Goal: Transaction & Acquisition: Purchase product/service

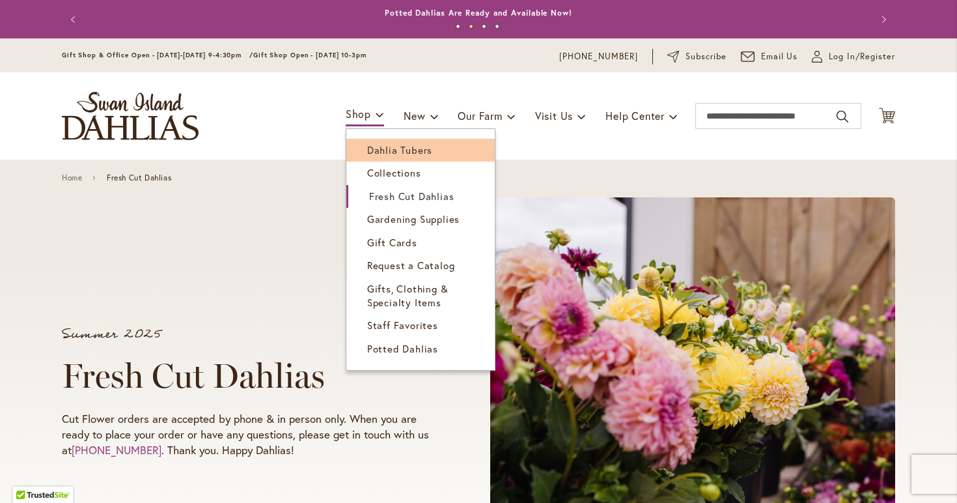
click at [369, 150] on span "Dahlia Tubers" at bounding box center [399, 149] width 65 height 13
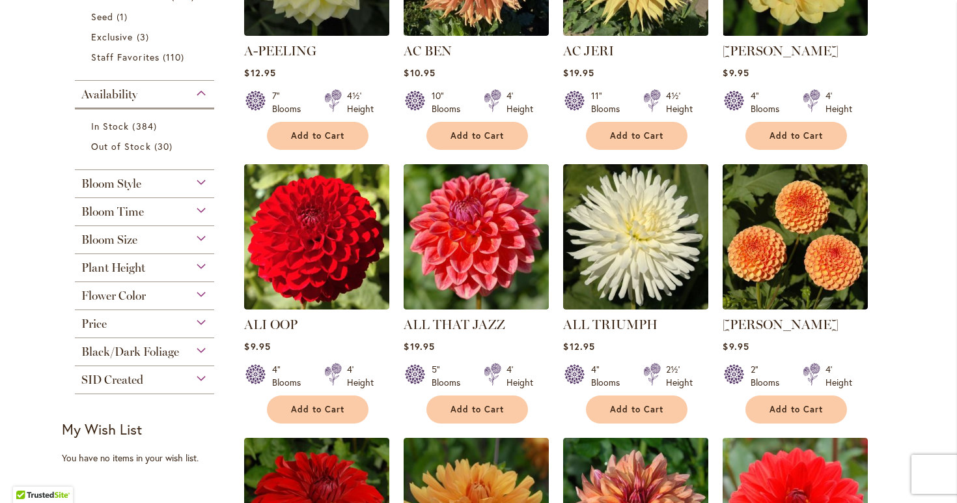
scroll to position [441, 0]
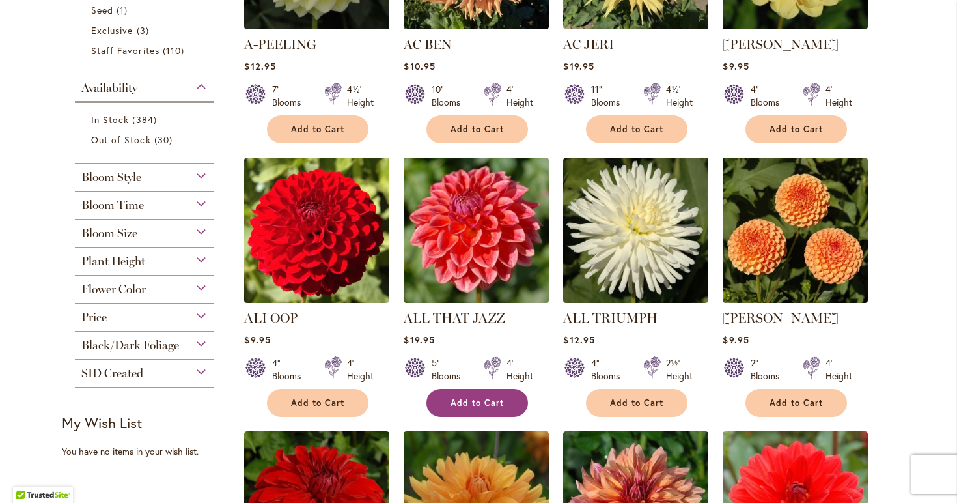
click at [465, 397] on span "Add to Cart" at bounding box center [477, 402] width 53 height 11
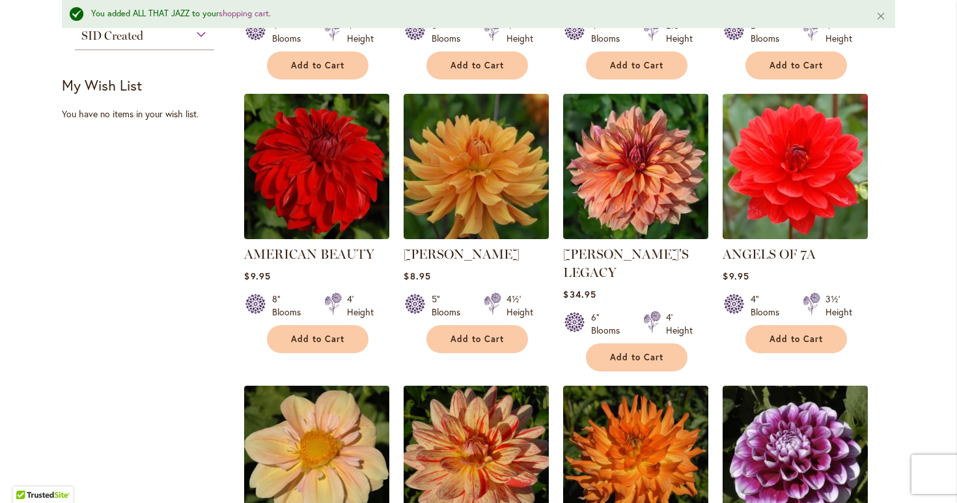
scroll to position [814, 0]
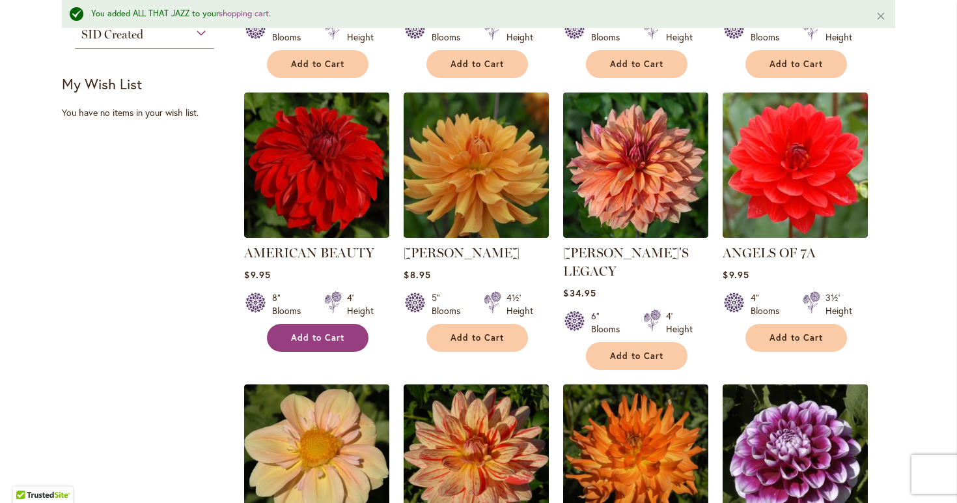
click at [328, 332] on span "Add to Cart" at bounding box center [317, 337] width 53 height 11
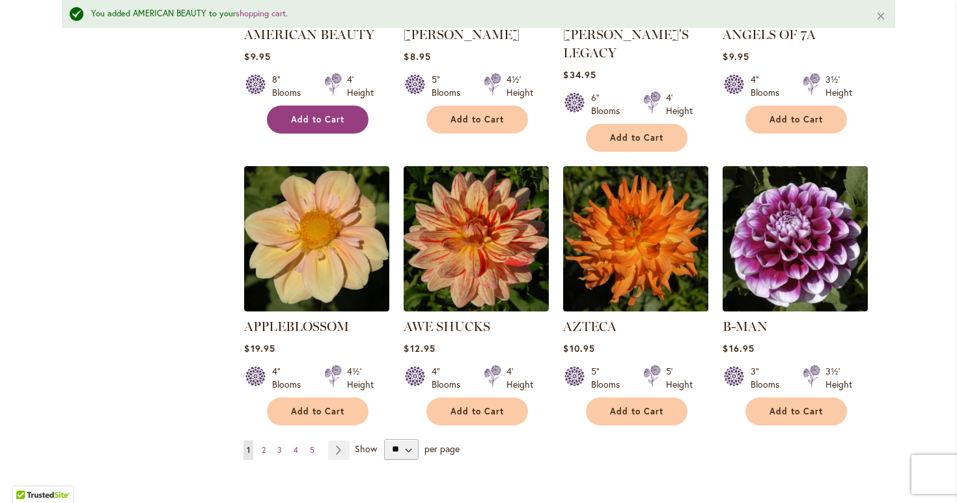
scroll to position [1034, 0]
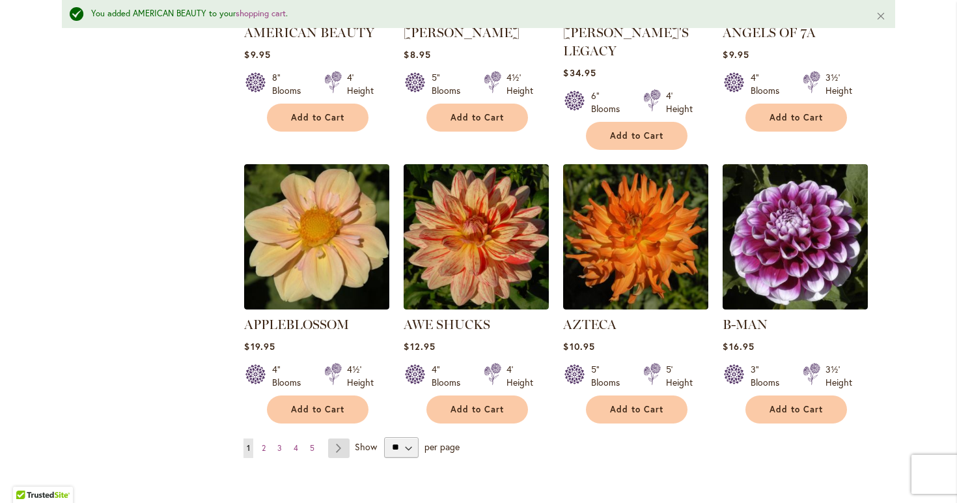
click at [339, 438] on link "Page Next" at bounding box center [338, 448] width 21 height 20
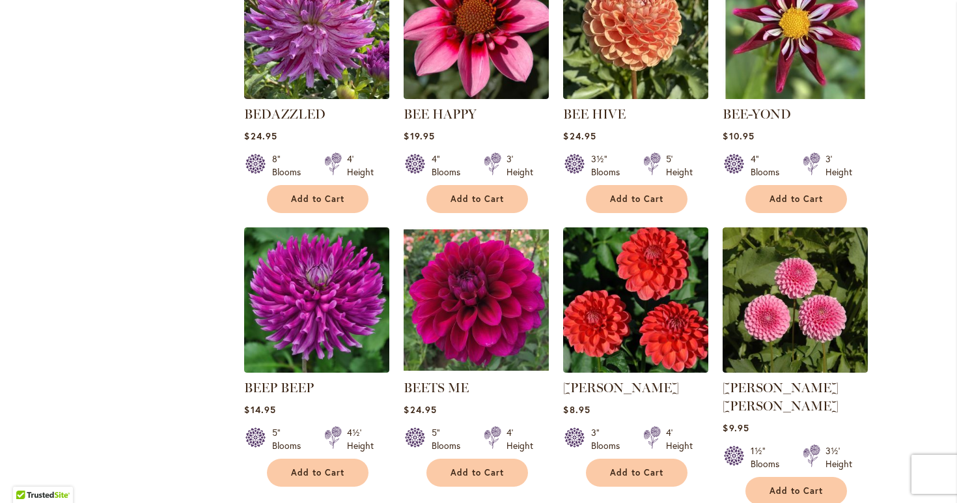
scroll to position [919, 0]
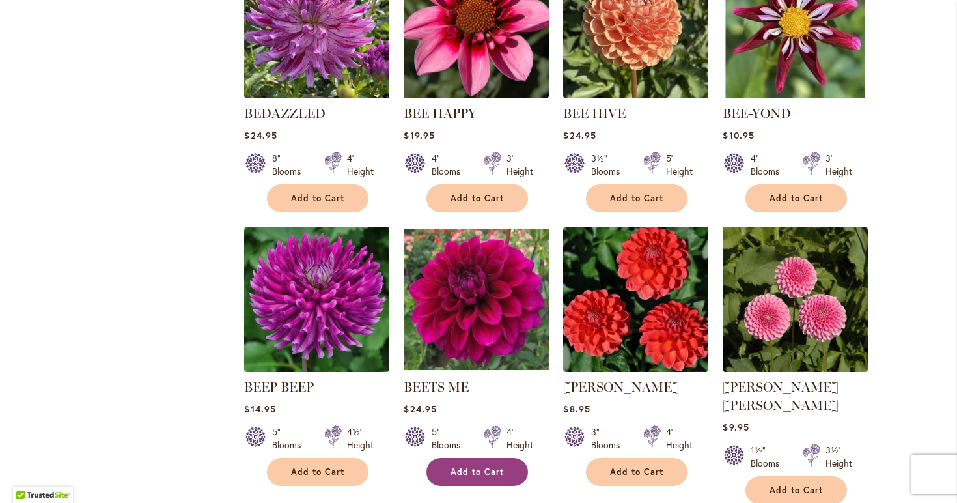
click at [466, 466] on span "Add to Cart" at bounding box center [477, 471] width 53 height 11
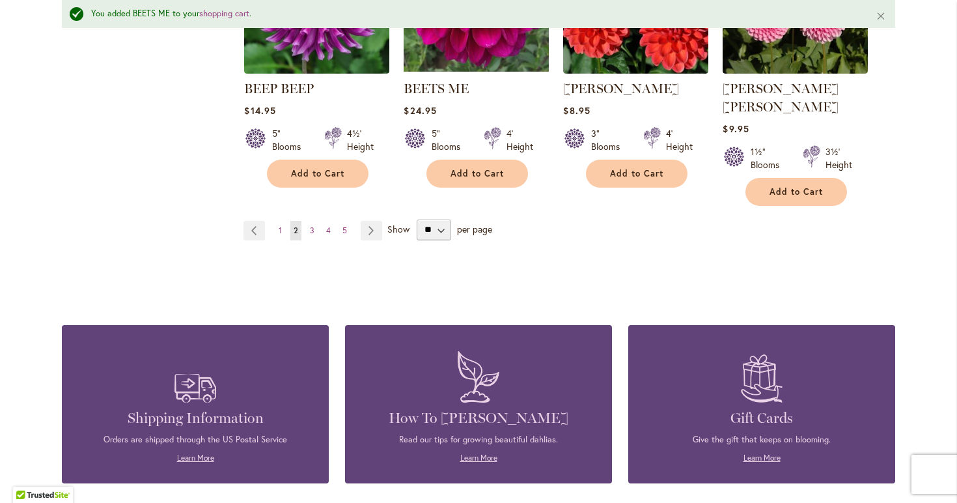
scroll to position [1252, 0]
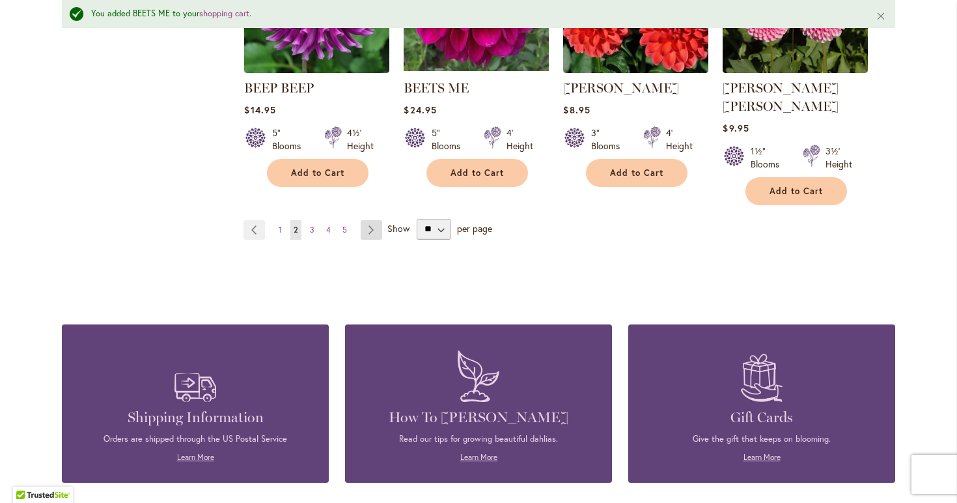
click at [371, 220] on link "Page Next" at bounding box center [371, 230] width 21 height 20
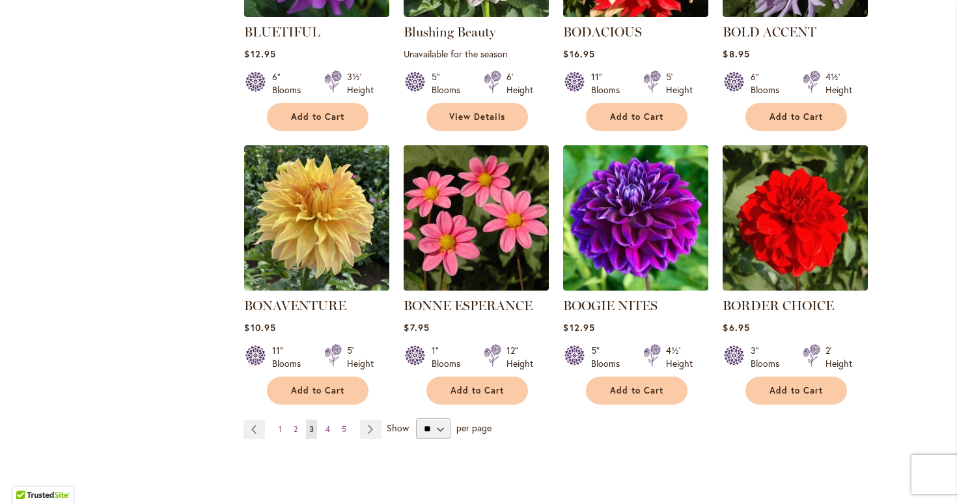
scroll to position [1012, 0]
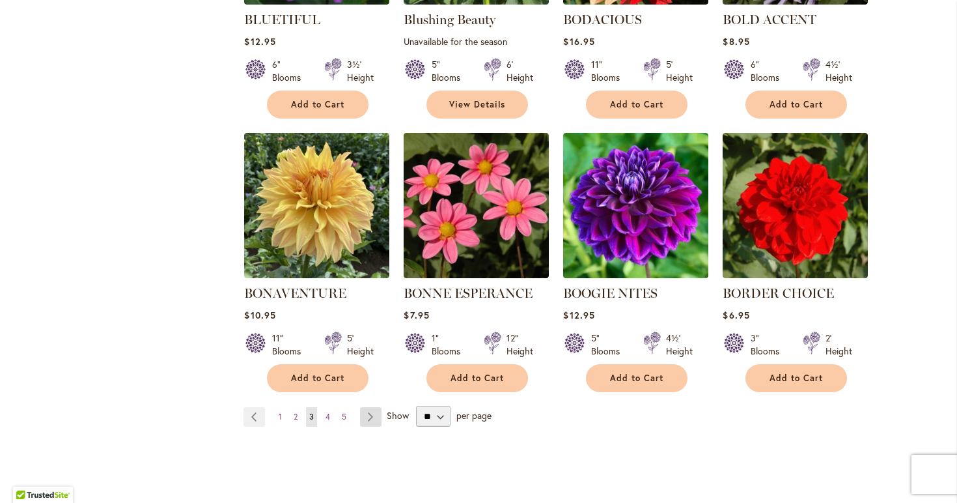
click at [370, 415] on link "Page Next" at bounding box center [370, 417] width 21 height 20
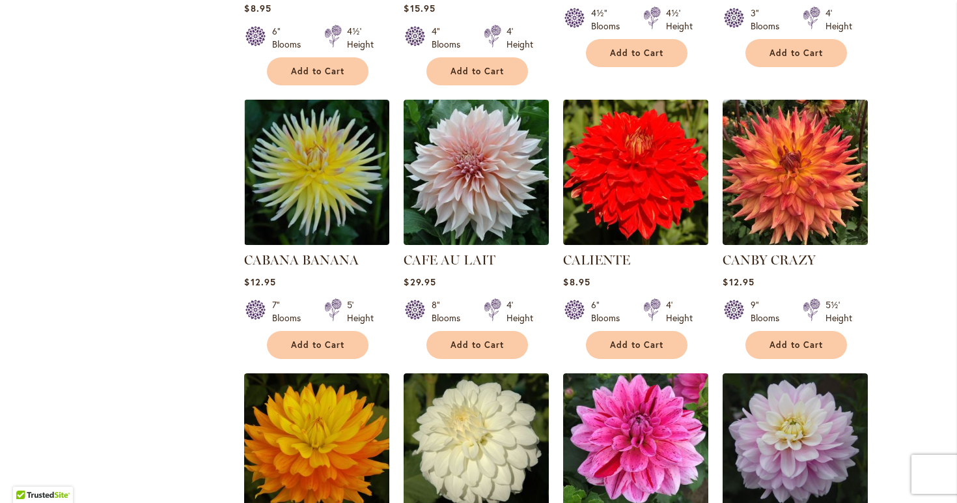
scroll to position [794, 0]
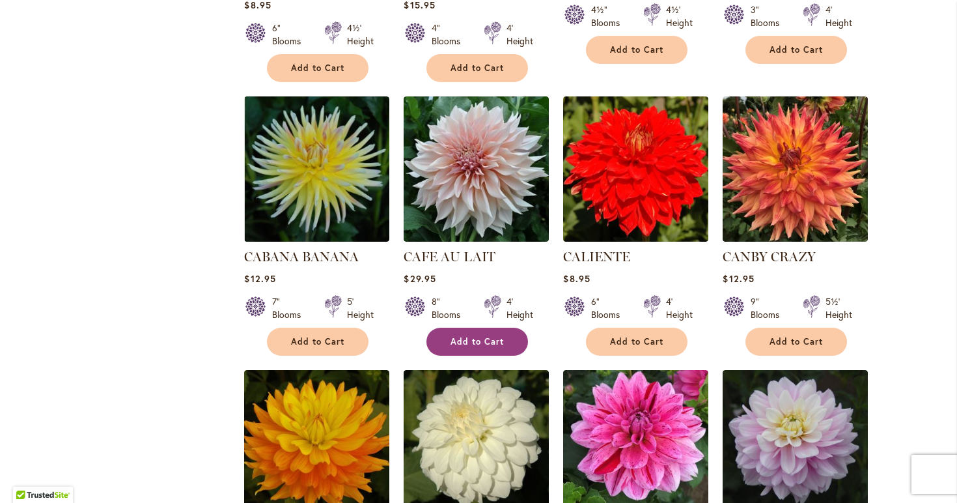
click at [501, 332] on button "Add to Cart" at bounding box center [477, 341] width 102 height 28
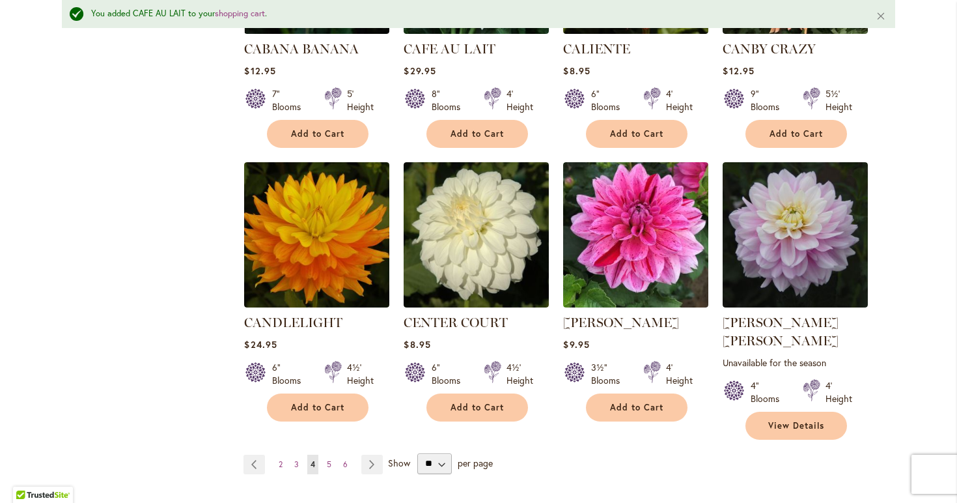
scroll to position [1040, 0]
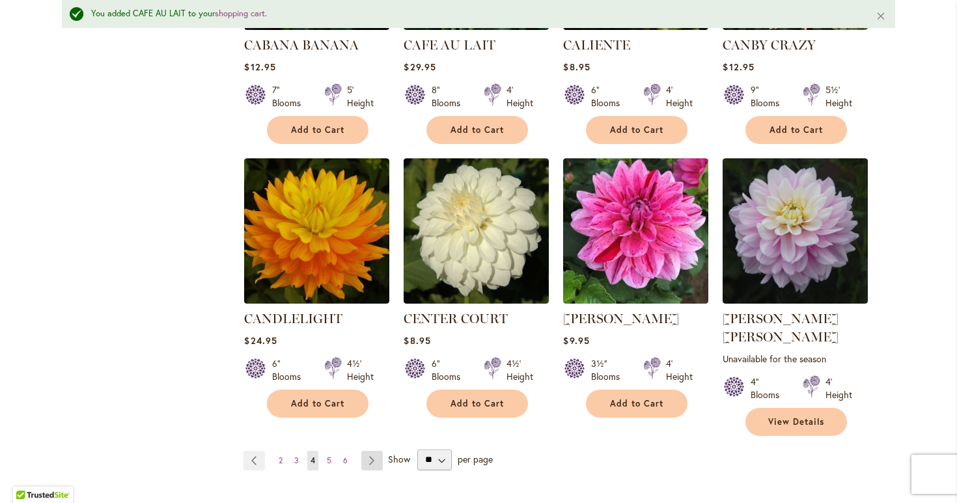
click at [375, 451] on link "Page Next" at bounding box center [371, 461] width 21 height 20
click at [377, 451] on link "Page Next" at bounding box center [371, 461] width 21 height 20
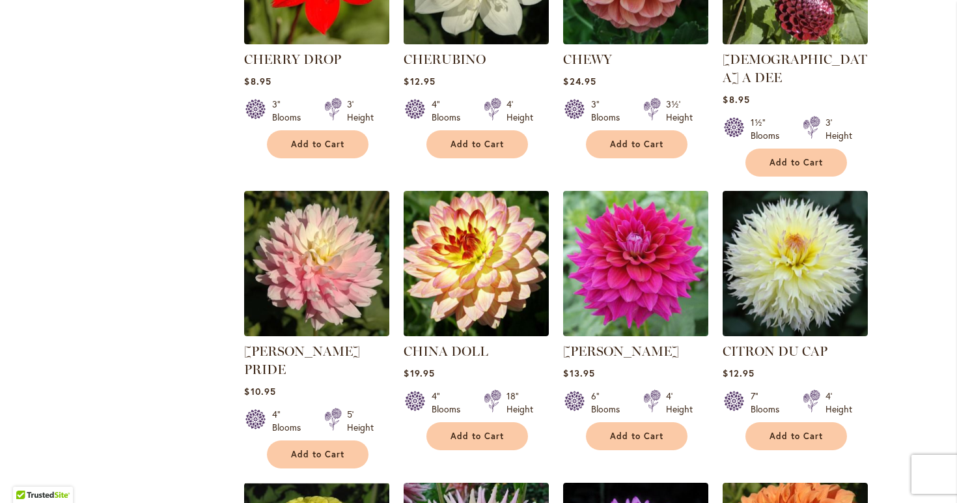
scroll to position [708, 0]
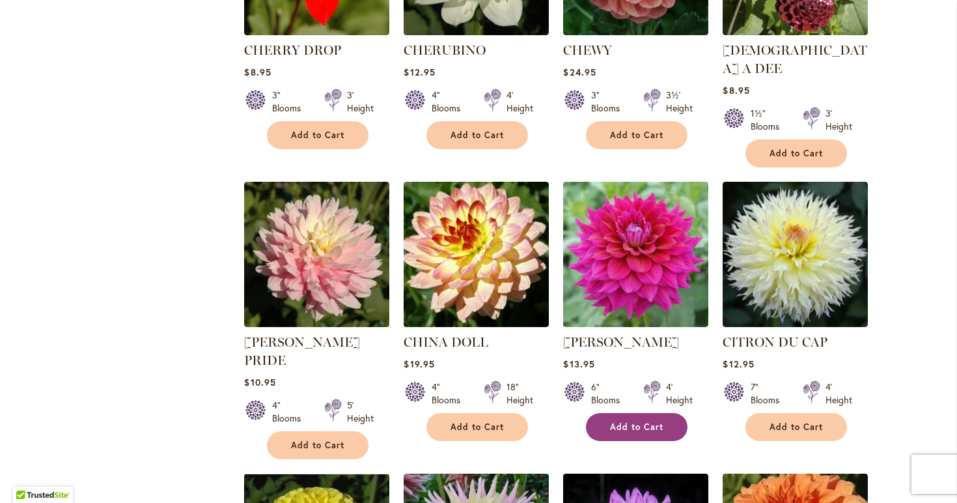
click at [629, 421] on span "Add to Cart" at bounding box center [636, 426] width 53 height 11
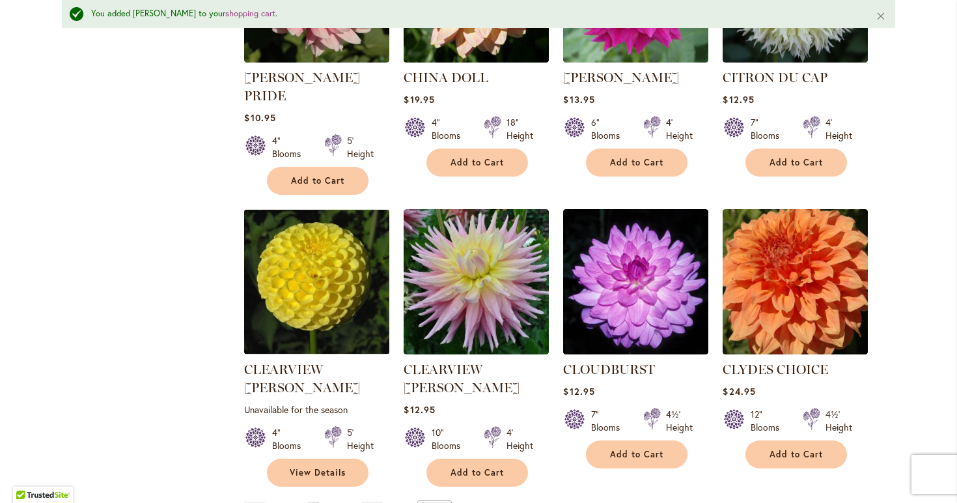
scroll to position [1009, 0]
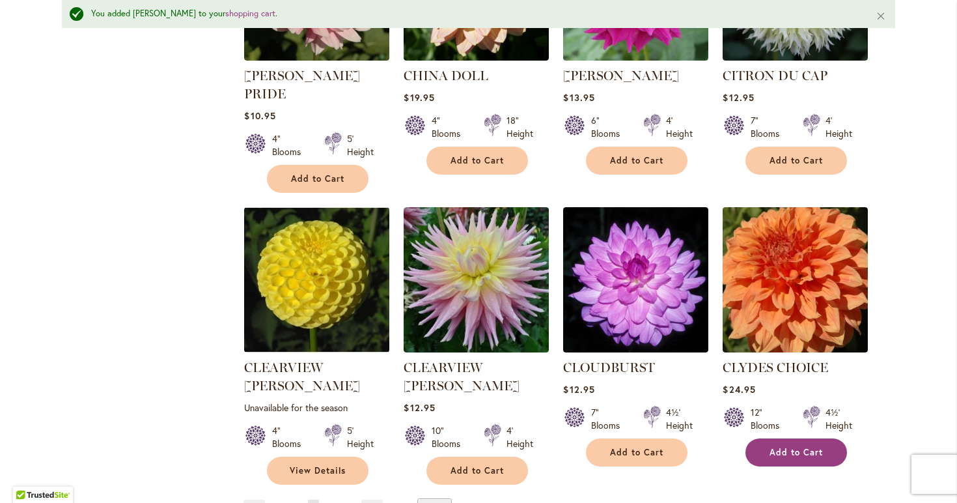
click at [794, 447] on span "Add to Cart" at bounding box center [796, 452] width 53 height 11
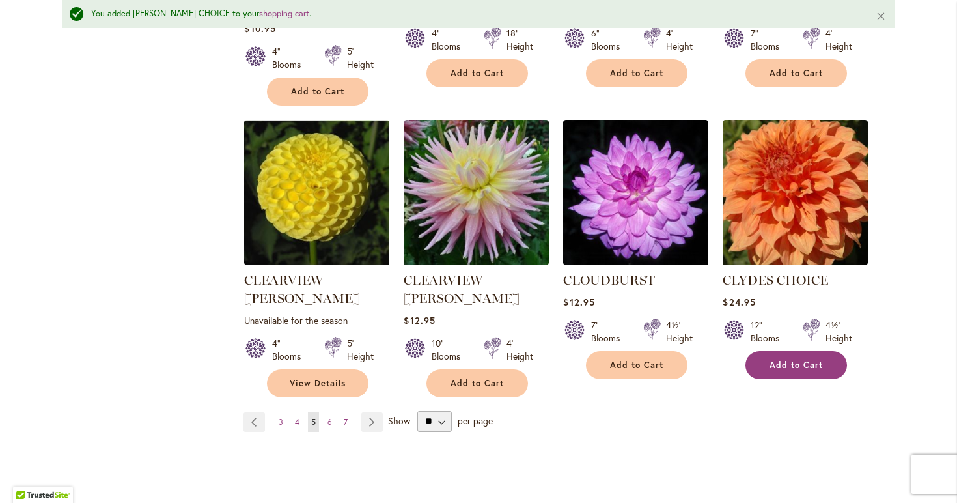
scroll to position [1165, 0]
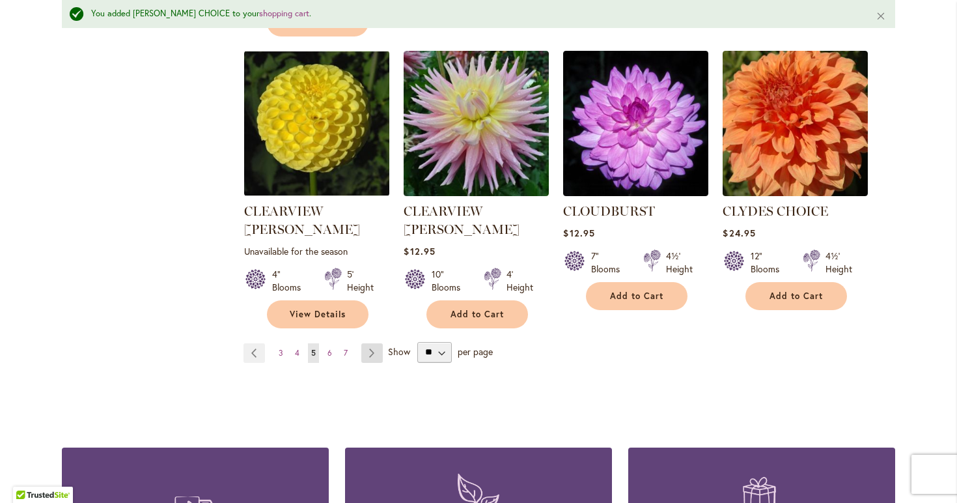
click at [373, 343] on link "Page Next" at bounding box center [371, 353] width 21 height 20
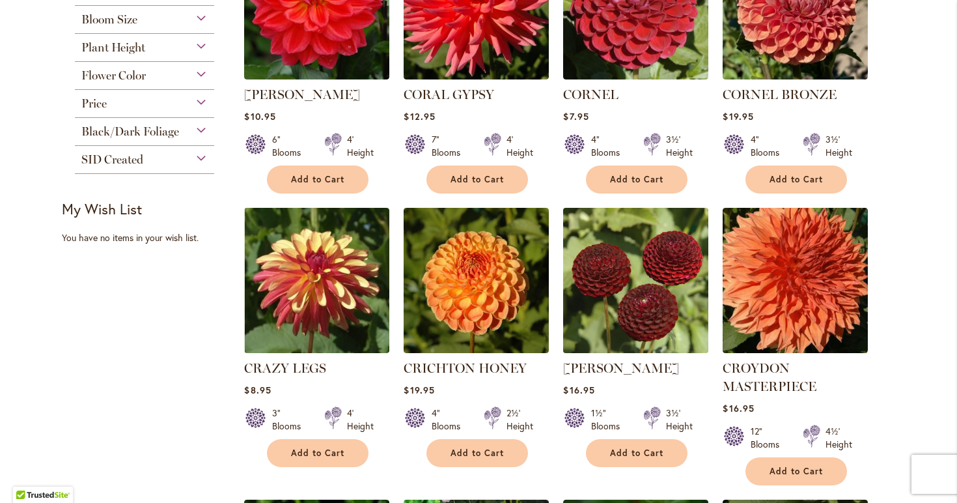
scroll to position [392, 0]
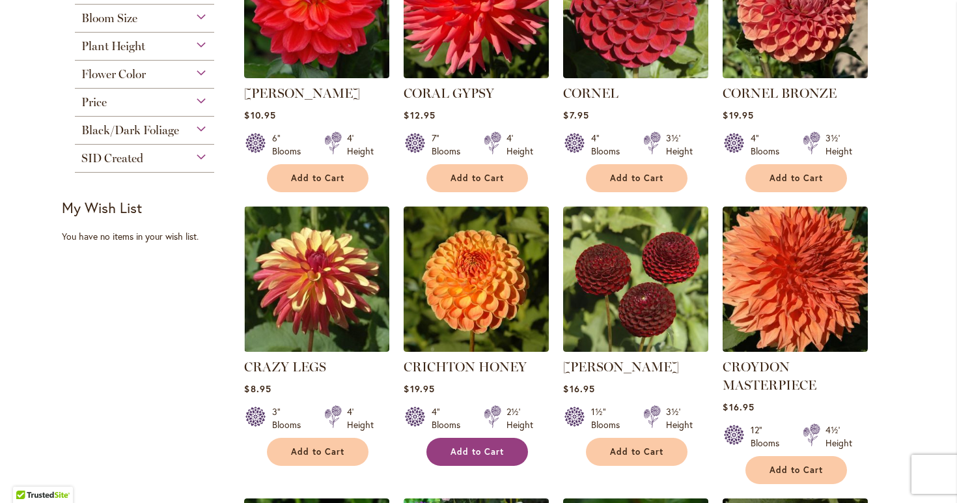
click at [481, 451] on span "Add to Cart" at bounding box center [477, 451] width 53 height 11
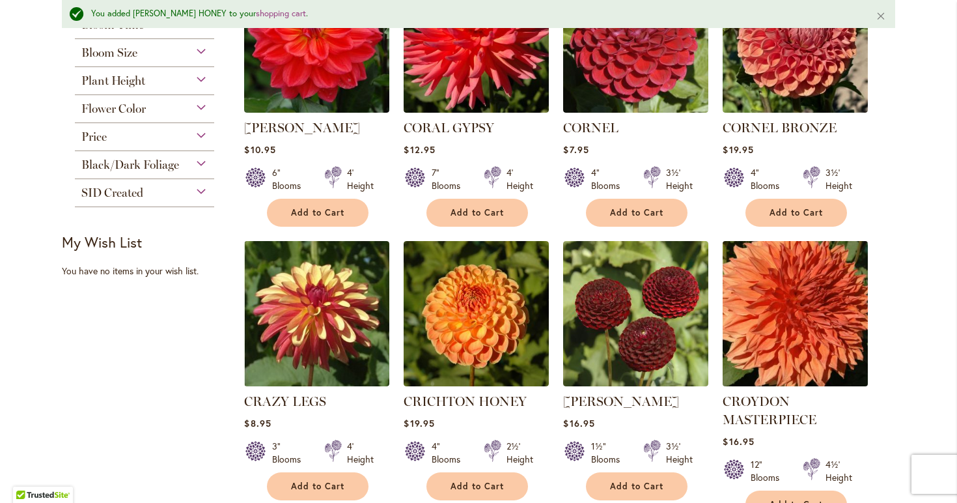
click at [764, 331] on img at bounding box center [795, 313] width 152 height 152
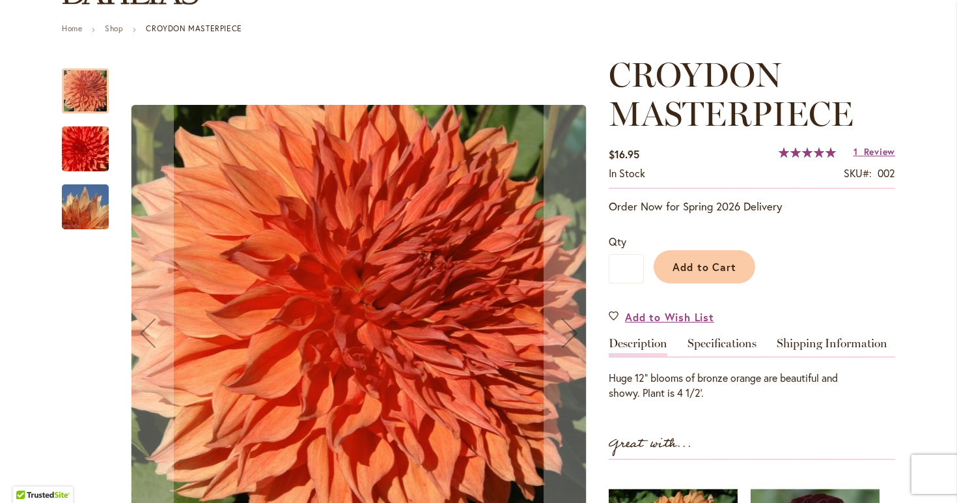
scroll to position [149, 0]
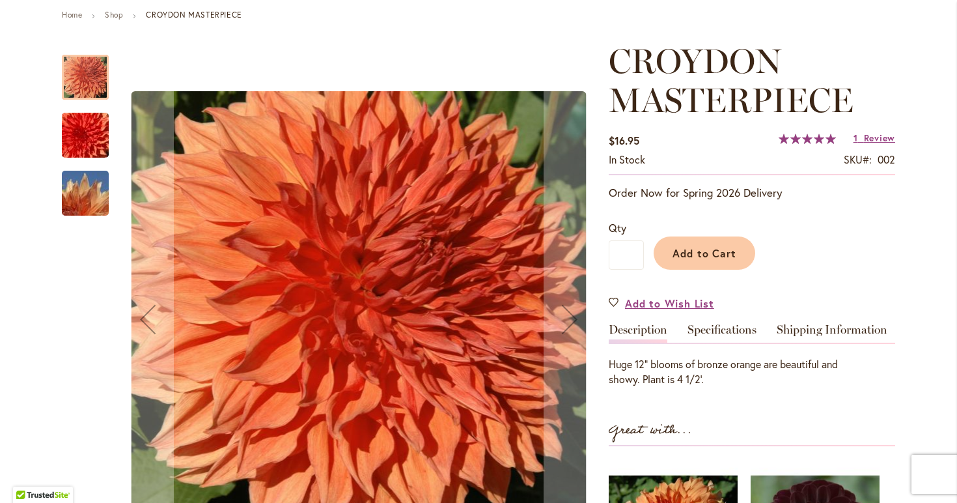
click at [94, 132] on img "CROYDON MASTERPIECE" at bounding box center [85, 135] width 94 height 63
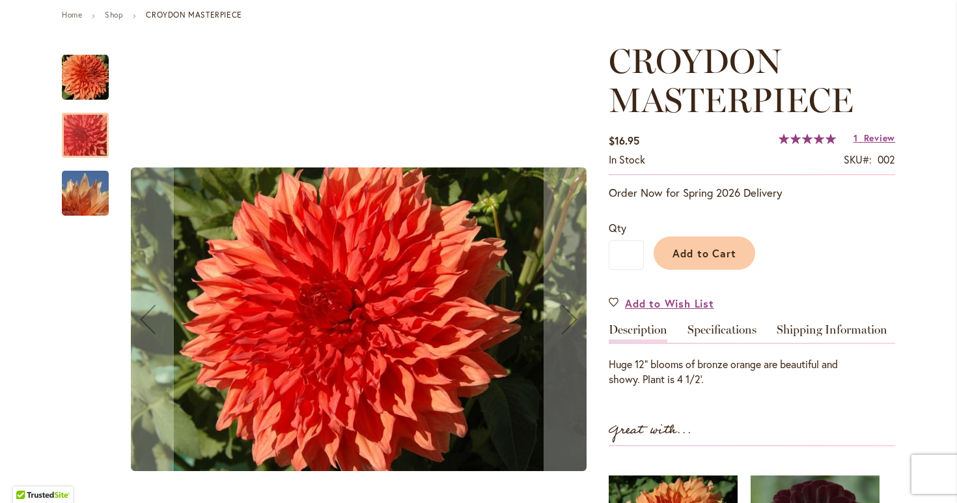
click at [87, 176] on img "CROYDON MASTERPIECE" at bounding box center [85, 193] width 94 height 63
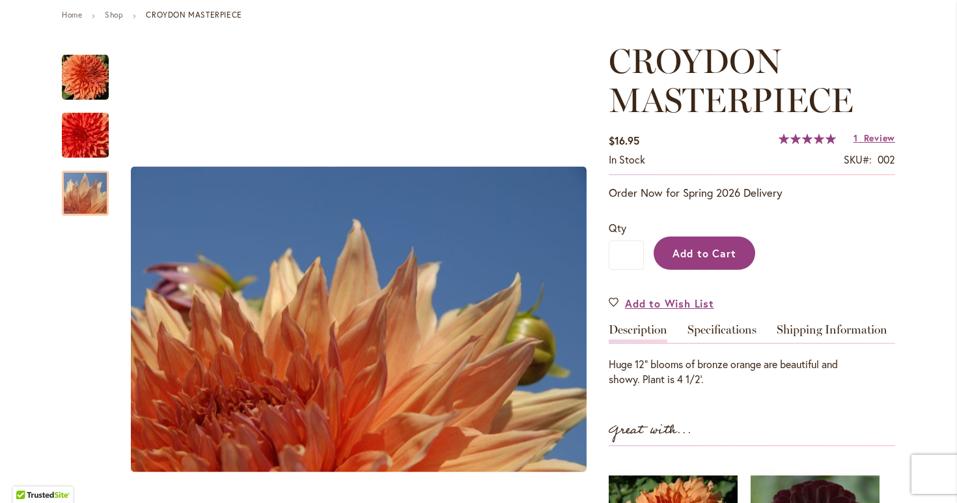
click at [700, 249] on span "Add to Cart" at bounding box center [705, 253] width 64 height 14
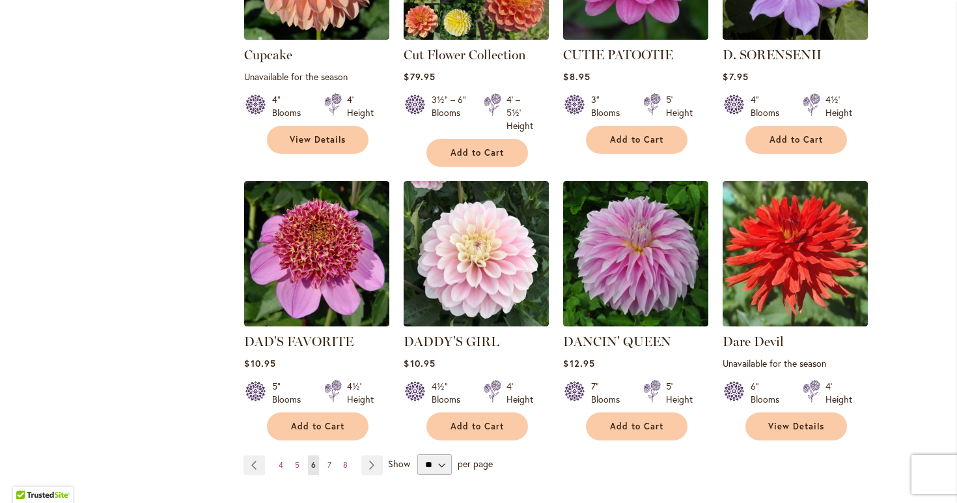
scroll to position [999, 0]
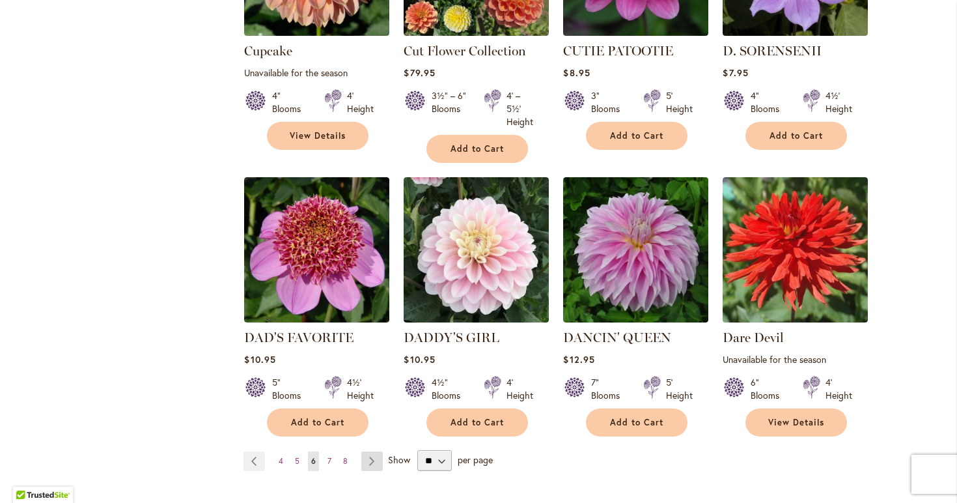
click at [374, 453] on link "Page Next" at bounding box center [371, 461] width 21 height 20
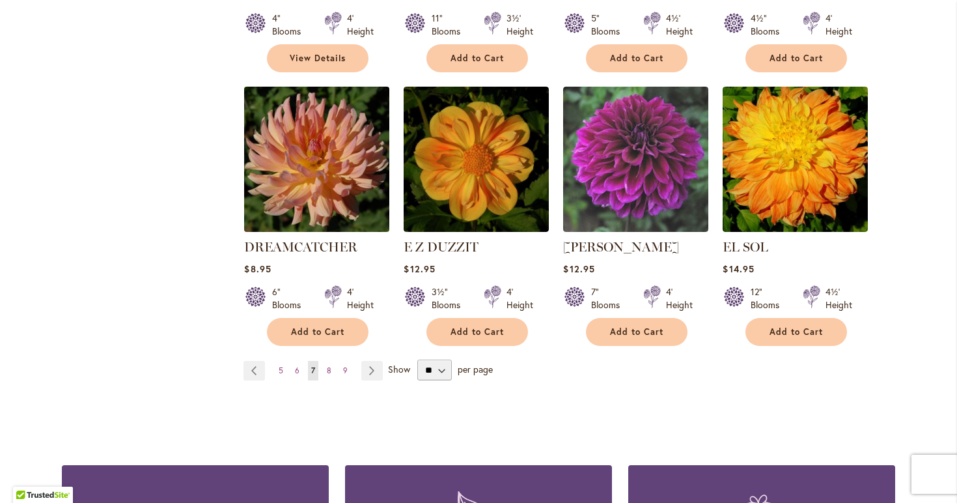
scroll to position [1108, 0]
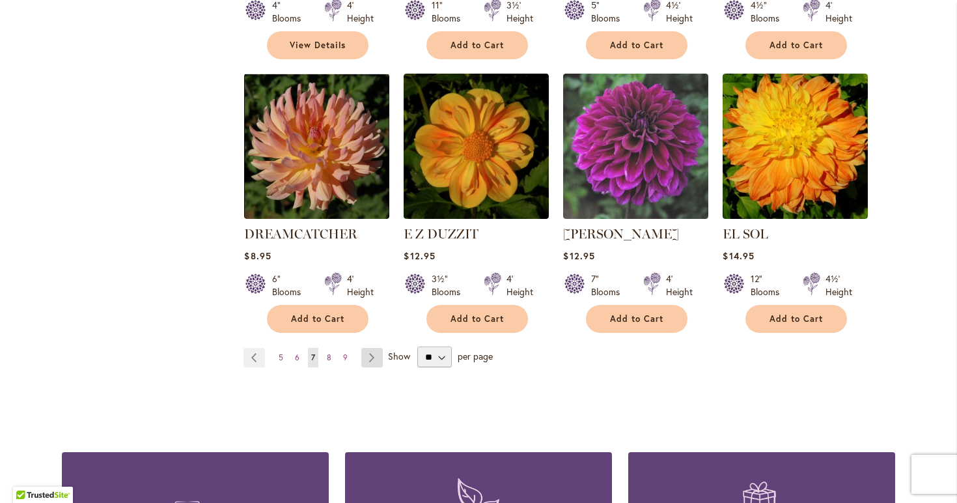
click at [372, 348] on link "Page Next" at bounding box center [371, 358] width 21 height 20
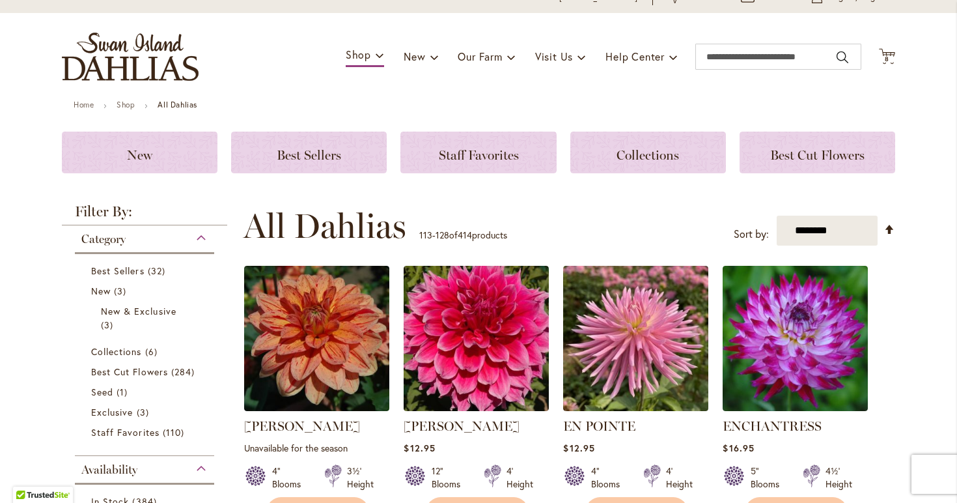
scroll to position [76, 0]
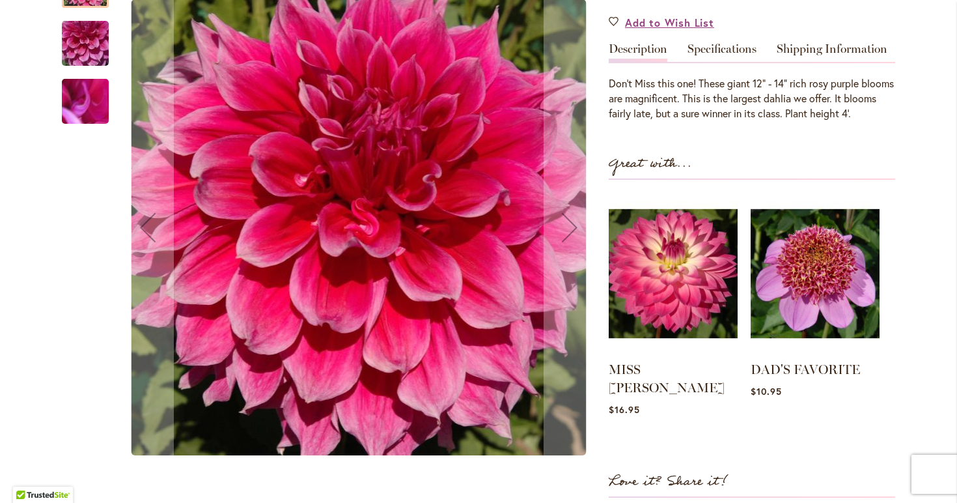
scroll to position [56, 0]
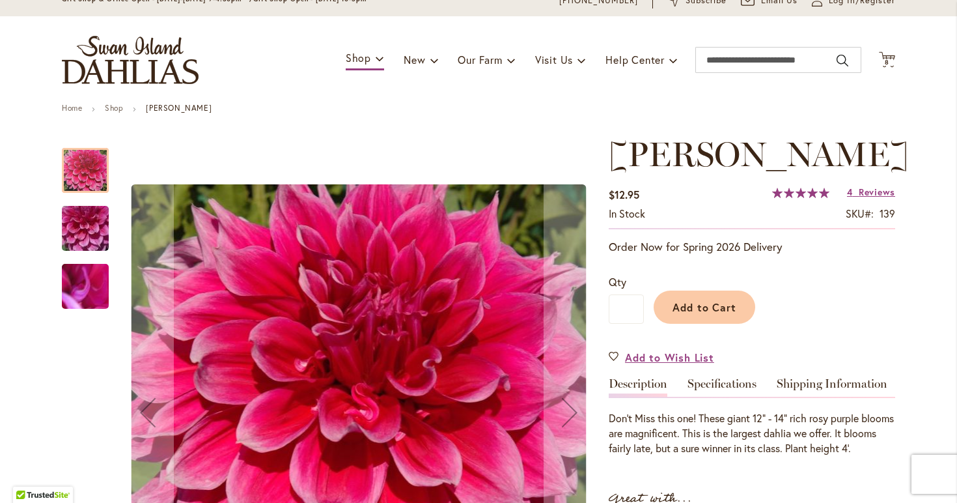
click at [90, 225] on img "EMORY PAUL" at bounding box center [85, 228] width 94 height 70
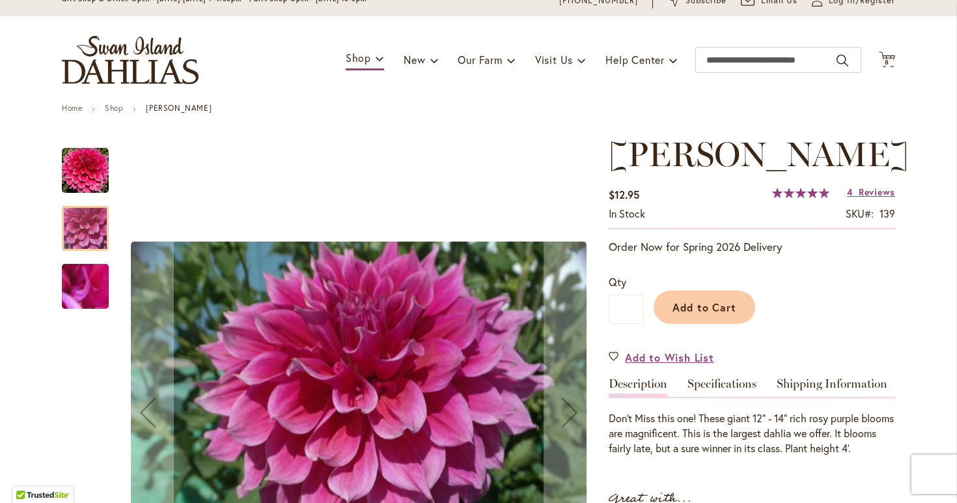
click at [91, 298] on img "EMORY PAUL" at bounding box center [85, 286] width 94 height 70
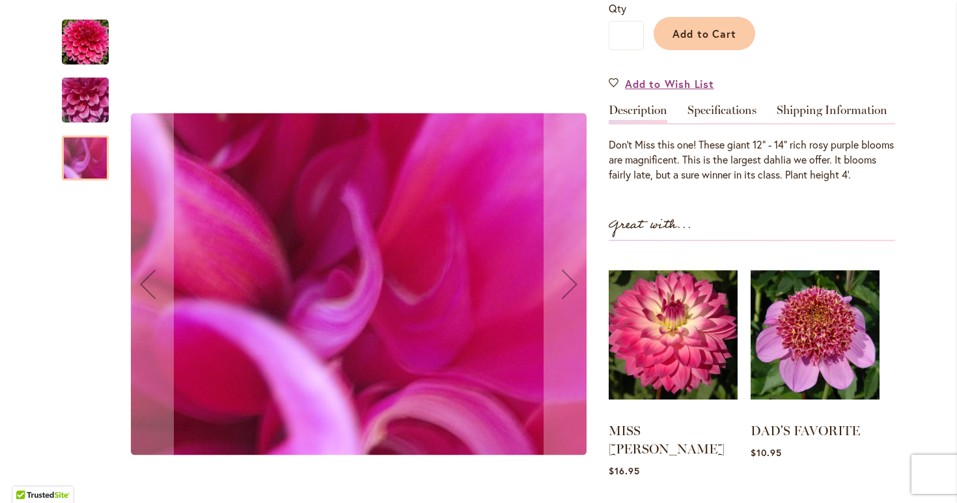
scroll to position [298, 0]
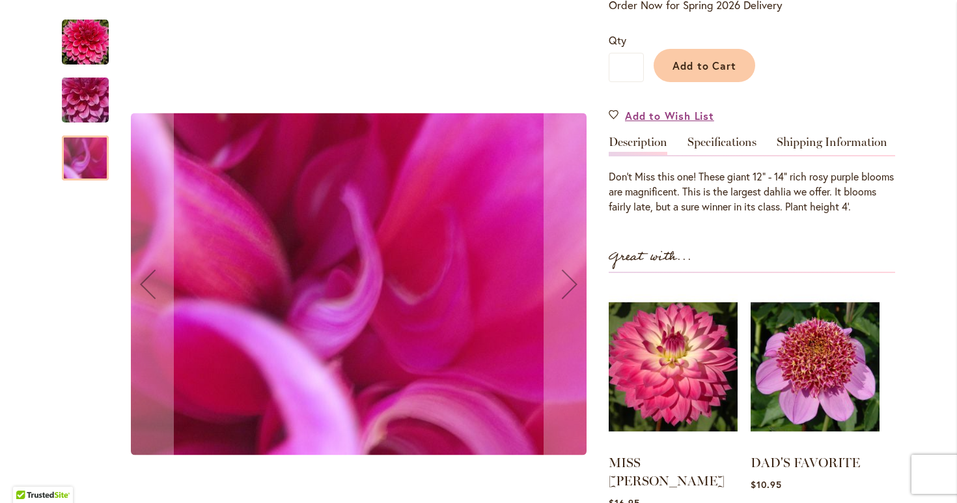
click at [93, 43] on img "EMORY PAUL" at bounding box center [85, 42] width 47 height 47
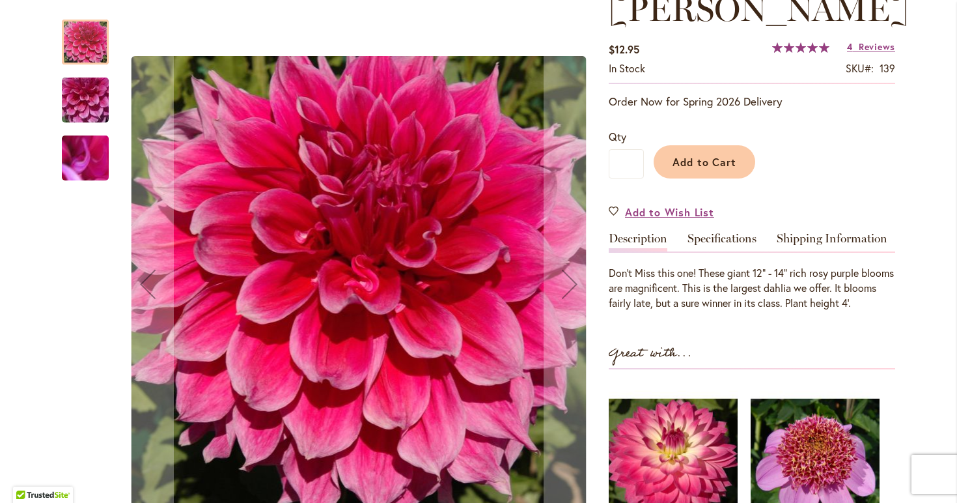
scroll to position [202, 0]
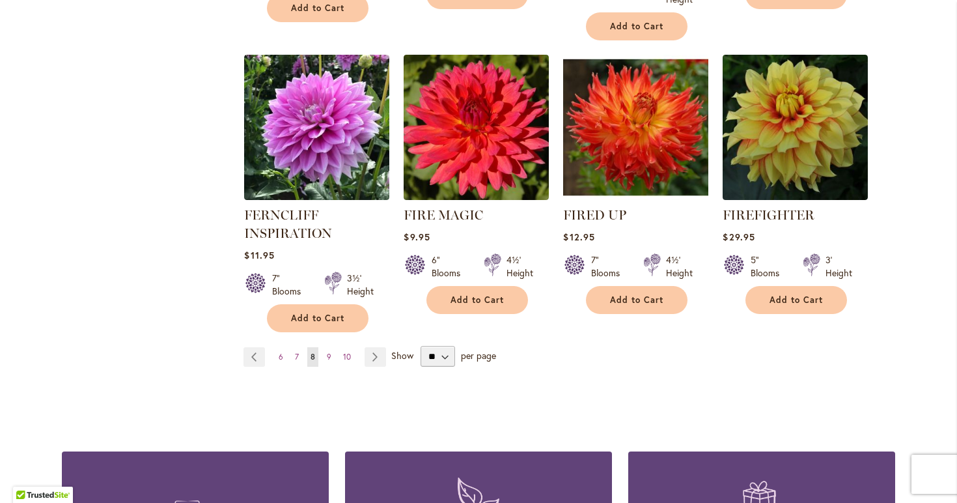
scroll to position [1124, 0]
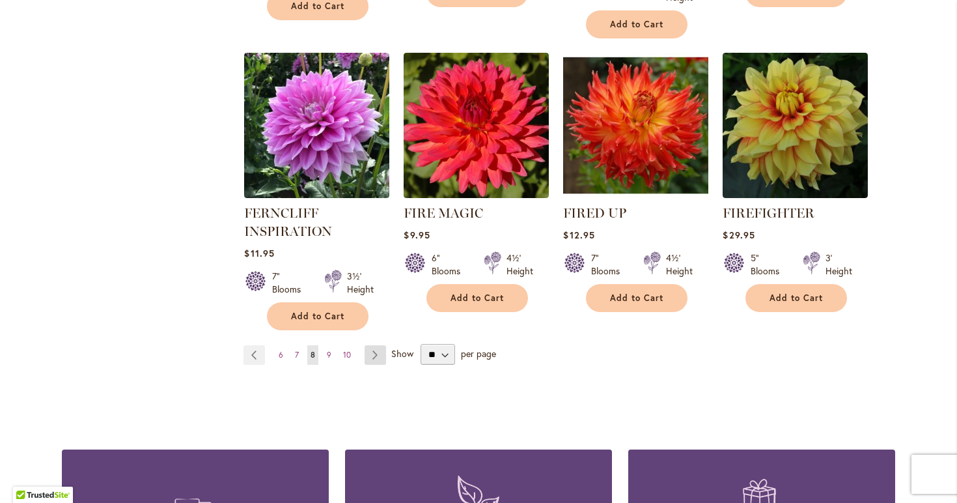
click at [378, 349] on link "Page Next" at bounding box center [375, 355] width 21 height 20
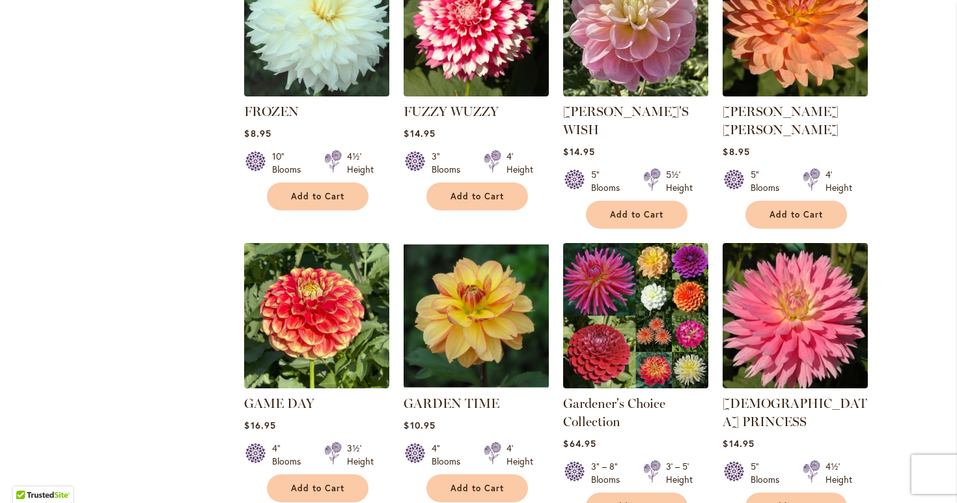
scroll to position [975, 0]
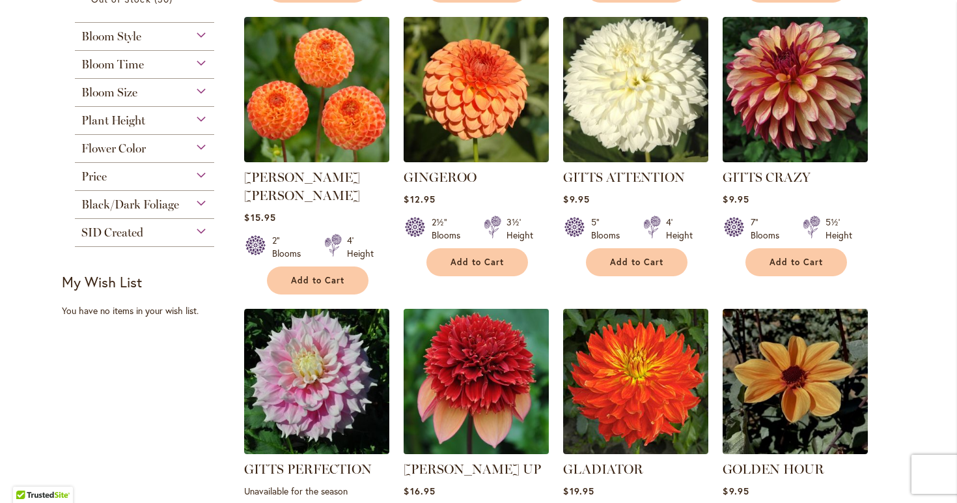
scroll to position [587, 0]
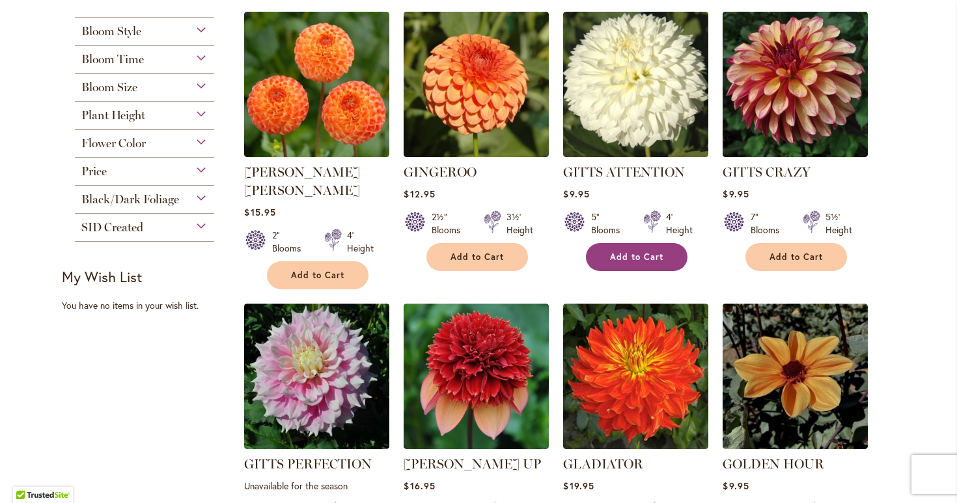
click at [646, 251] on span "Add to Cart" at bounding box center [636, 256] width 53 height 11
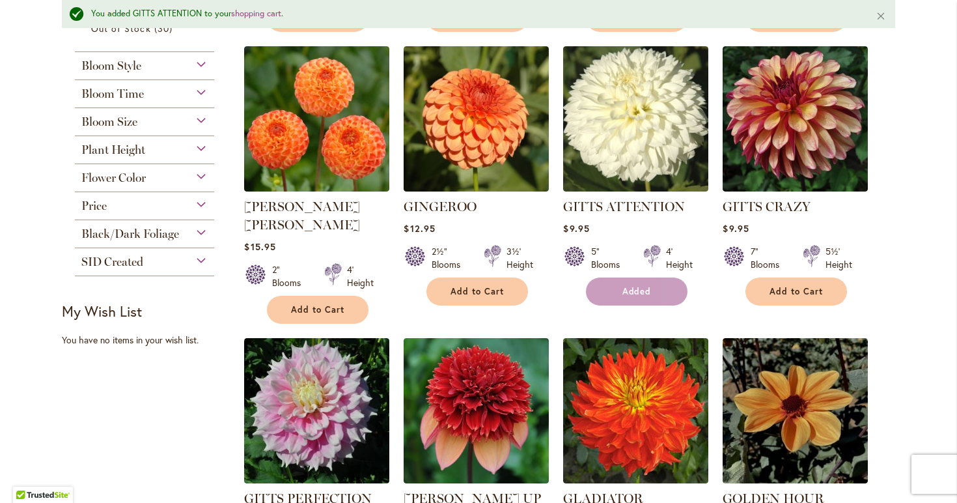
scroll to position [716, 0]
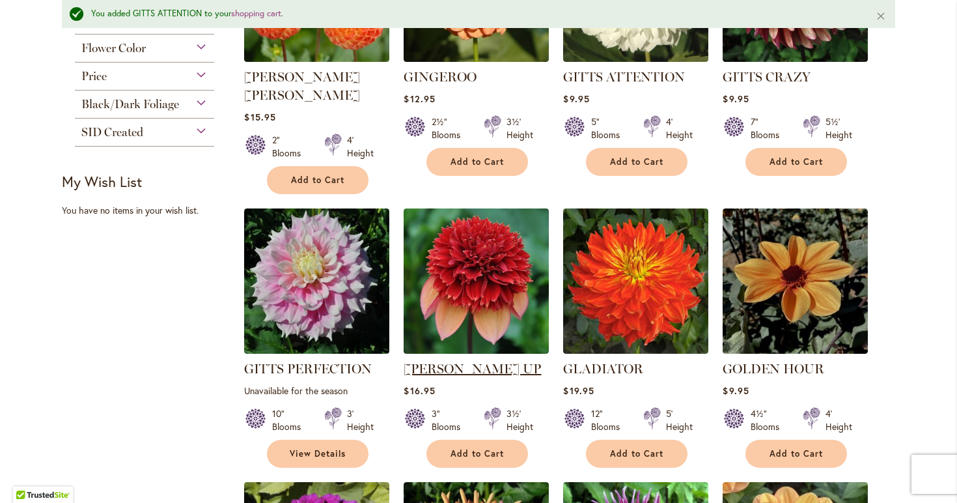
click at [430, 361] on link "[PERSON_NAME] UP" at bounding box center [472, 369] width 137 height 16
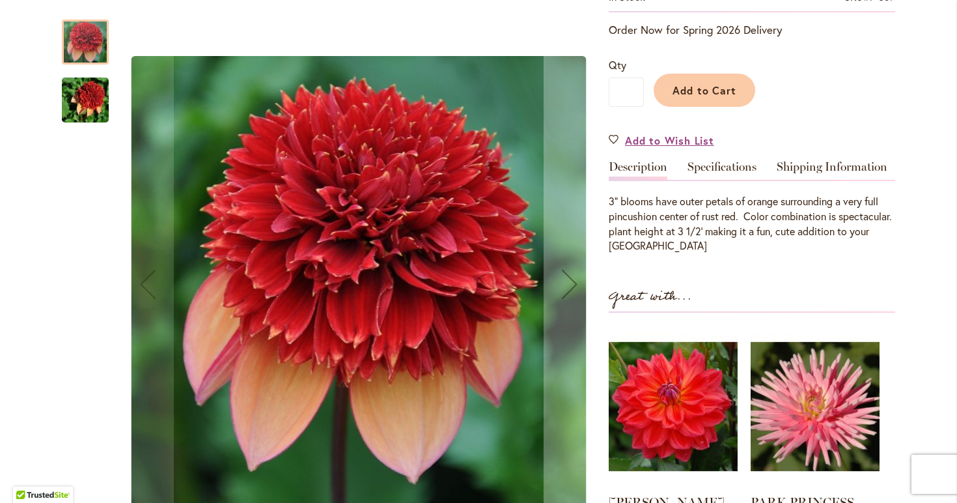
scroll to position [313, 0]
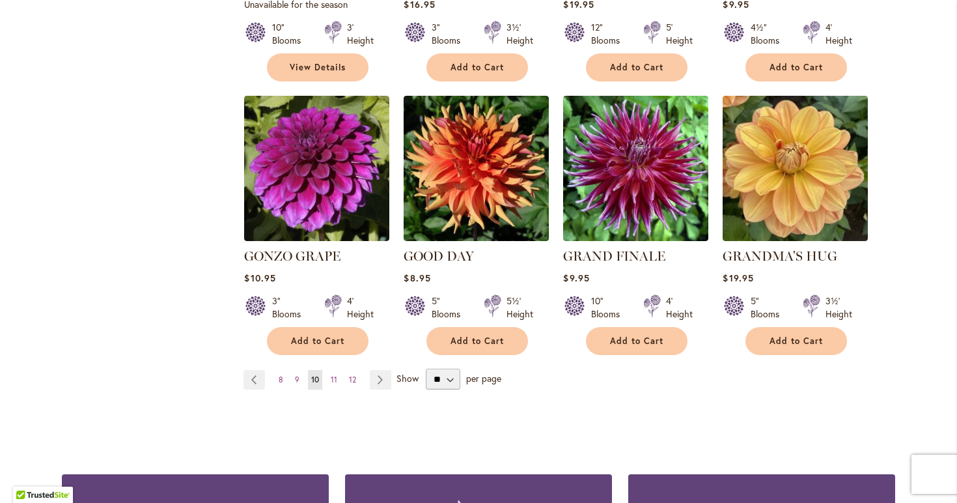
scroll to position [1098, 0]
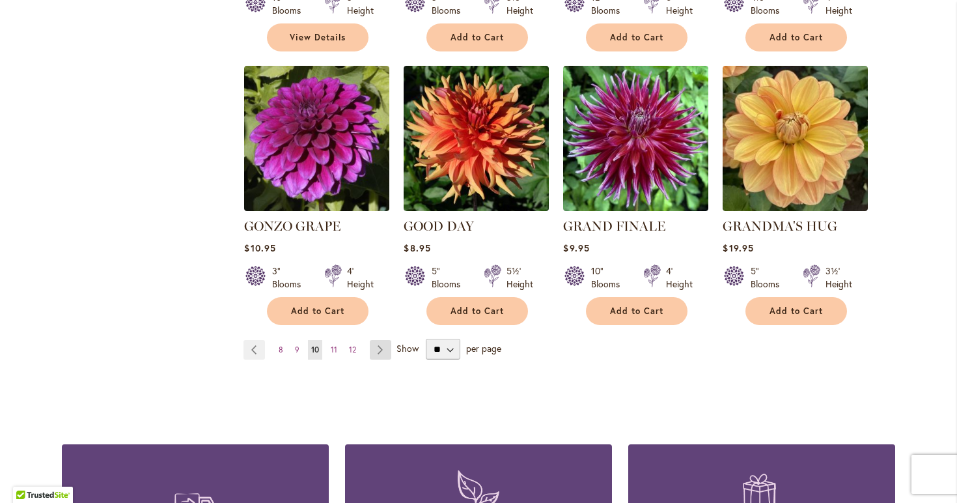
click at [379, 340] on link "Page Next" at bounding box center [380, 350] width 21 height 20
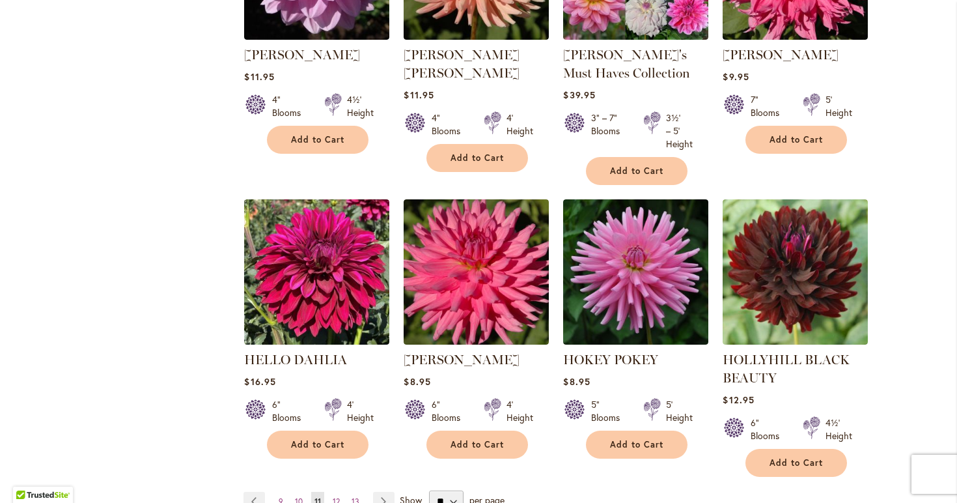
scroll to position [997, 0]
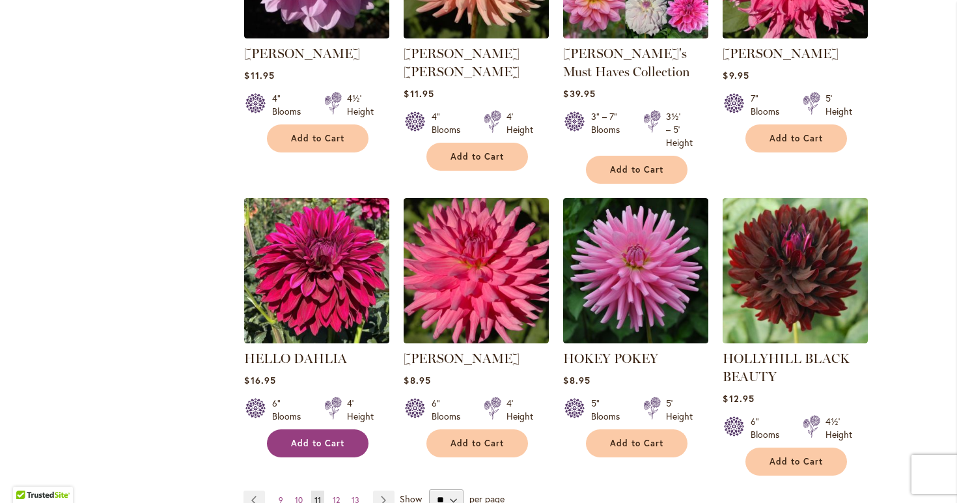
click at [330, 434] on button "Add to Cart" at bounding box center [318, 443] width 102 height 28
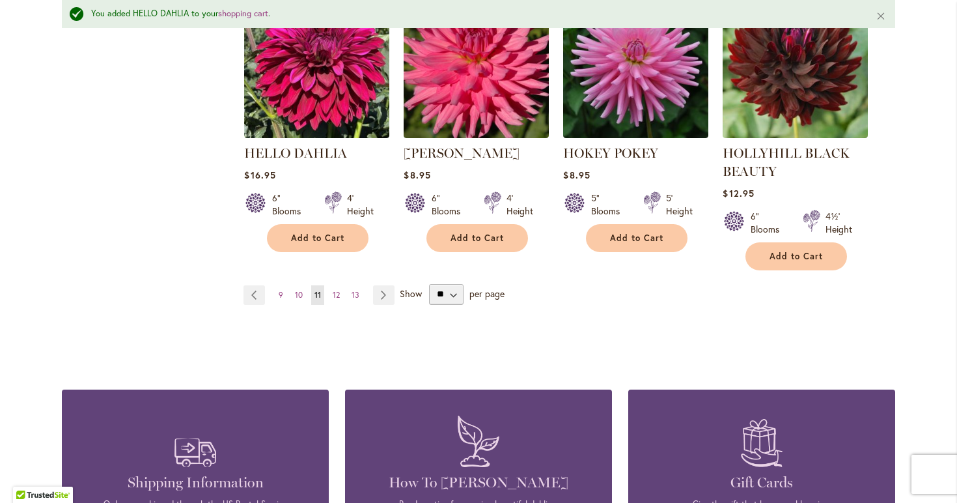
scroll to position [1194, 0]
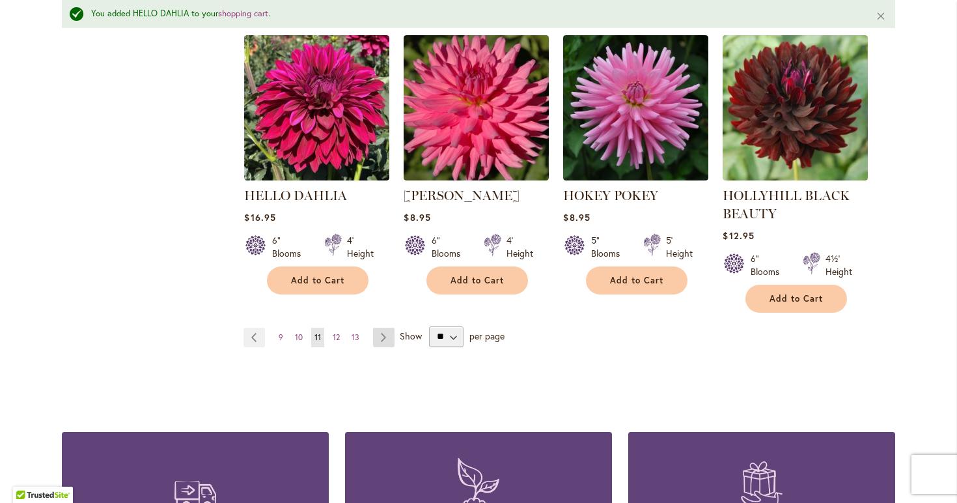
click at [382, 332] on link "Page Next" at bounding box center [383, 337] width 21 height 20
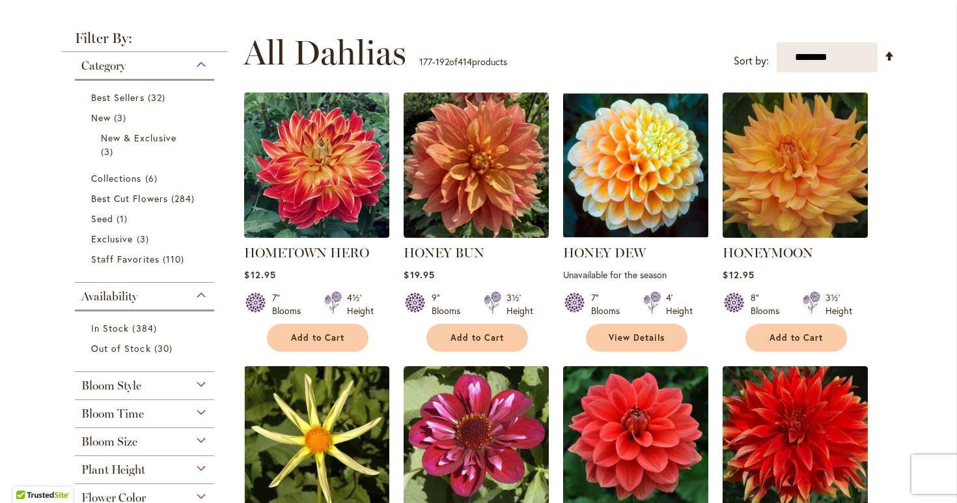
scroll to position [264, 0]
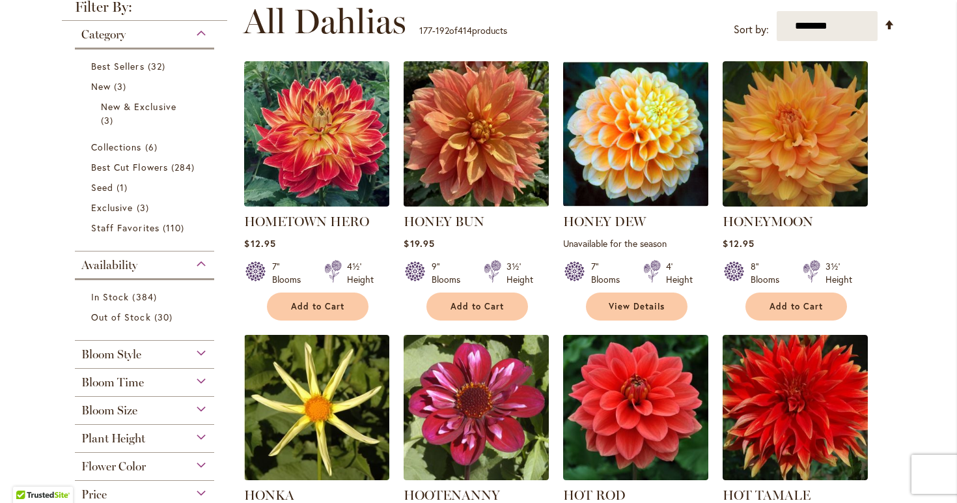
click at [482, 137] on img at bounding box center [476, 134] width 152 height 152
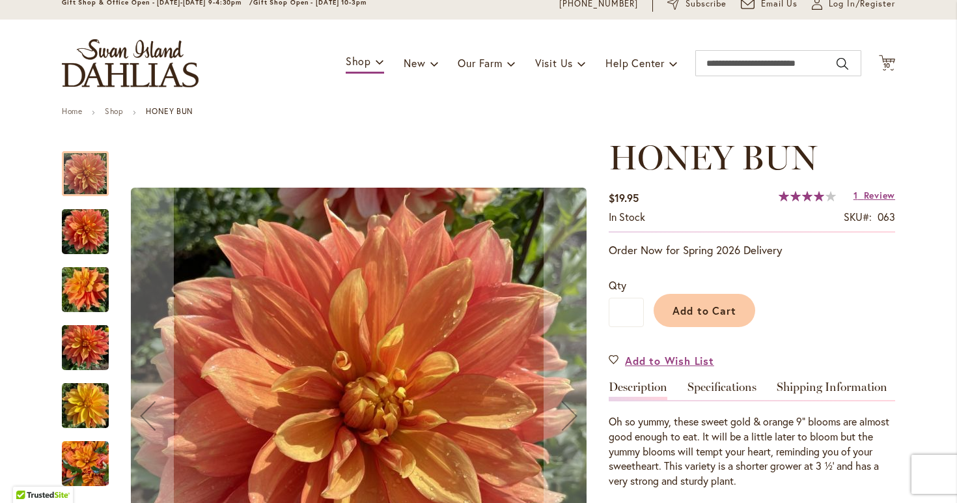
scroll to position [57, 0]
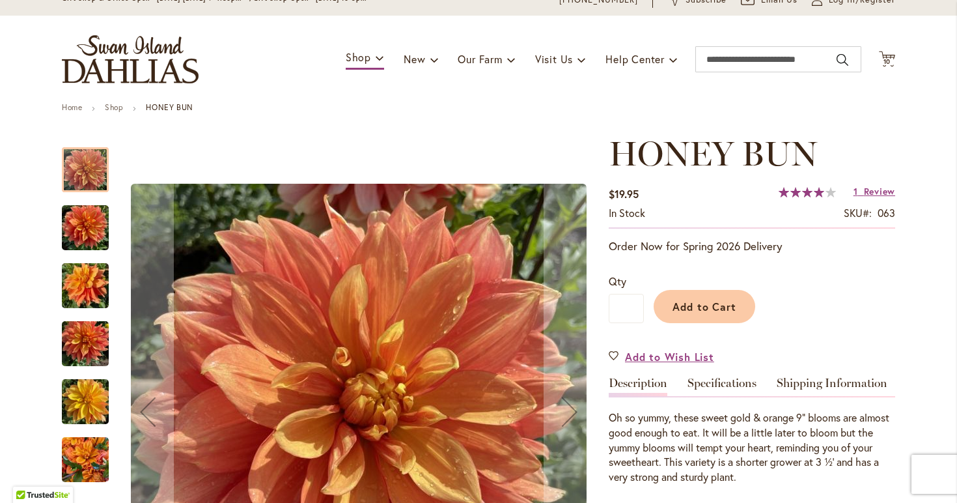
click at [103, 458] on img "Honey Bun" at bounding box center [85, 459] width 47 height 63
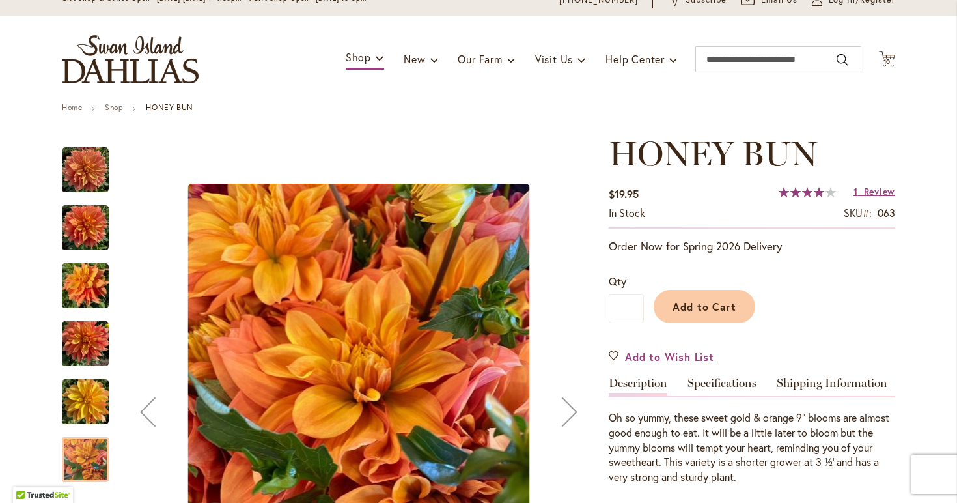
click at [94, 401] on img "Honey Bun" at bounding box center [85, 401] width 47 height 63
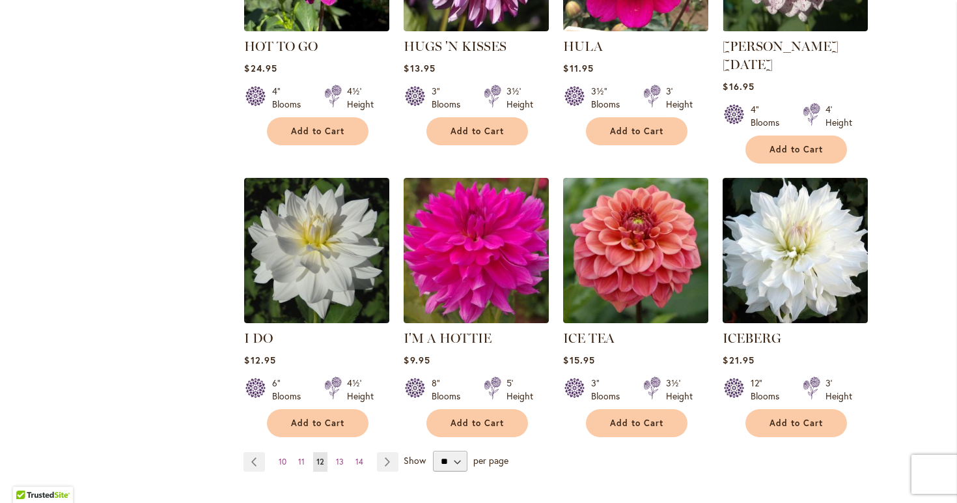
scroll to position [987, 0]
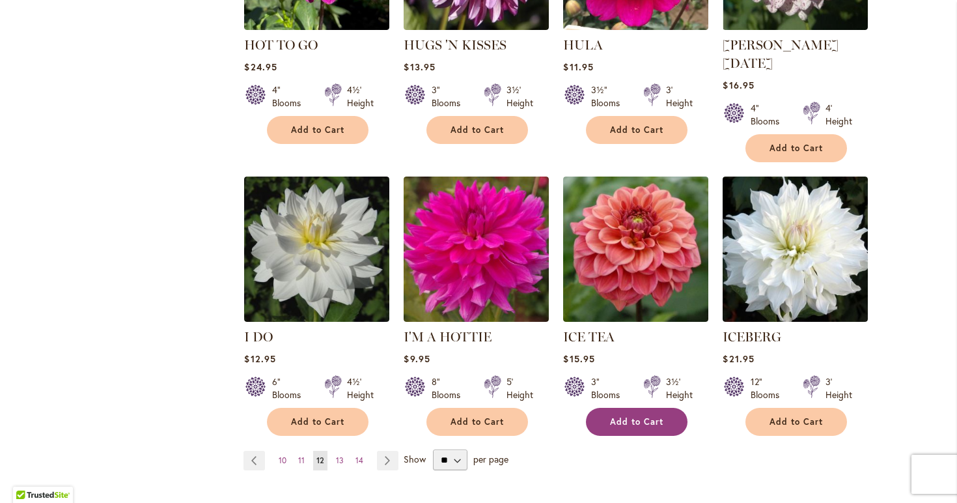
click at [633, 416] on span "Add to Cart" at bounding box center [636, 421] width 53 height 11
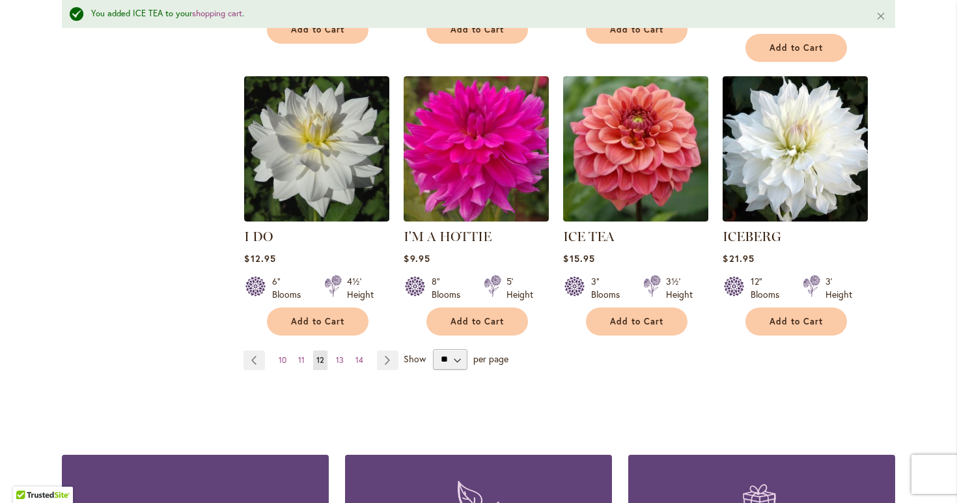
scroll to position [1134, 0]
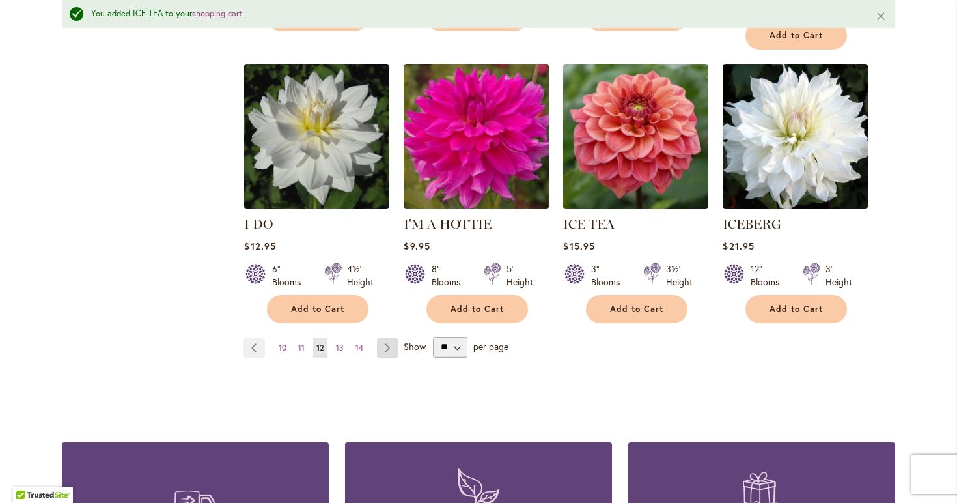
click at [387, 338] on link "Page Next" at bounding box center [387, 348] width 21 height 20
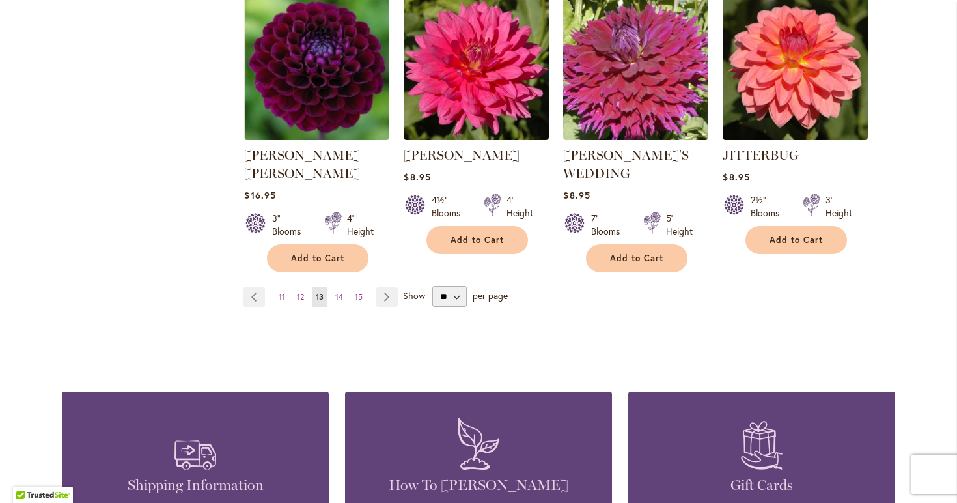
scroll to position [1199, 0]
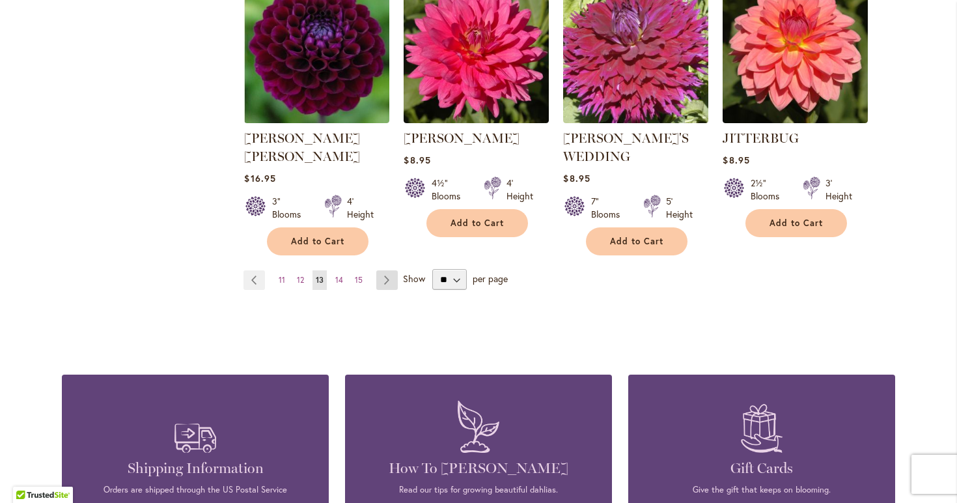
click at [388, 270] on link "Page Next" at bounding box center [386, 280] width 21 height 20
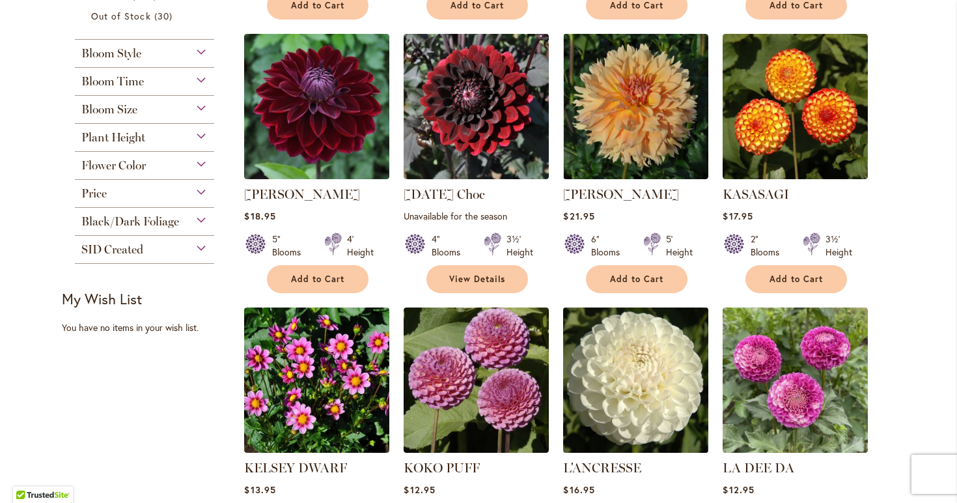
scroll to position [562, 0]
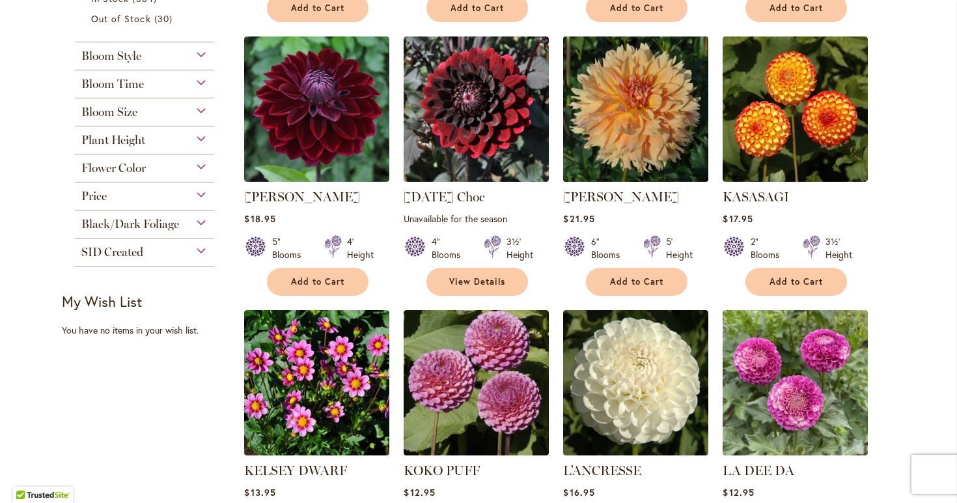
click at [637, 105] on img at bounding box center [636, 109] width 152 height 152
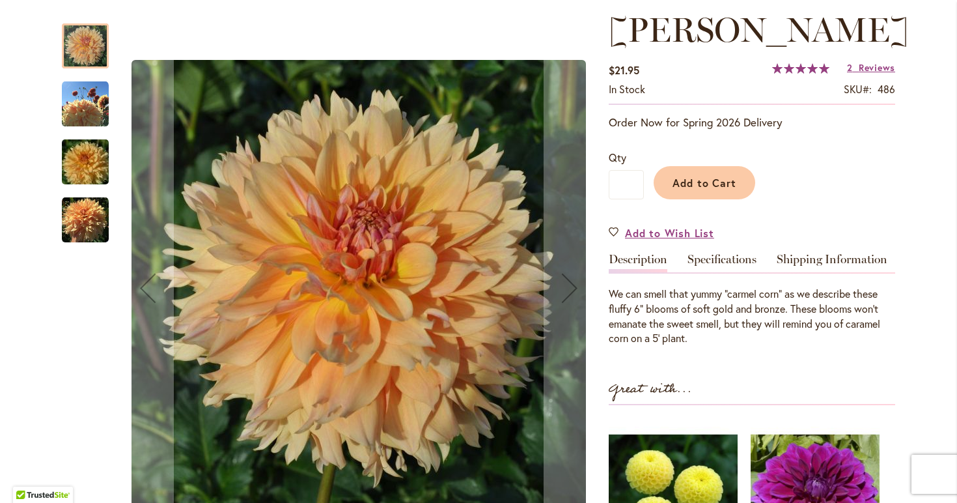
scroll to position [186, 0]
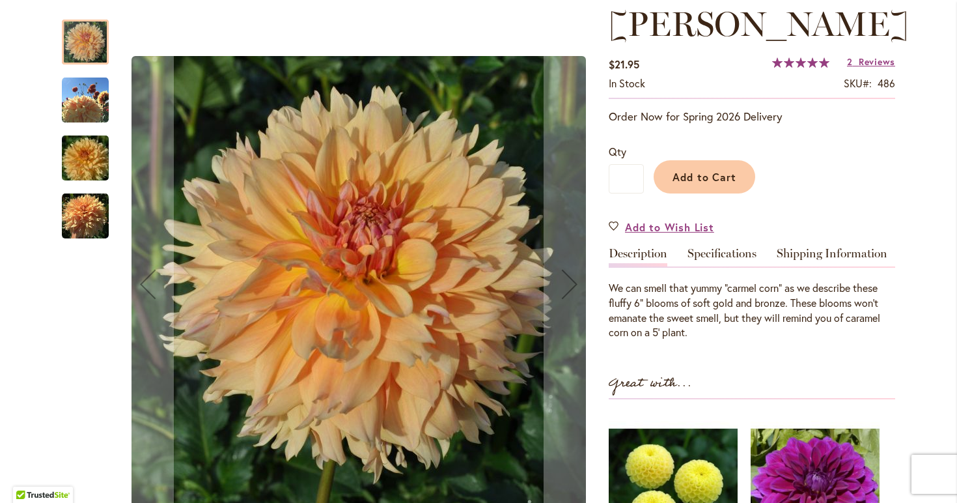
click at [85, 98] on img "KARMEL KORN" at bounding box center [85, 100] width 47 height 47
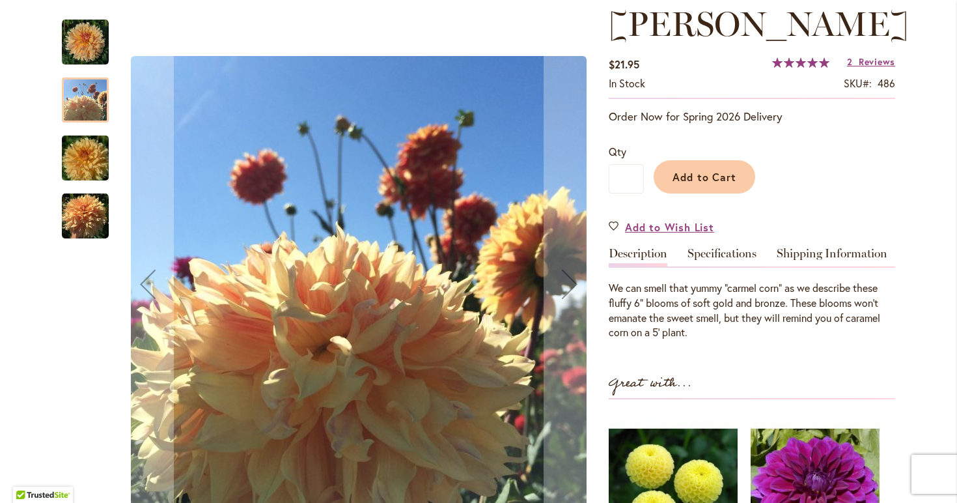
click at [77, 148] on img "KARMEL KORN" at bounding box center [85, 158] width 94 height 63
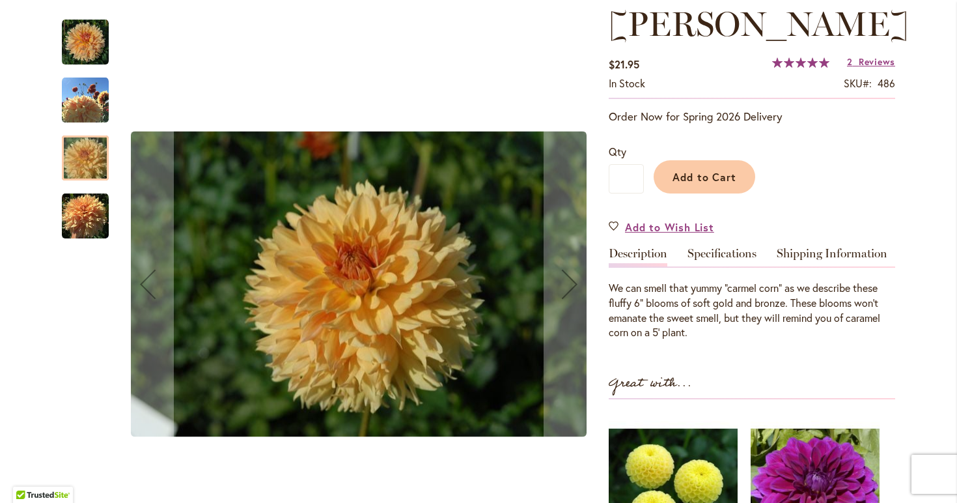
click at [79, 201] on img "KARMEL KORN" at bounding box center [85, 216] width 47 height 47
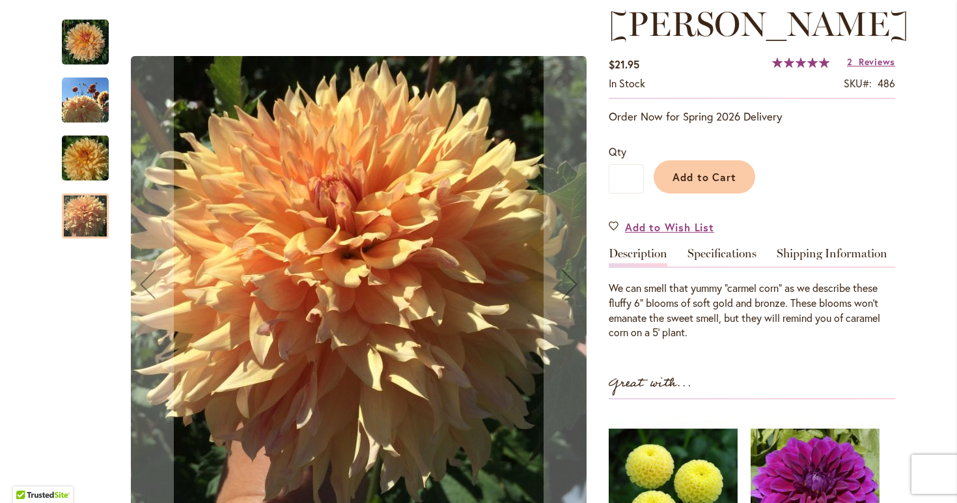
click at [82, 100] on img "KARMEL KORN" at bounding box center [85, 100] width 47 height 47
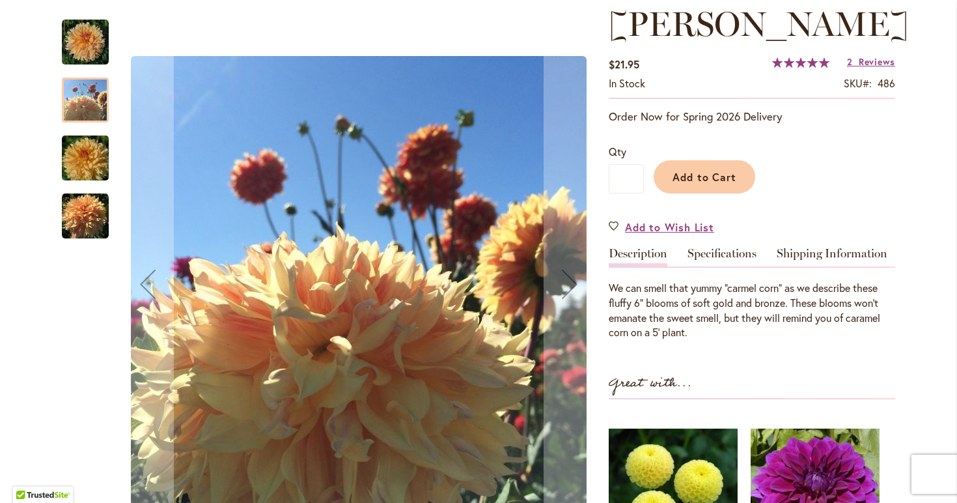
click at [89, 36] on img "KARMEL KORN" at bounding box center [85, 42] width 47 height 47
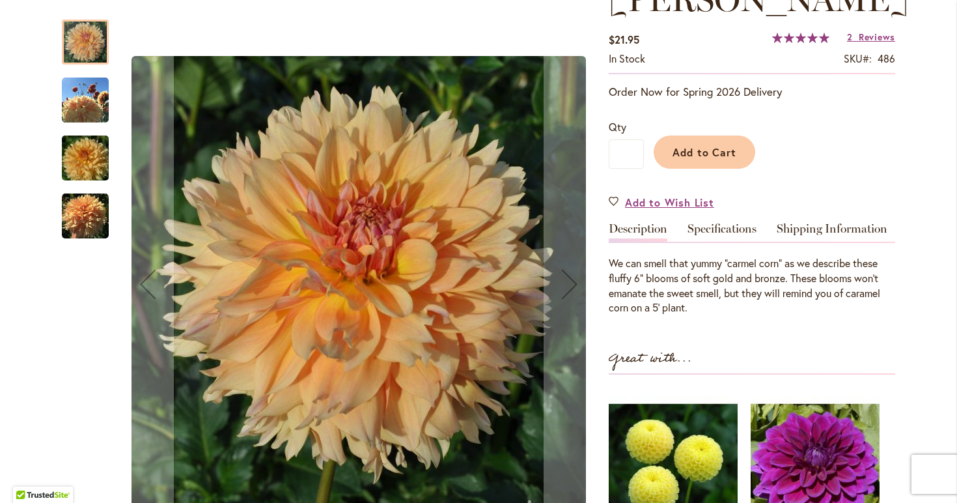
scroll to position [206, 0]
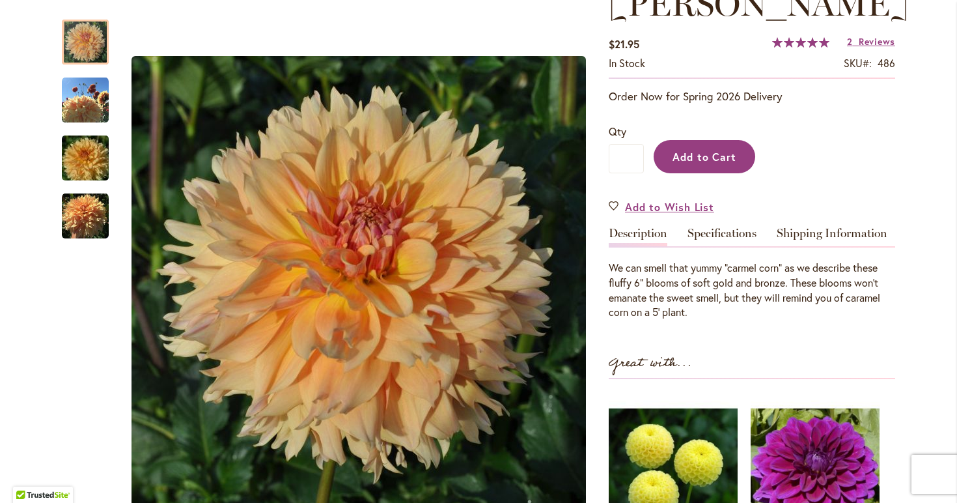
click at [703, 153] on span "Add to Cart" at bounding box center [705, 157] width 64 height 14
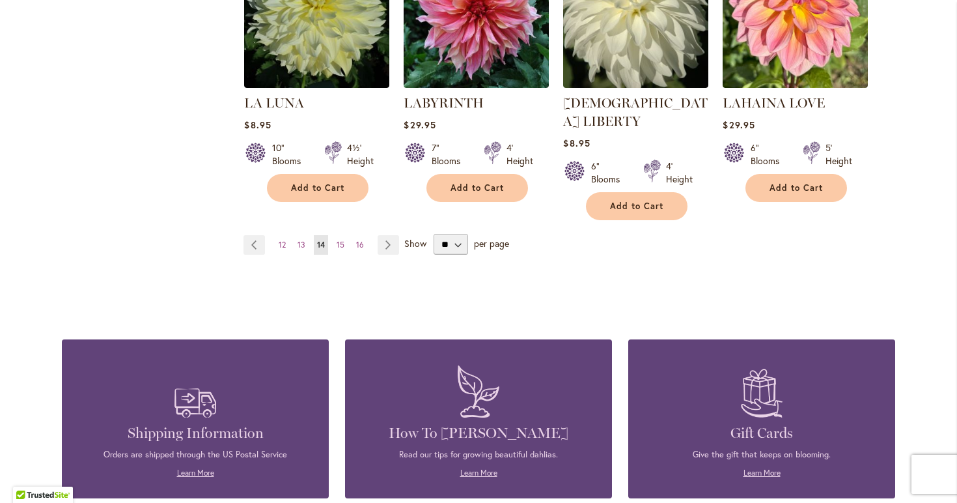
scroll to position [1204, 0]
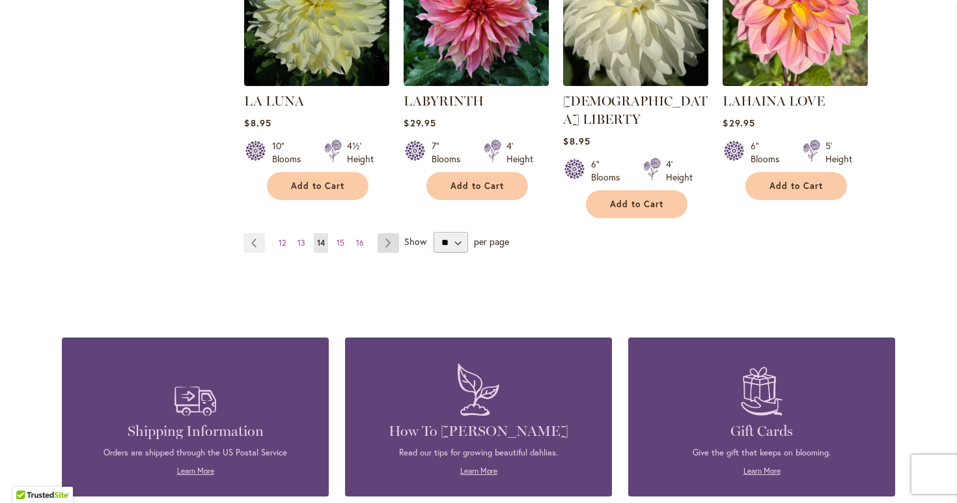
click at [395, 233] on link "Page Next" at bounding box center [388, 243] width 21 height 20
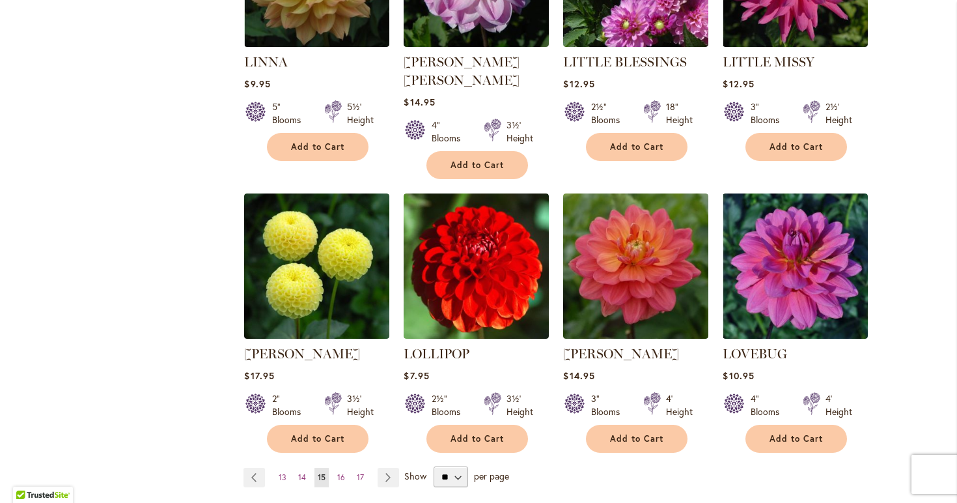
scroll to position [996, 0]
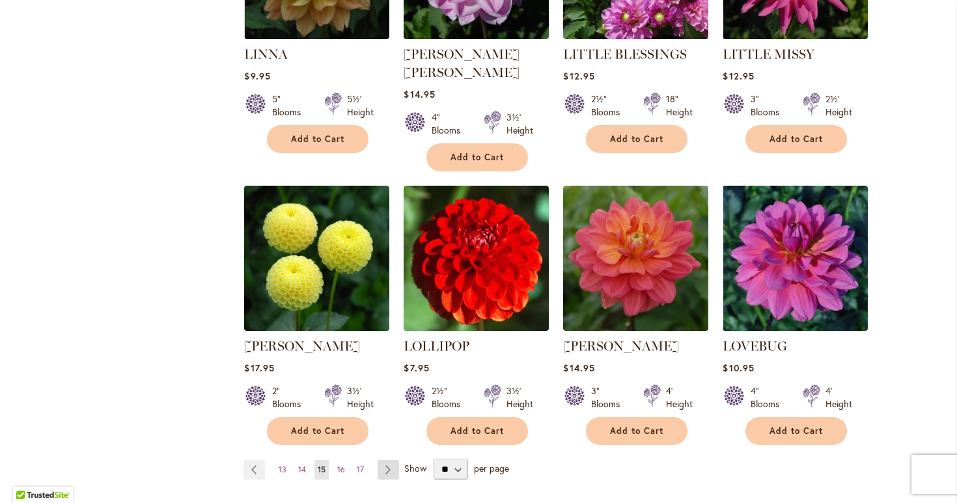
click at [383, 460] on link "Page Next" at bounding box center [388, 470] width 21 height 20
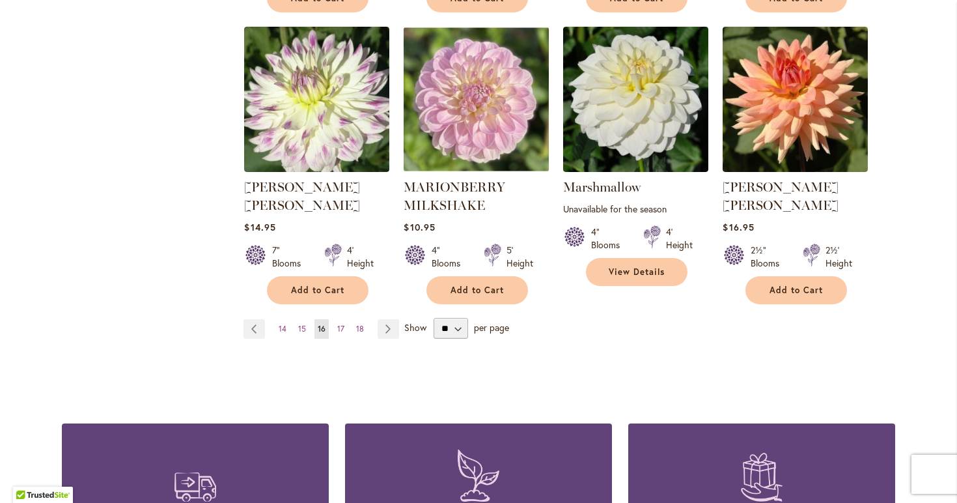
scroll to position [1145, 0]
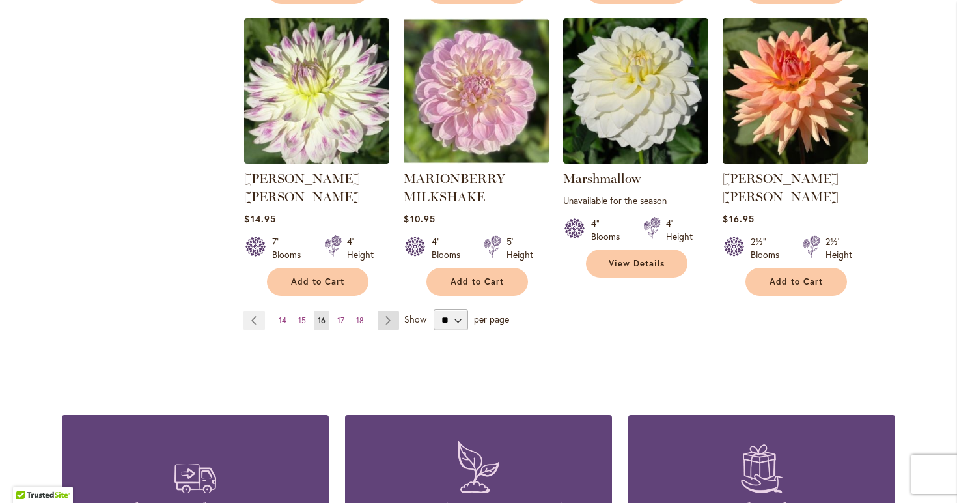
click at [390, 311] on link "Page Next" at bounding box center [388, 321] width 21 height 20
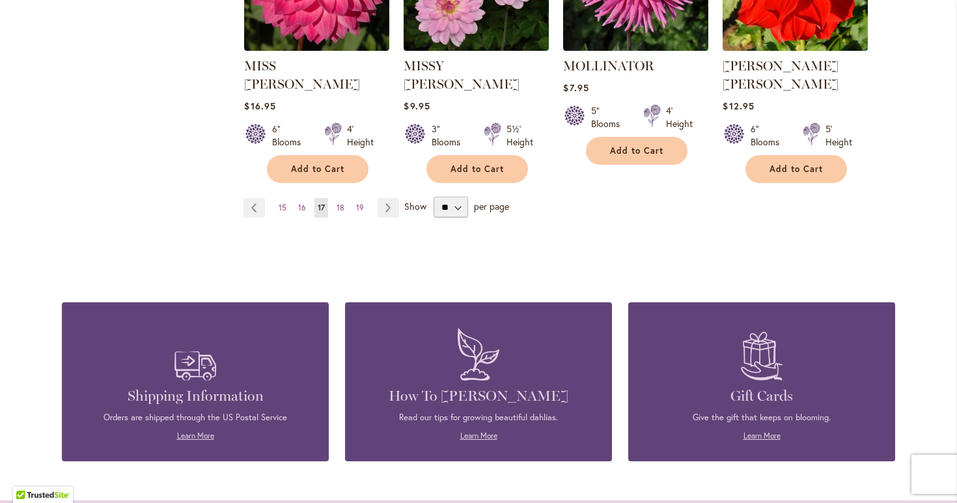
scroll to position [1248, 0]
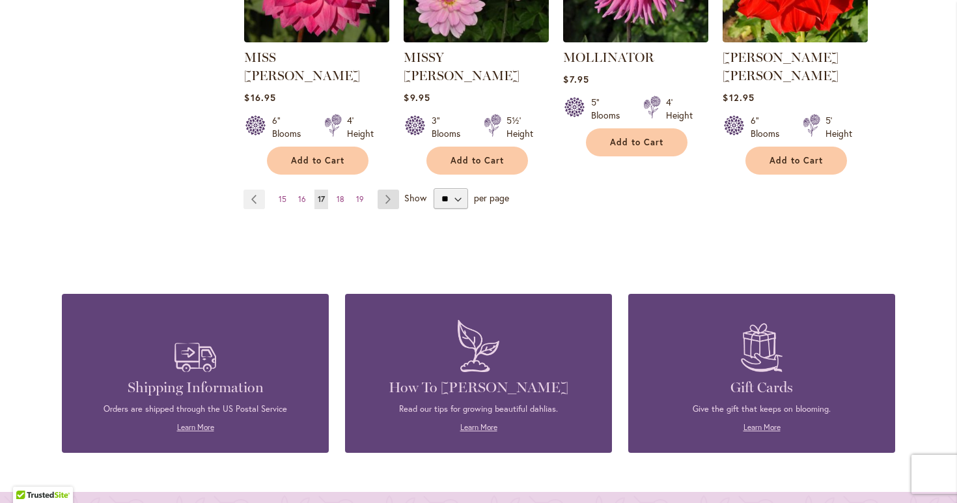
click at [389, 189] on link "Page Next" at bounding box center [388, 199] width 21 height 20
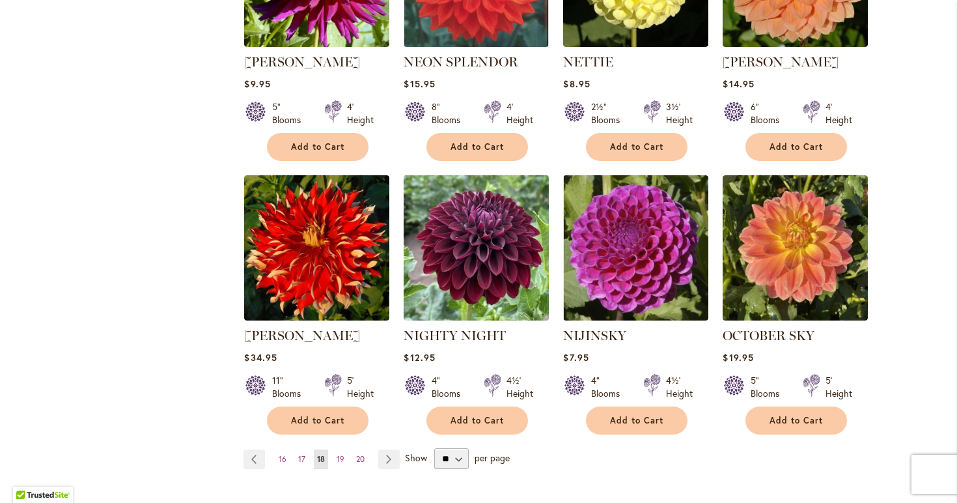
scroll to position [989, 0]
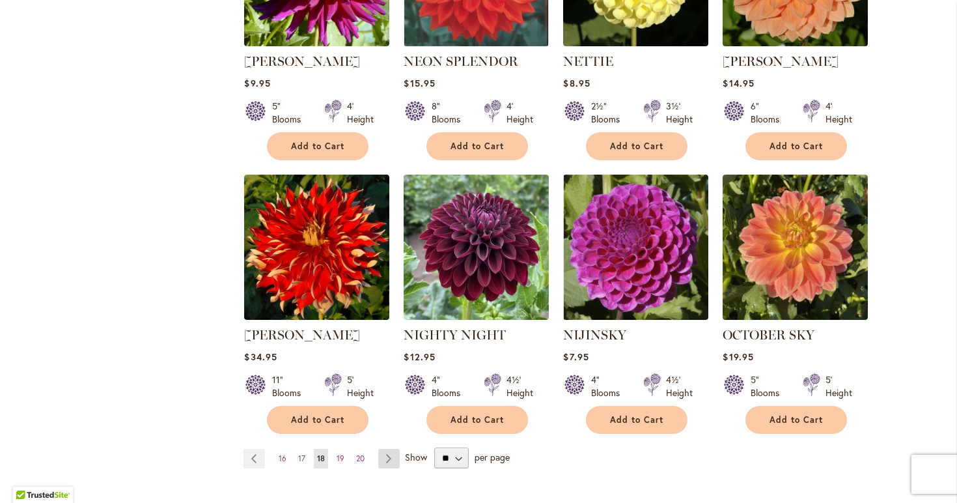
click at [387, 449] on link "Page Next" at bounding box center [388, 459] width 21 height 20
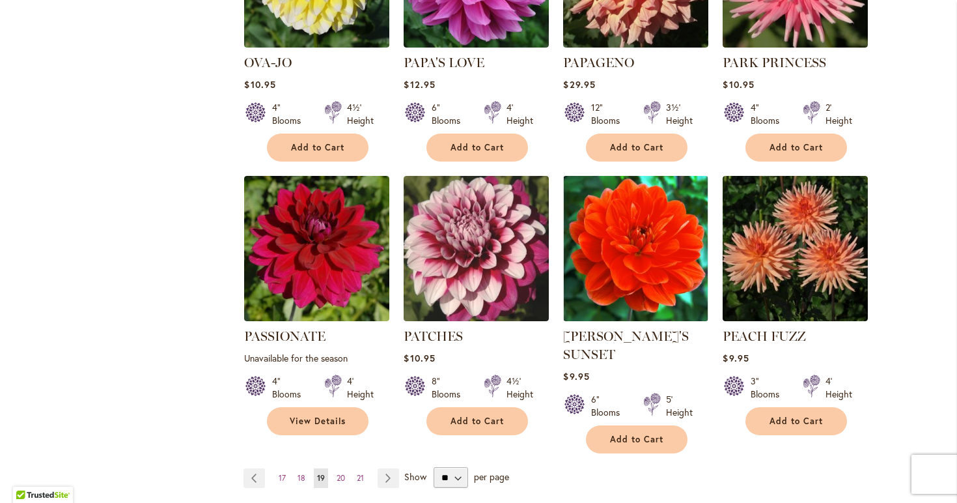
scroll to position [993, 0]
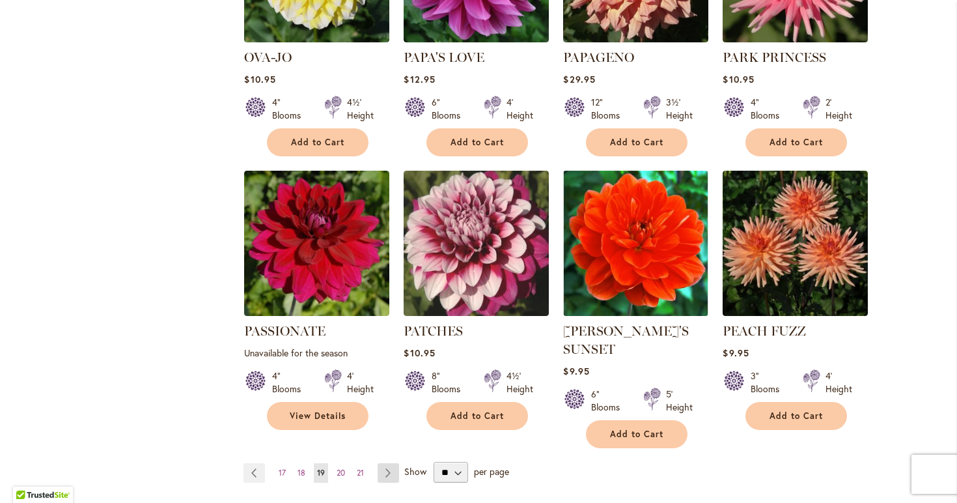
click at [394, 463] on link "Page Next" at bounding box center [388, 473] width 21 height 20
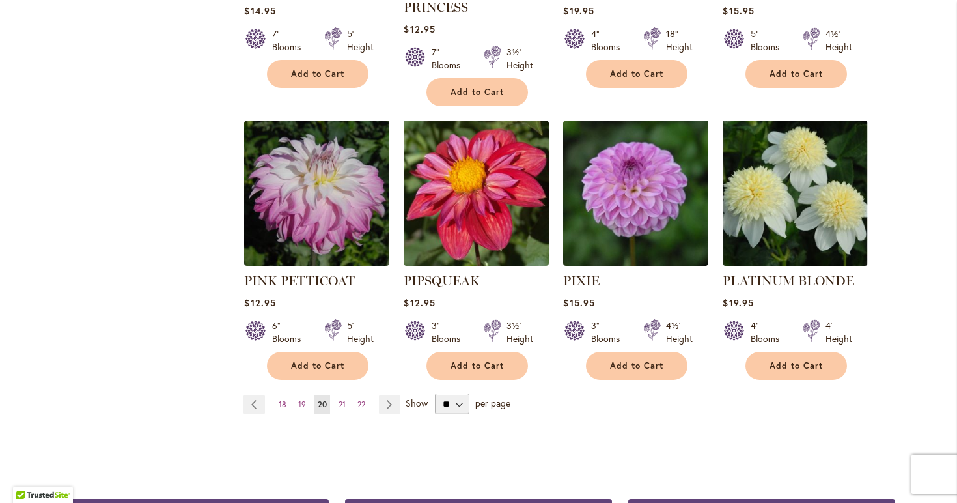
scroll to position [1109, 0]
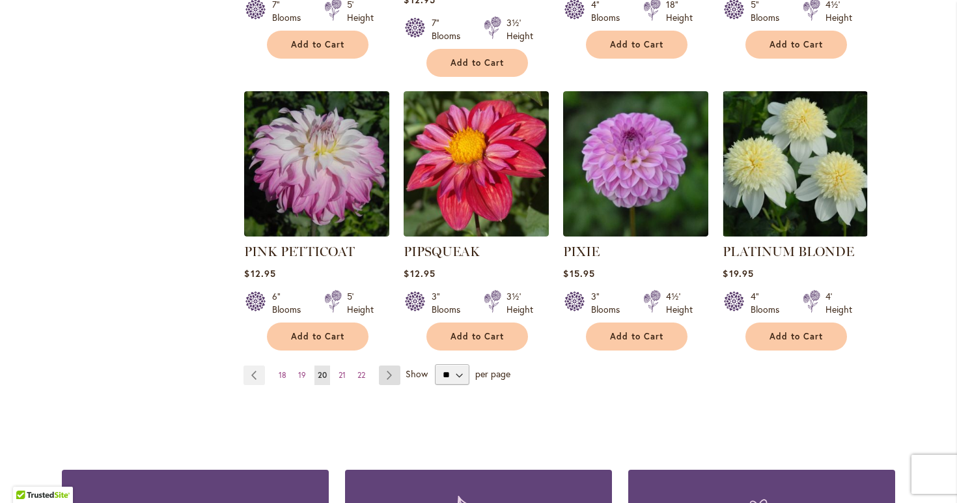
click at [396, 365] on link "Page Next" at bounding box center [389, 375] width 21 height 20
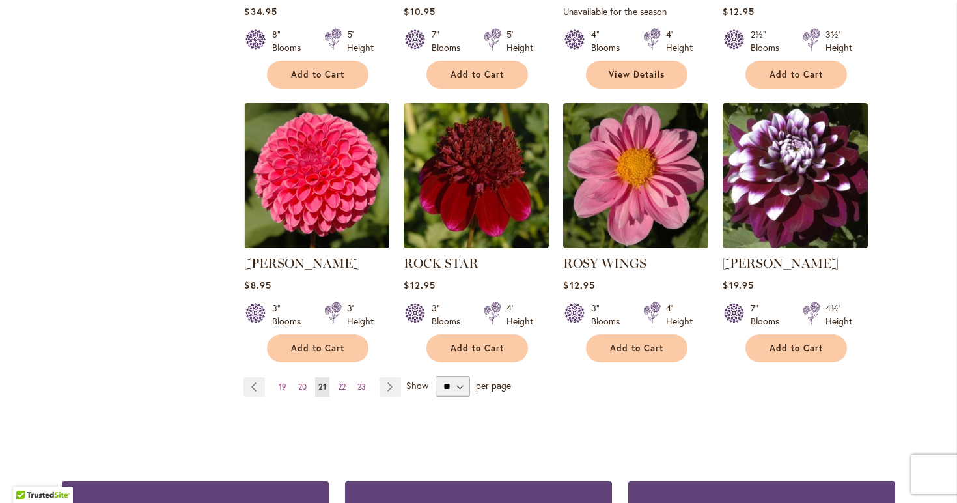
scroll to position [1066, 0]
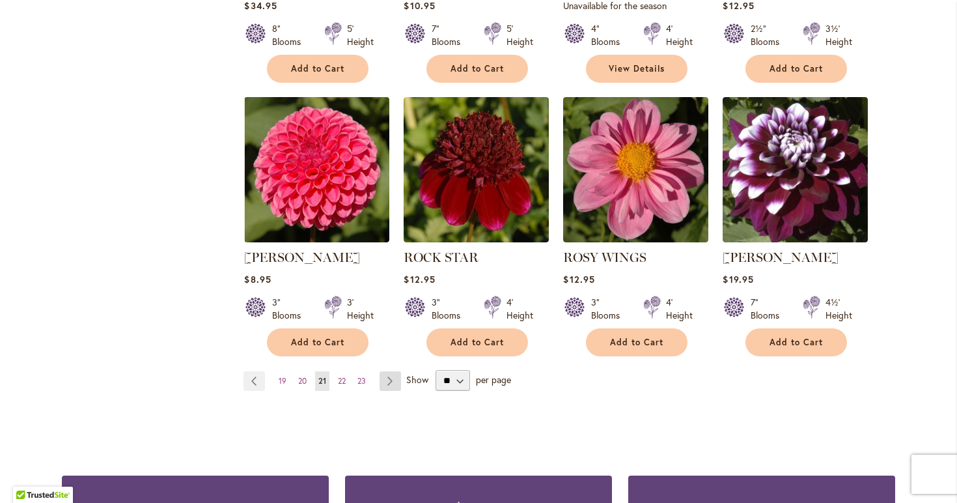
click at [388, 383] on link "Page Next" at bounding box center [390, 381] width 21 height 20
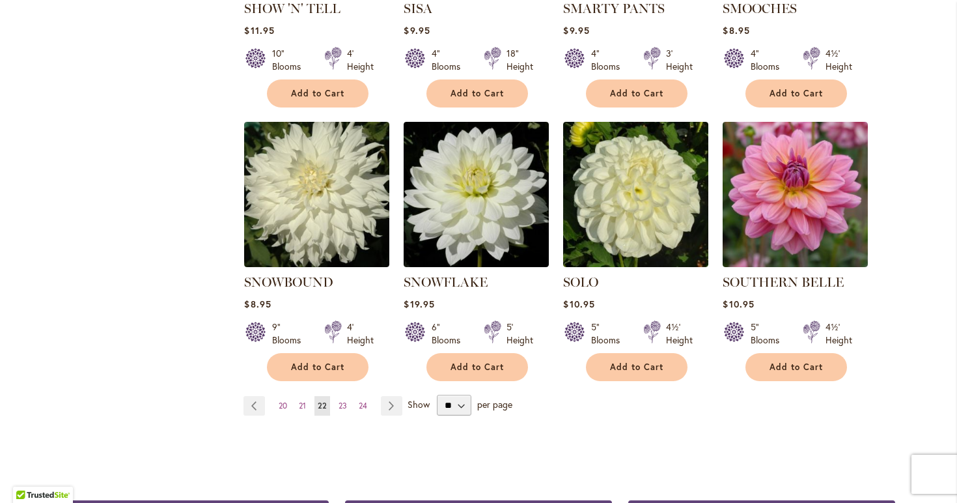
scroll to position [1120, 0]
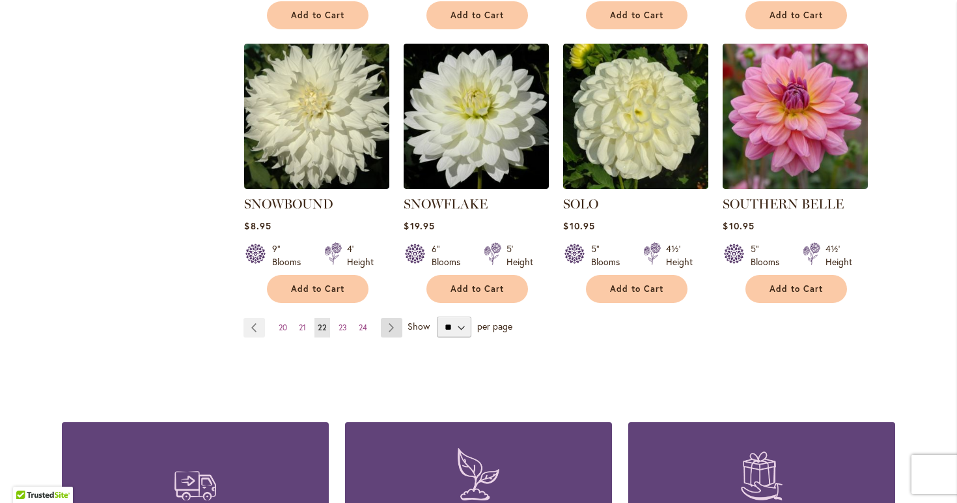
click at [393, 318] on link "Page Next" at bounding box center [391, 328] width 21 height 20
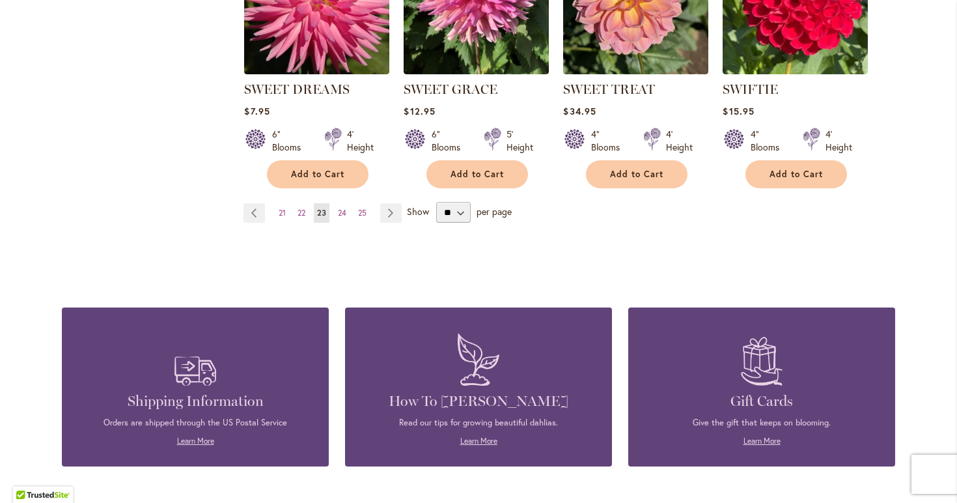
scroll to position [1244, 0]
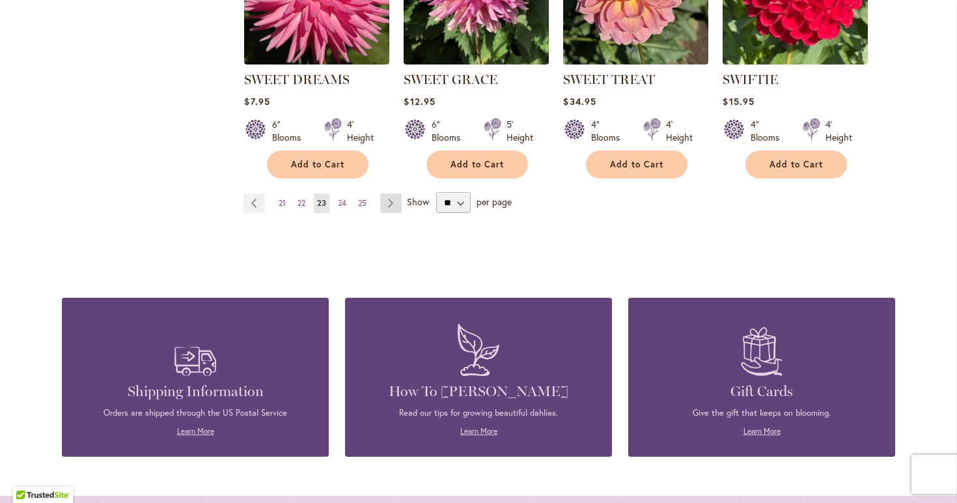
click at [398, 202] on link "Page Next" at bounding box center [390, 203] width 21 height 20
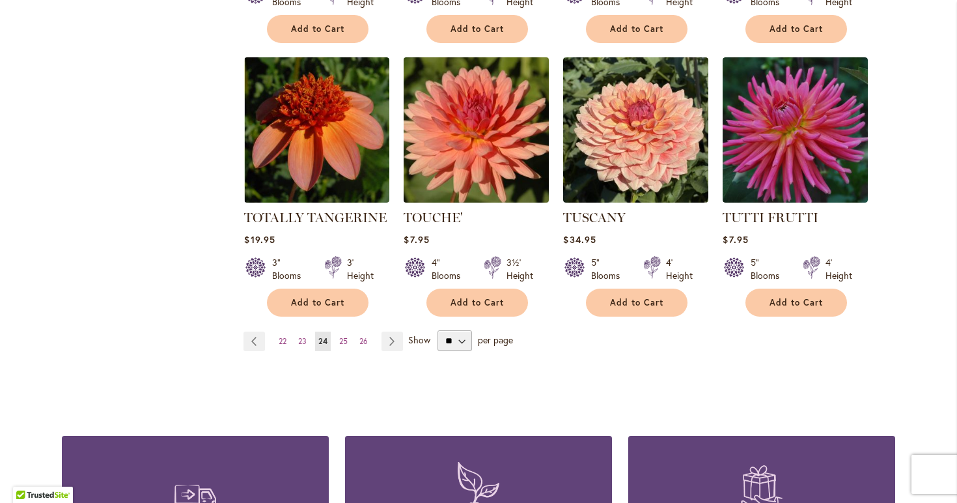
scroll to position [1132, 0]
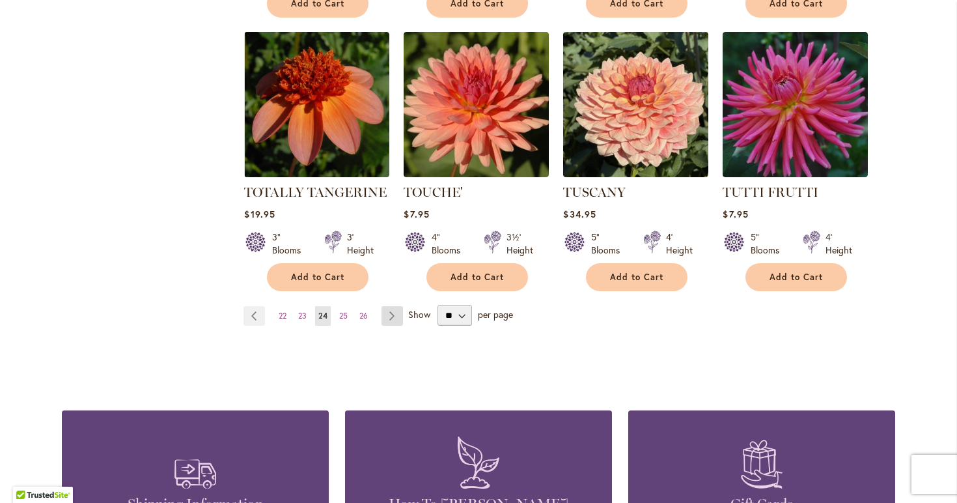
click at [400, 306] on link "Page Next" at bounding box center [392, 316] width 21 height 20
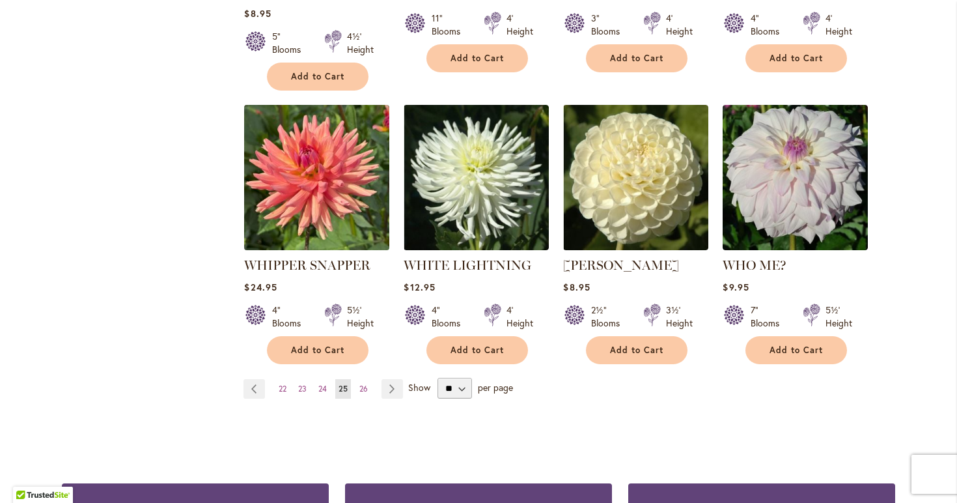
scroll to position [1061, 0]
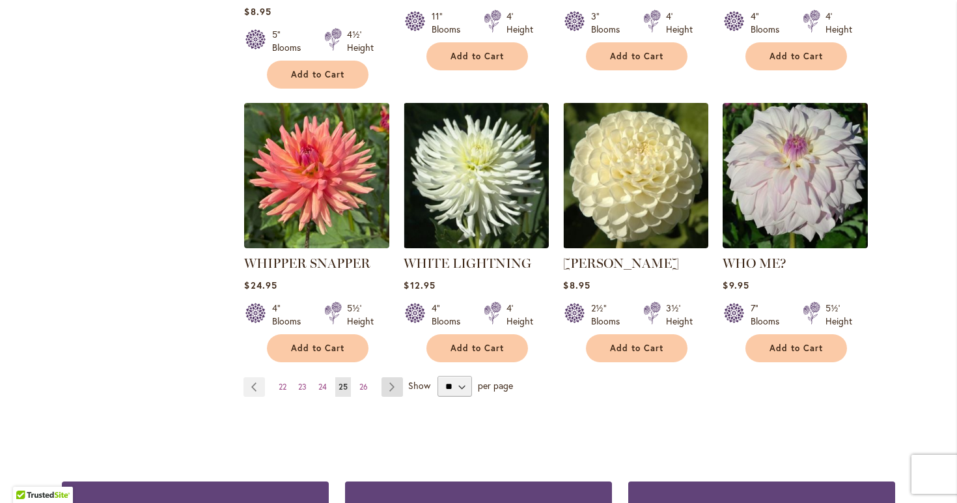
click at [390, 377] on link "Page Next" at bounding box center [392, 387] width 21 height 20
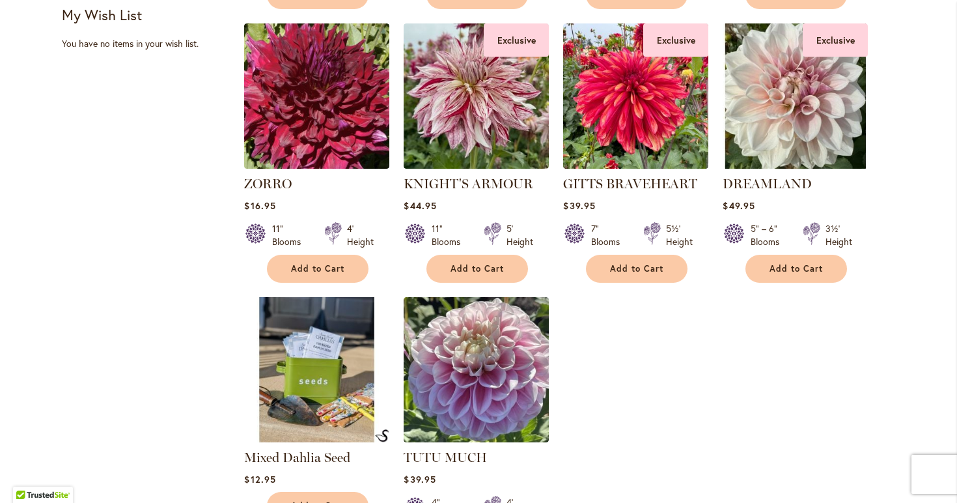
scroll to position [851, 0]
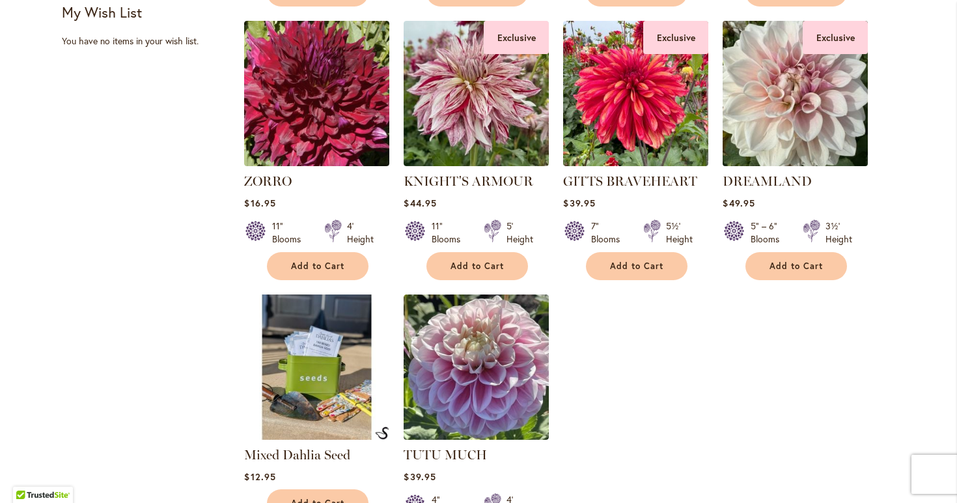
click at [772, 126] on img at bounding box center [795, 94] width 152 height 152
click at [792, 118] on img at bounding box center [795, 94] width 152 height 152
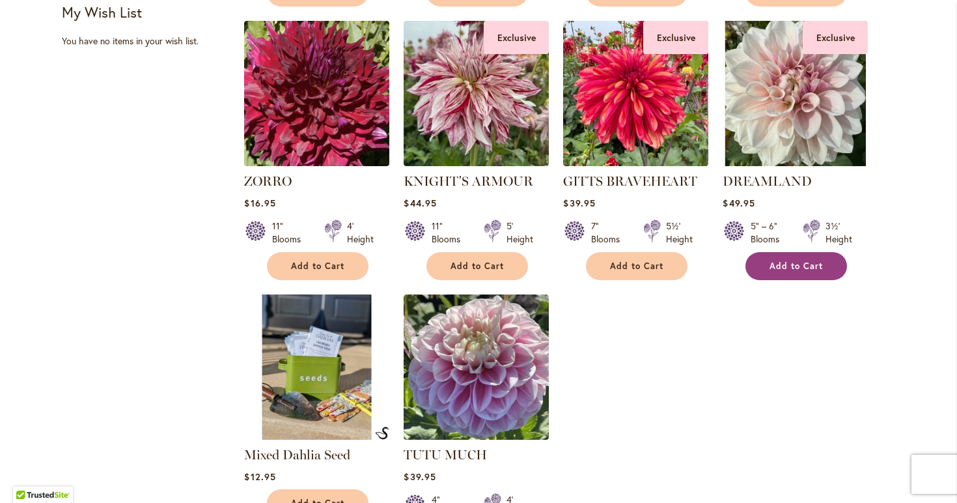
click at [801, 270] on button "Add to Cart" at bounding box center [796, 266] width 102 height 28
click at [646, 180] on link "GITTS BRAVEHEART" at bounding box center [630, 181] width 134 height 16
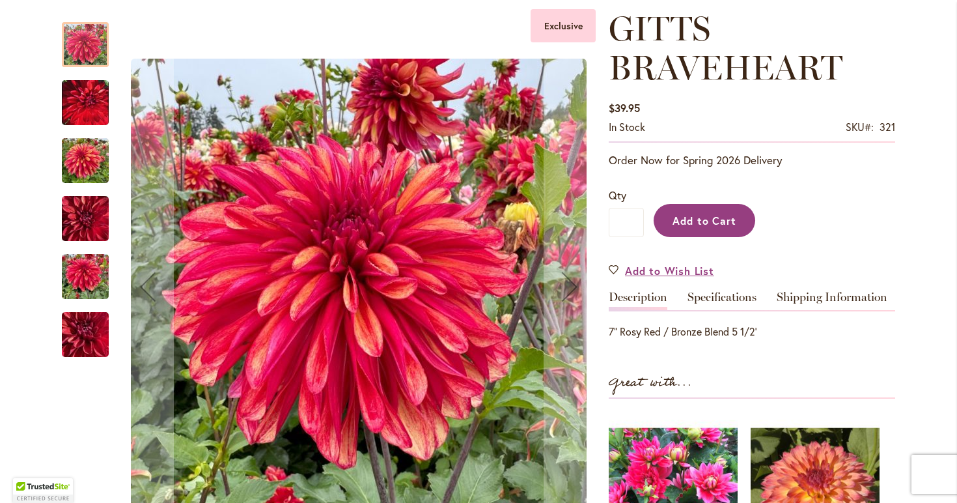
scroll to position [218, 0]
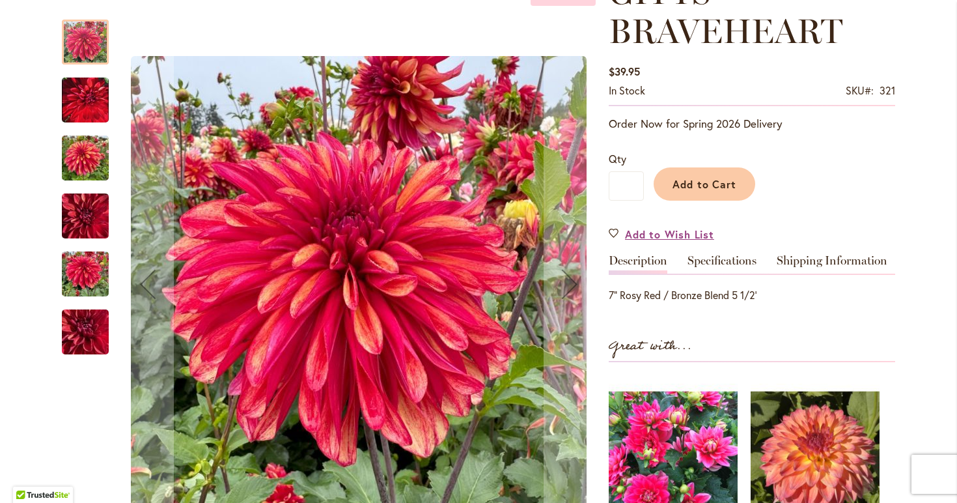
click at [83, 322] on img "GITTS BRAVEHEART" at bounding box center [85, 332] width 94 height 70
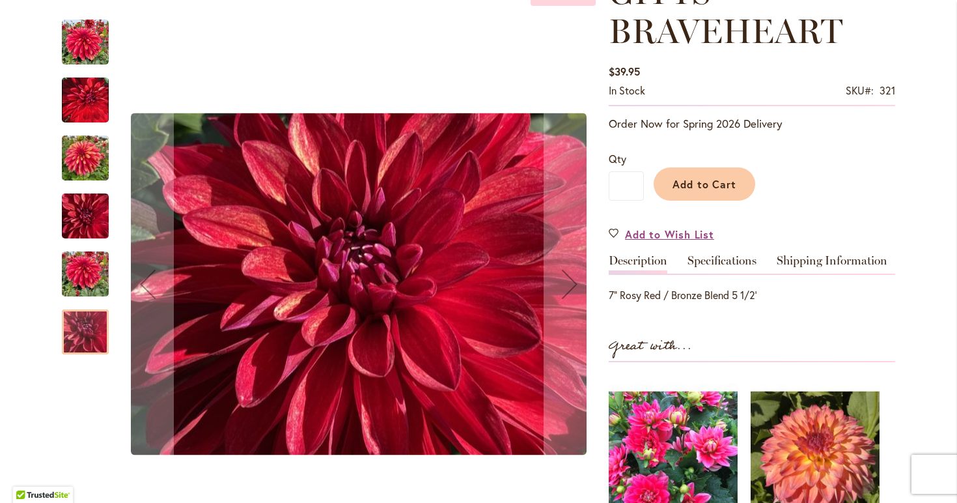
click at [87, 280] on img "GITTS BRAVEHEART" at bounding box center [85, 274] width 47 height 63
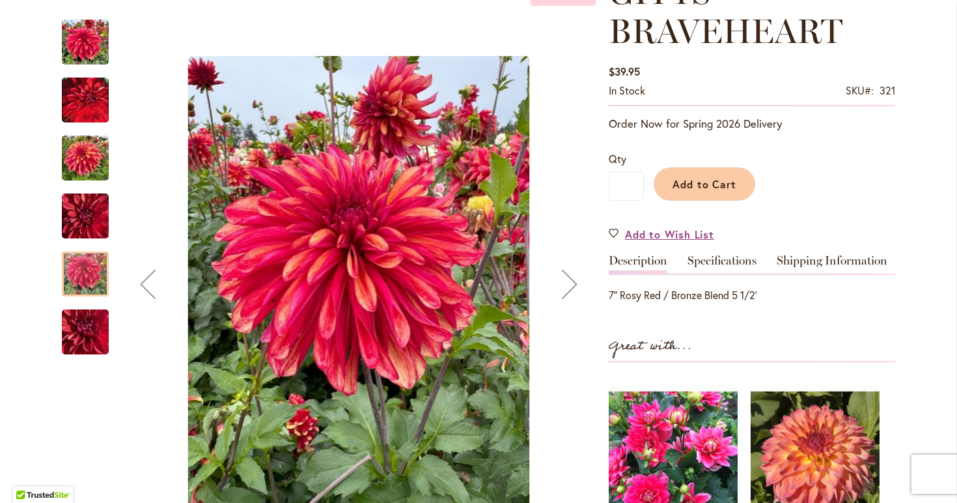
click at [87, 233] on img "GITTS BRAVEHEART" at bounding box center [85, 216] width 47 height 63
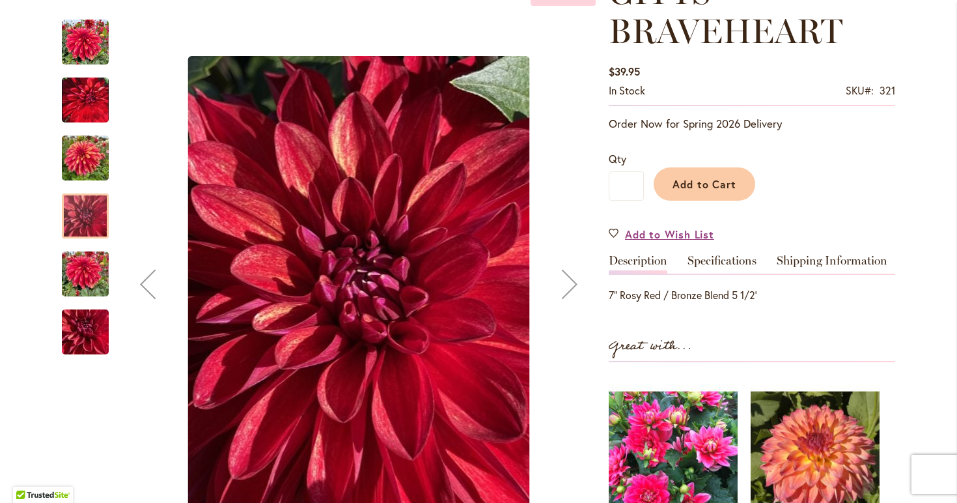
click at [85, 167] on img "GITTS BRAVEHEART" at bounding box center [85, 158] width 47 height 63
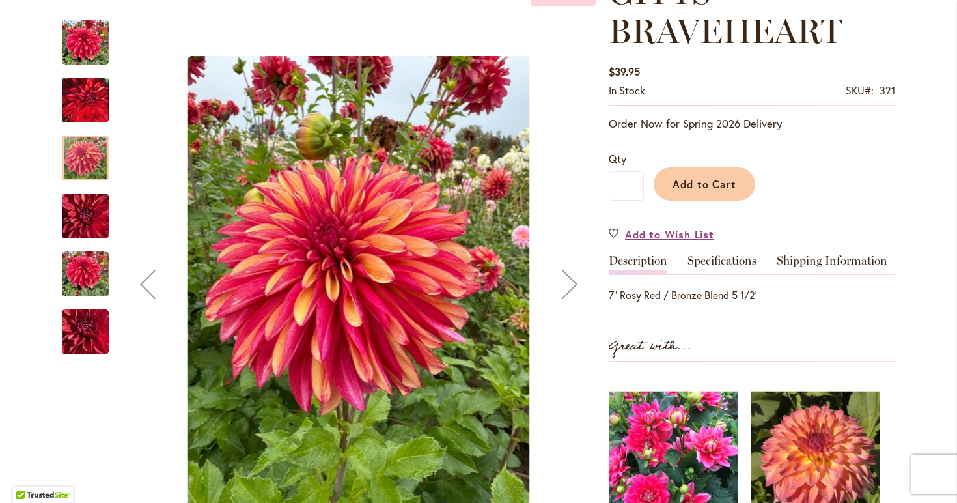
click at [89, 109] on img "GITTS BRAVEHEART" at bounding box center [85, 99] width 47 height 59
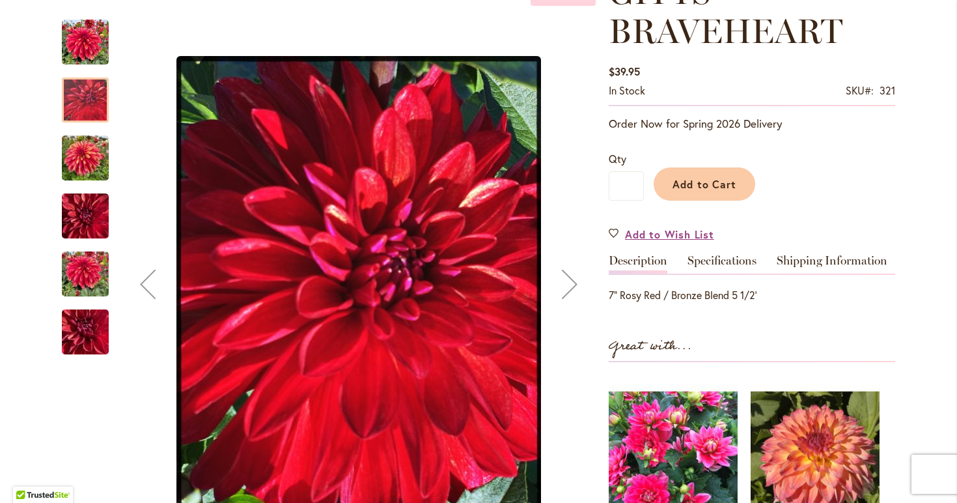
click at [89, 41] on img "GITTS BRAVEHEART" at bounding box center [85, 42] width 47 height 47
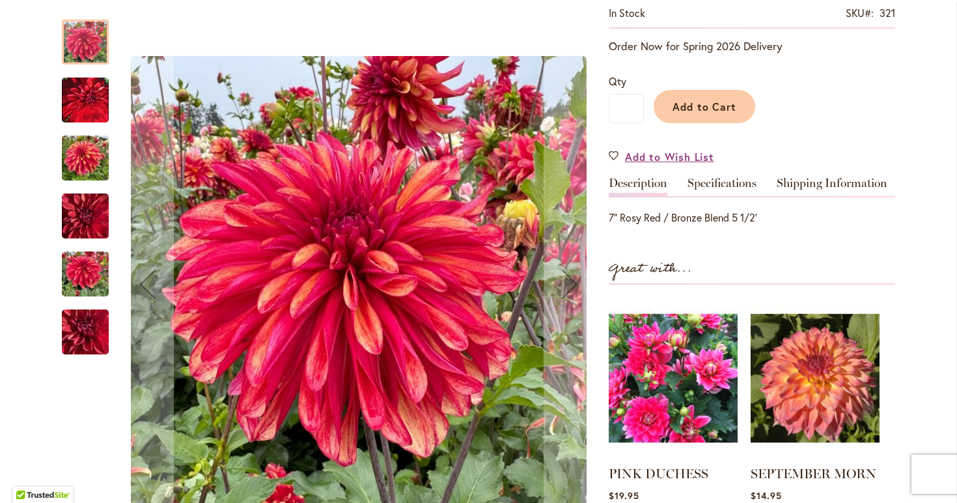
scroll to position [298, 0]
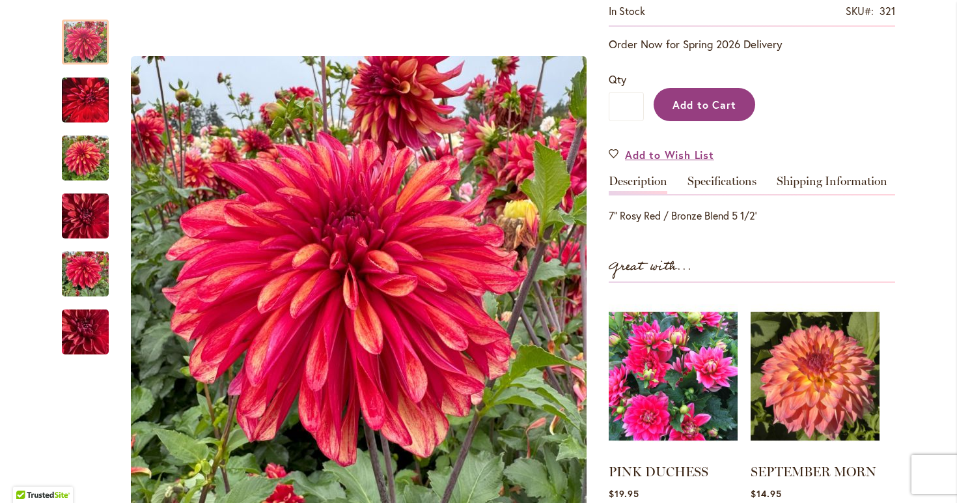
click at [722, 107] on span "Add to Cart" at bounding box center [705, 105] width 64 height 14
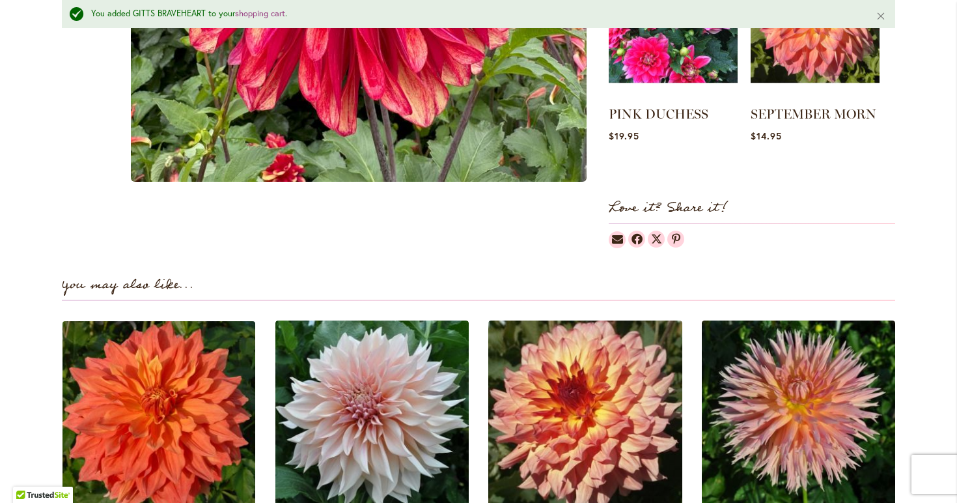
scroll to position [759, 0]
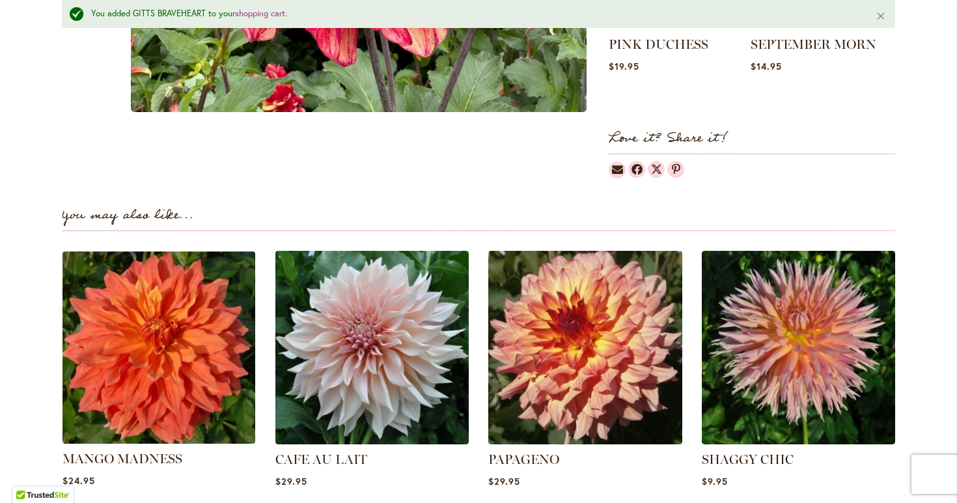
click at [180, 363] on img at bounding box center [159, 347] width 202 height 202
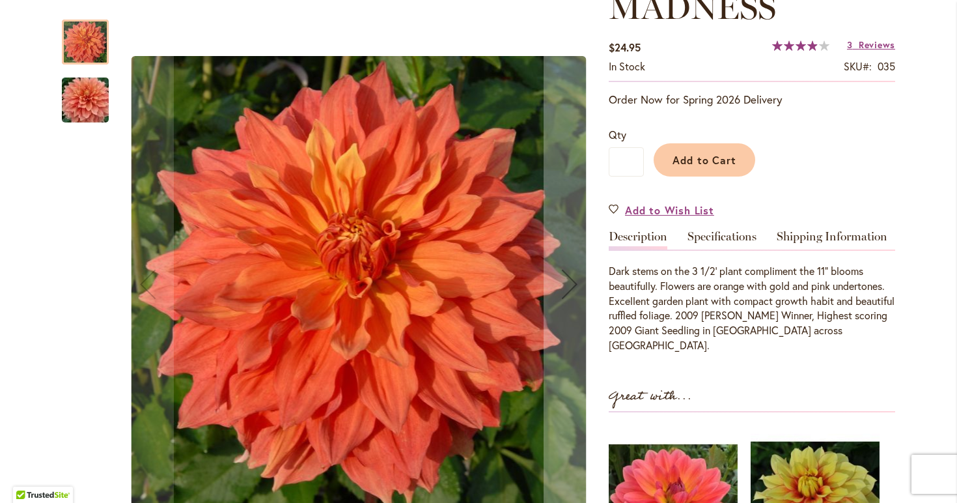
scroll to position [194, 0]
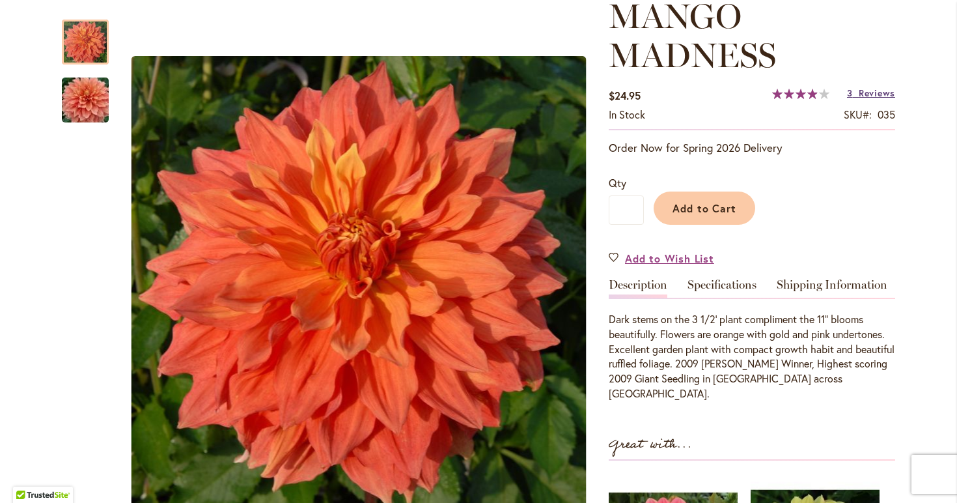
click at [865, 89] on span "Reviews" at bounding box center [877, 93] width 36 height 12
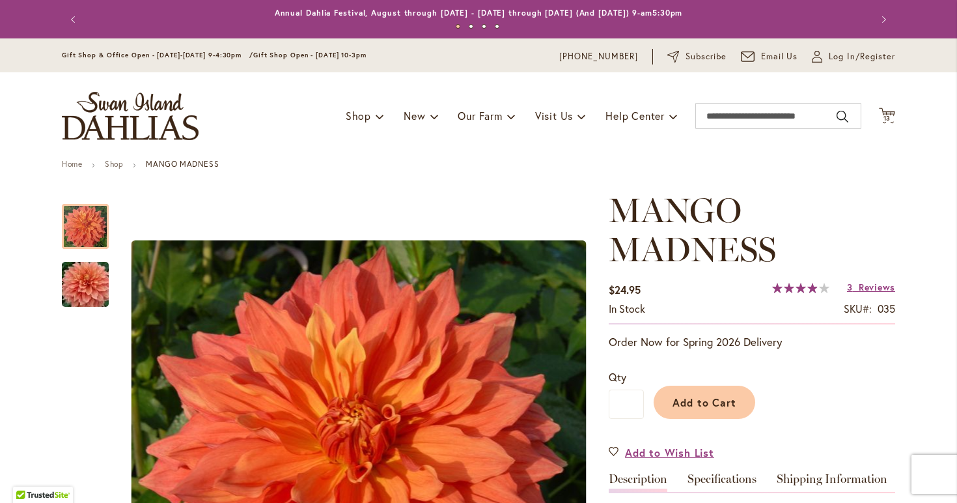
scroll to position [0, 0]
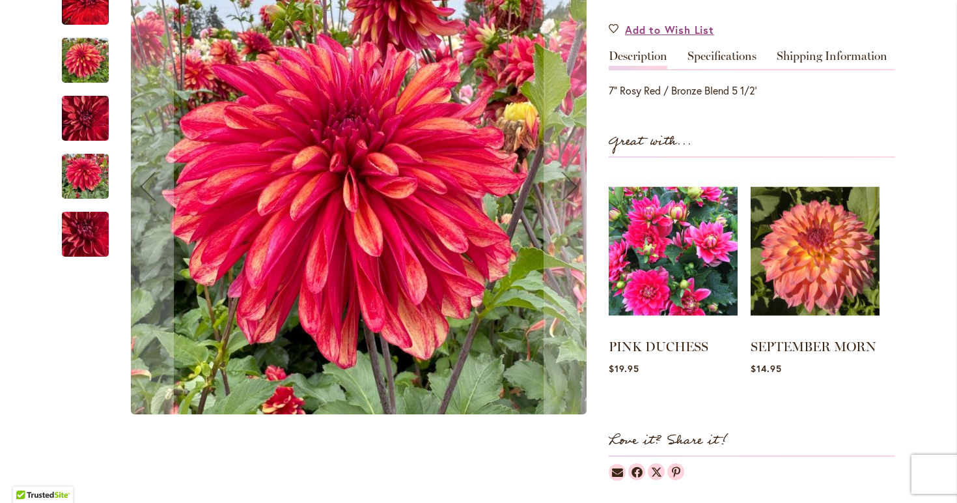
scroll to position [408, 0]
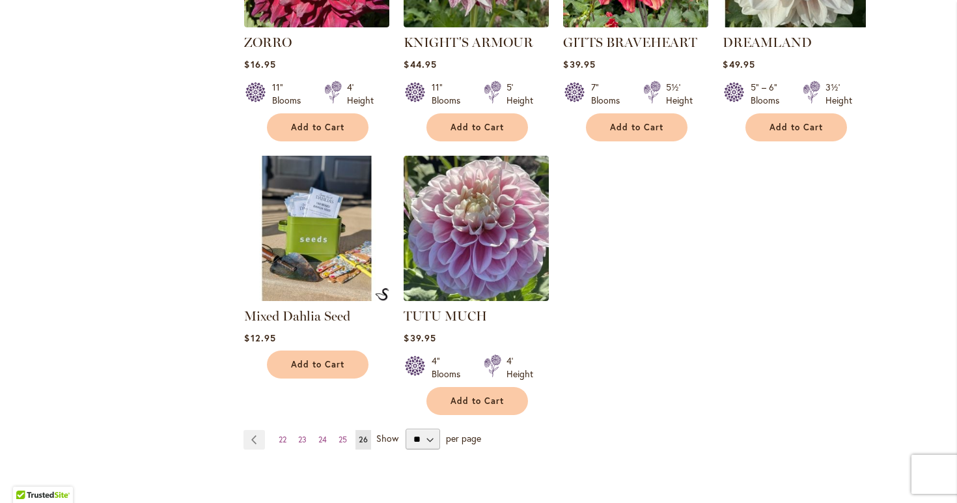
scroll to position [992, 0]
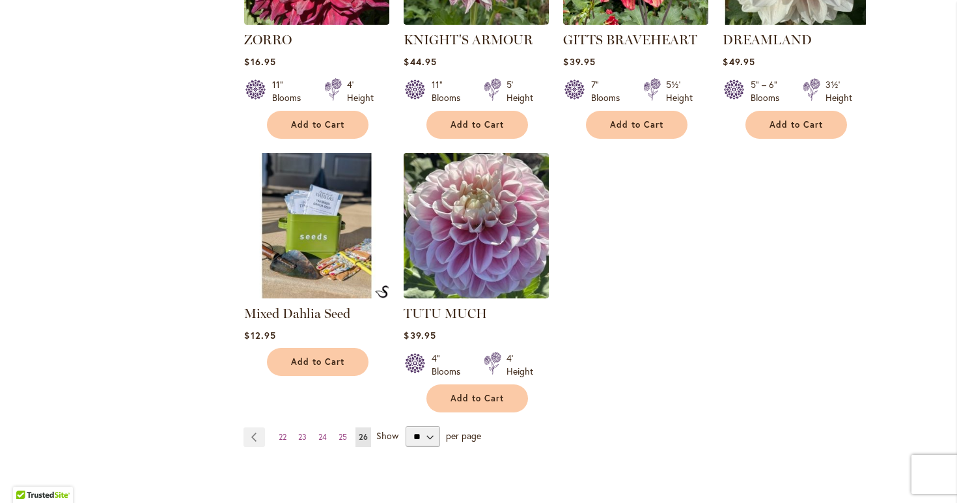
click at [483, 227] on img at bounding box center [476, 226] width 152 height 152
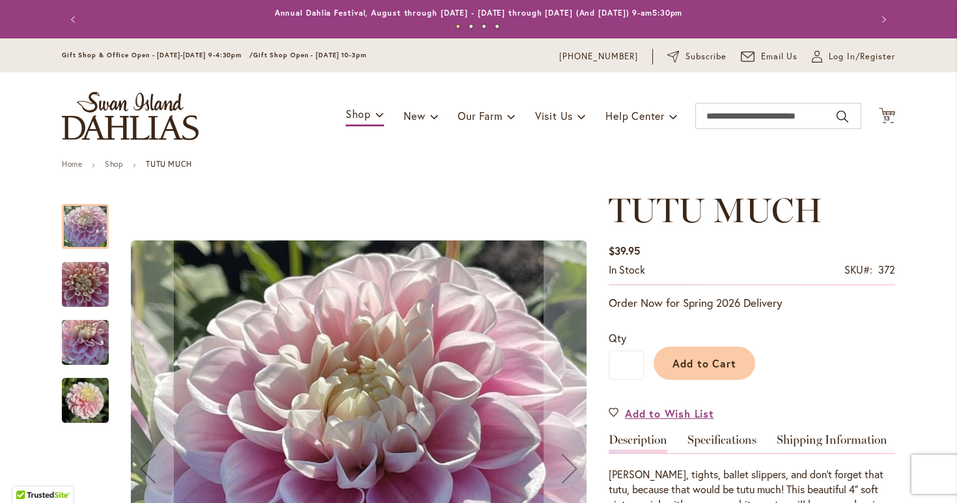
click at [89, 271] on img "TUTU MUCH" at bounding box center [85, 284] width 47 height 63
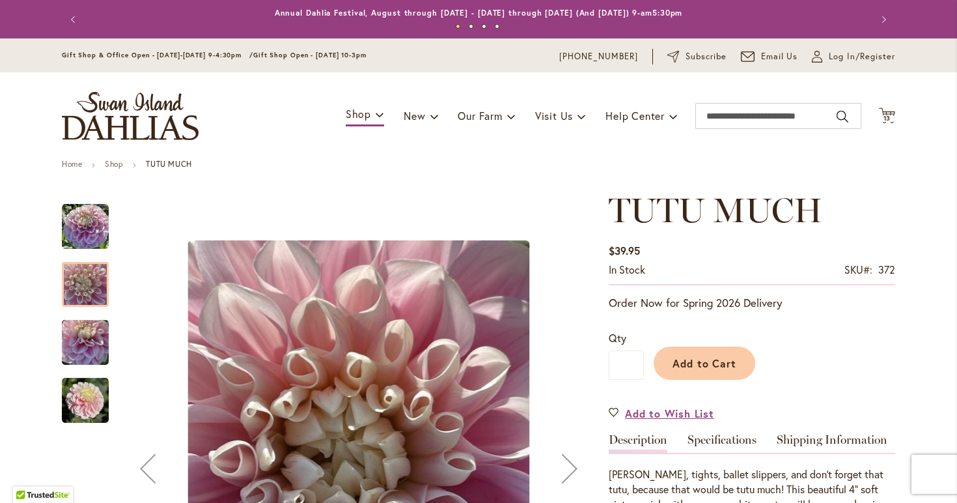
click at [77, 227] on img "Tutu Much" at bounding box center [85, 226] width 47 height 47
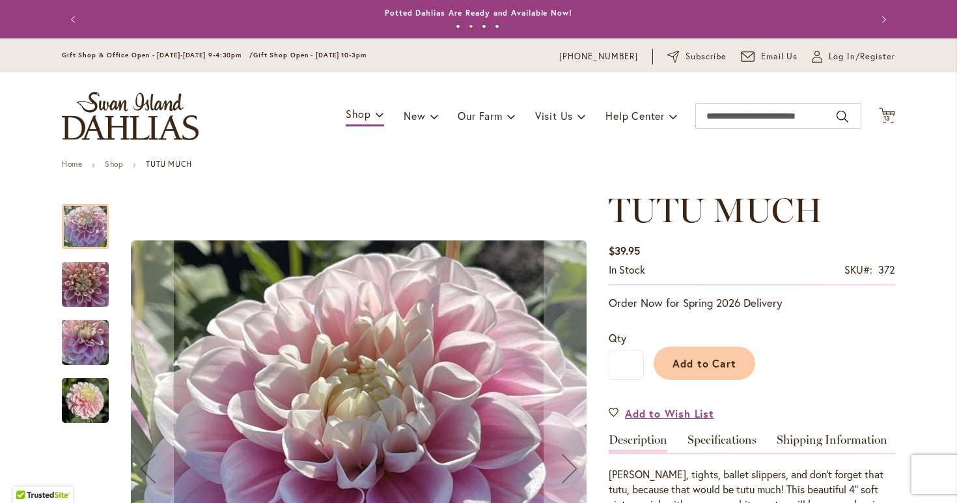
click at [87, 396] on img "TUTU MUCH" at bounding box center [85, 400] width 47 height 47
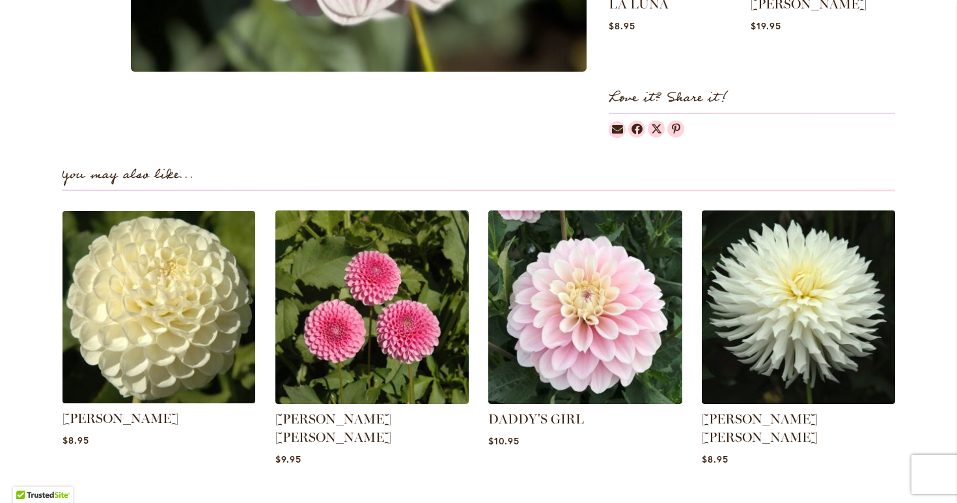
scroll to position [841, 0]
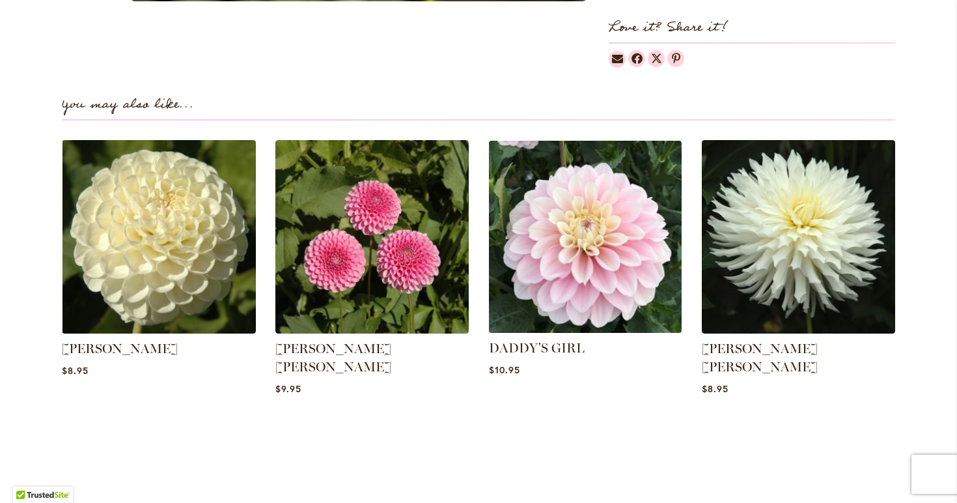
click at [574, 230] on img at bounding box center [585, 236] width 202 height 202
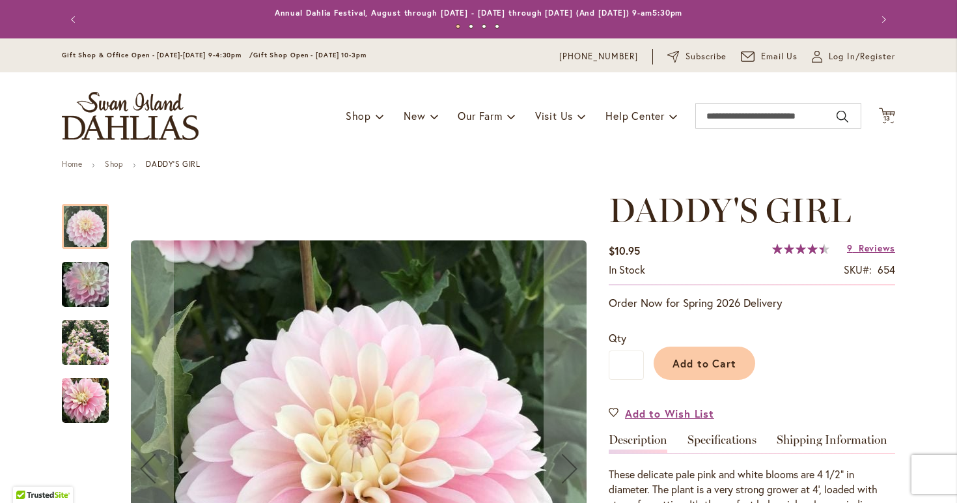
scroll to position [10, 0]
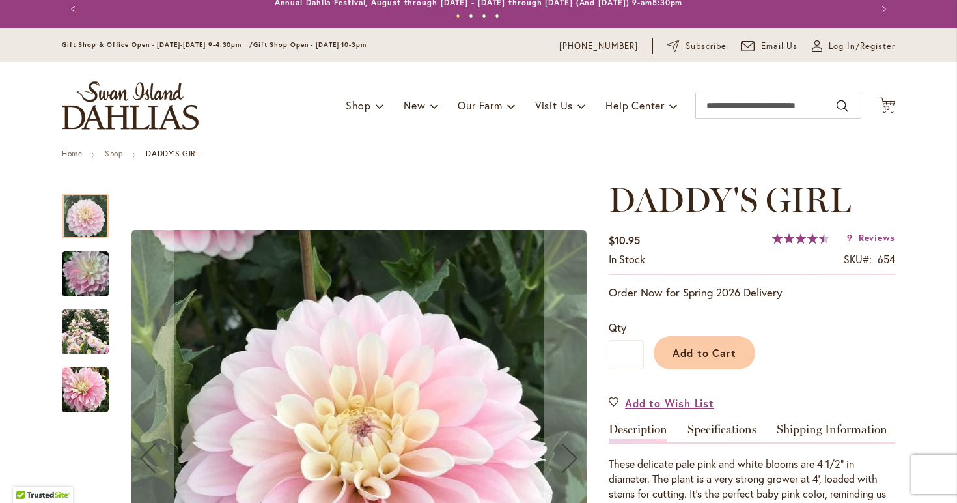
click at [84, 329] on img "DADDY'S GIRL" at bounding box center [85, 332] width 47 height 47
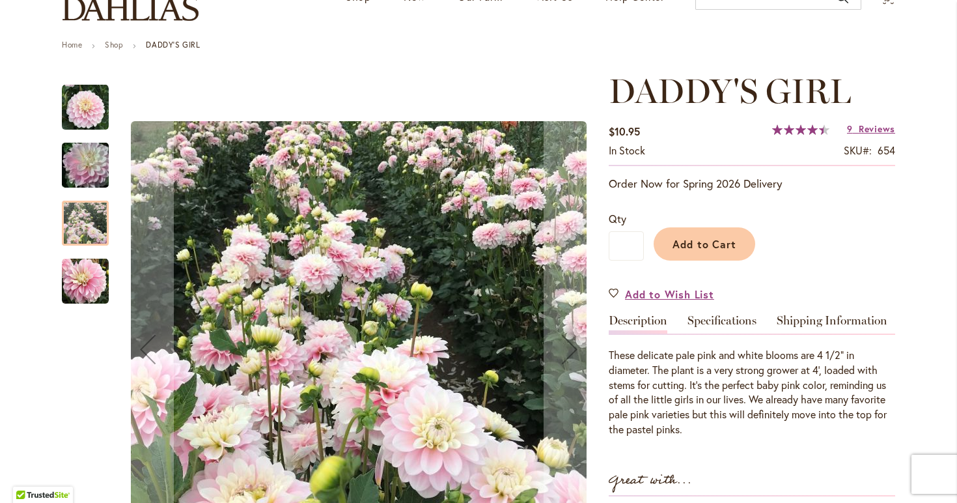
scroll to position [124, 0]
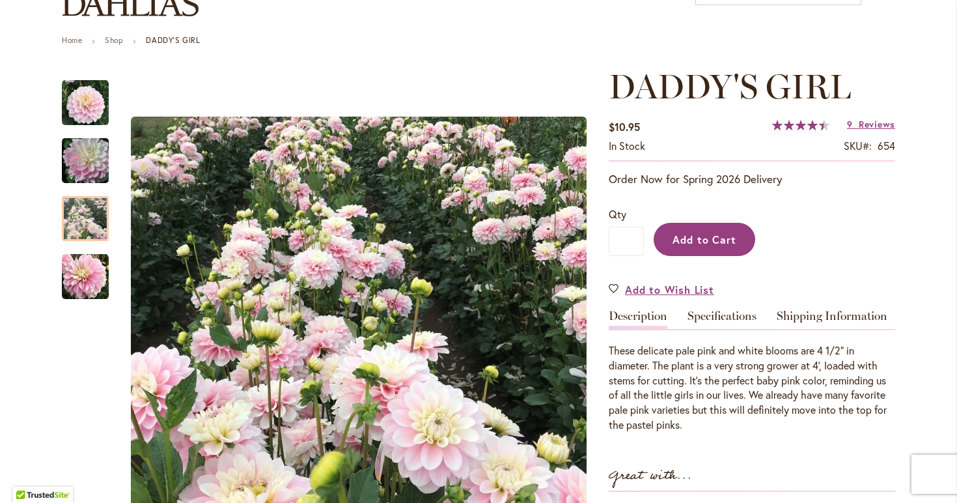
click at [730, 240] on span "Add to Cart" at bounding box center [705, 239] width 64 height 14
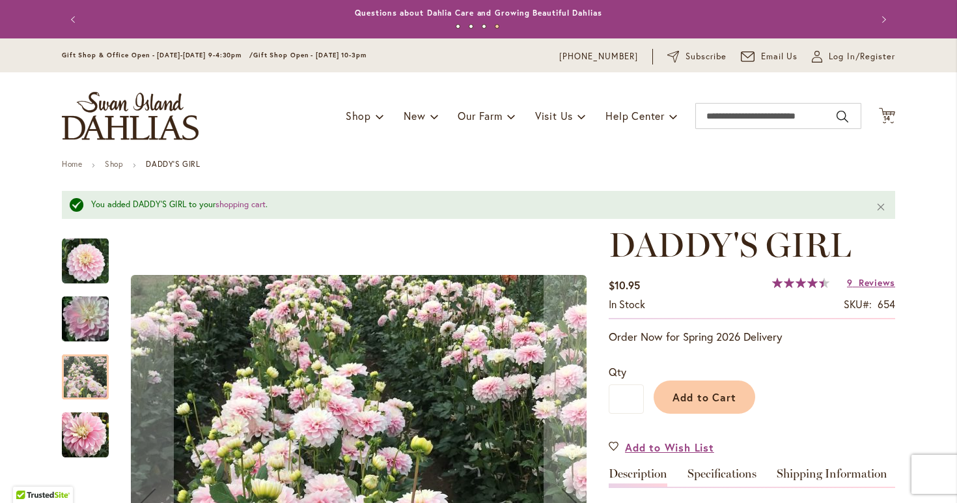
scroll to position [0, 0]
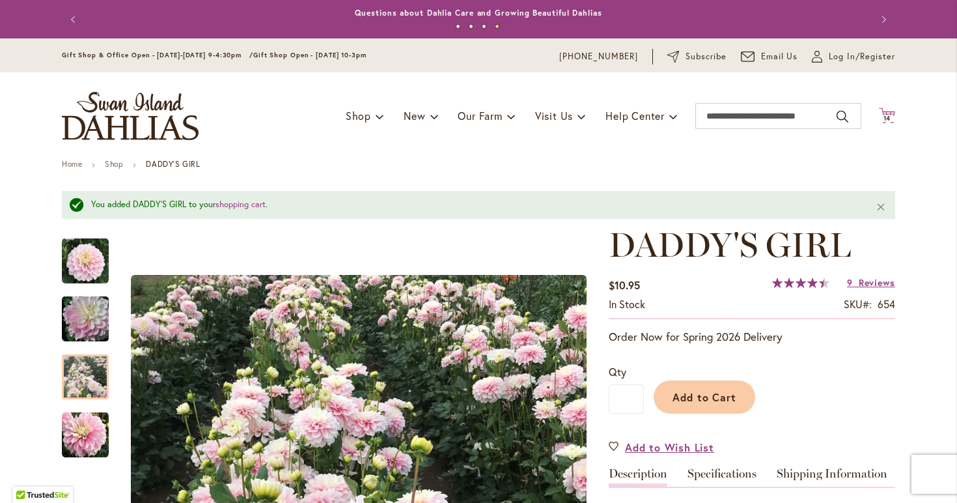
click at [889, 115] on span "14" at bounding box center [887, 118] width 8 height 8
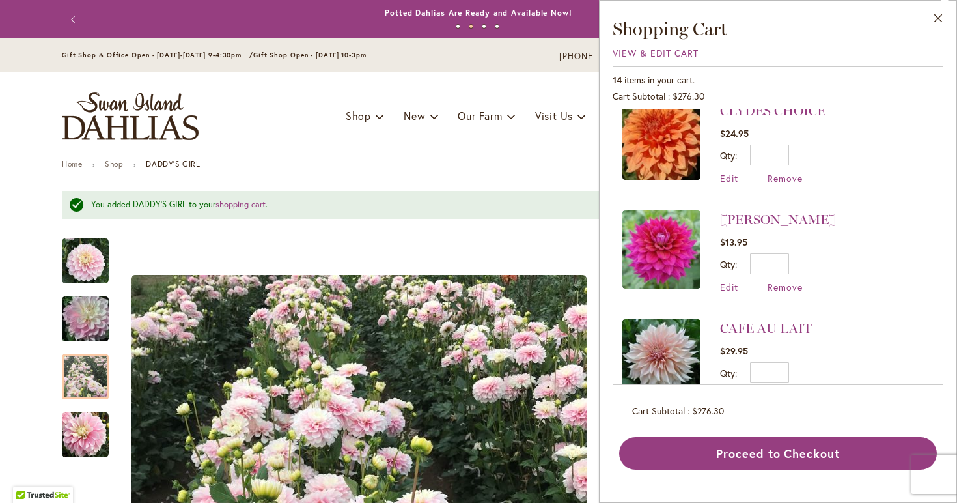
scroll to position [756, 0]
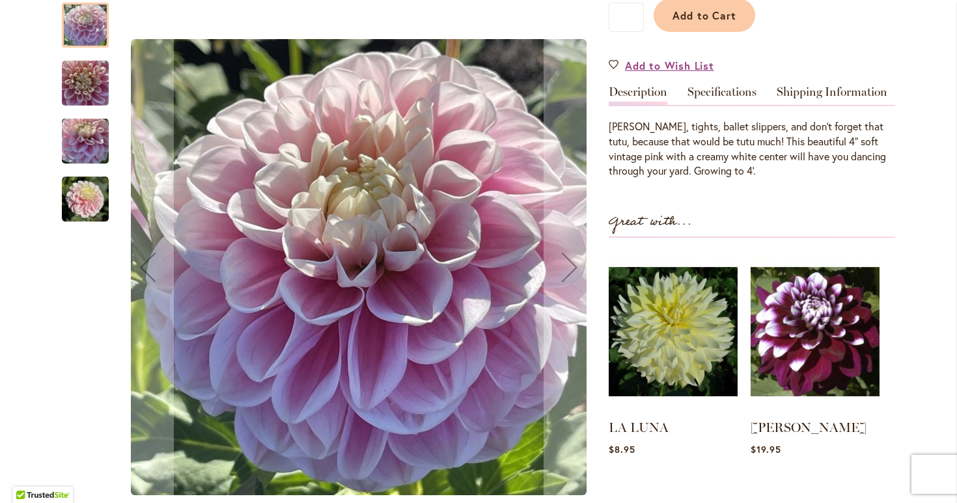
scroll to position [221, 0]
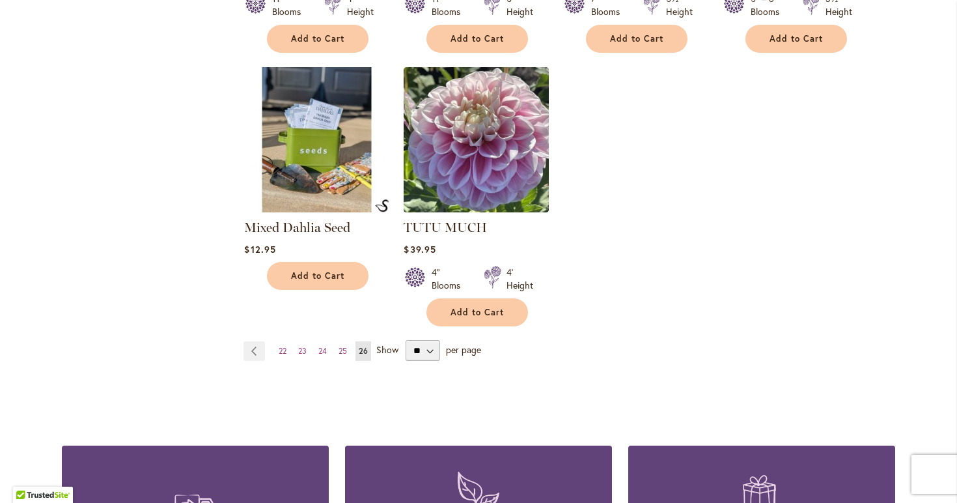
scroll to position [1084, 0]
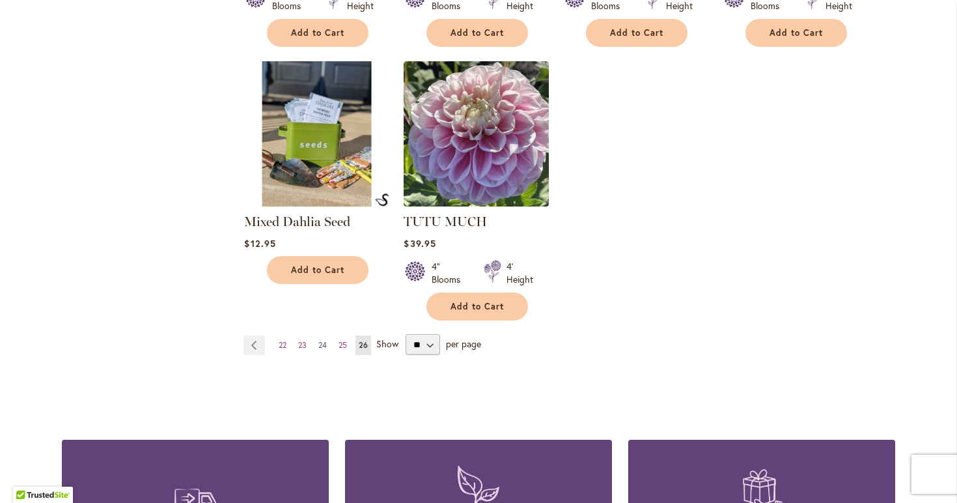
click at [326, 340] on span "24" at bounding box center [322, 345] width 8 height 10
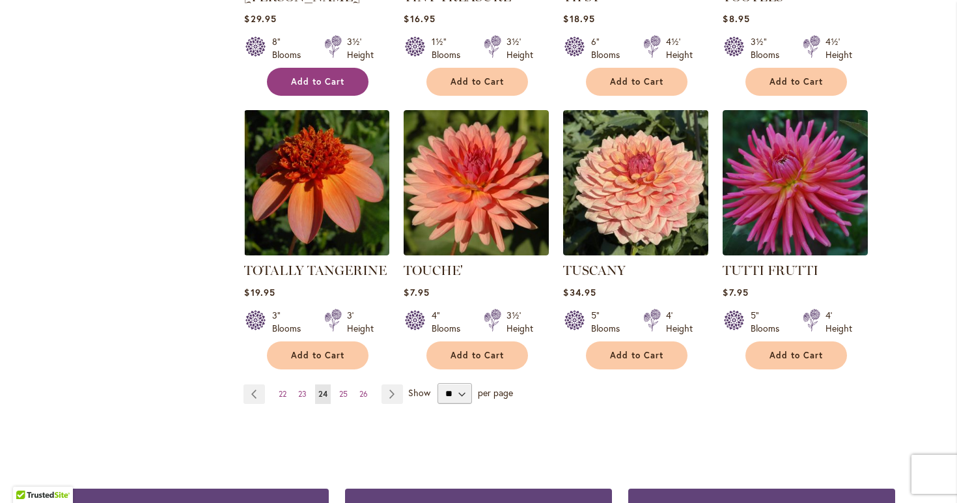
scroll to position [1060, 0]
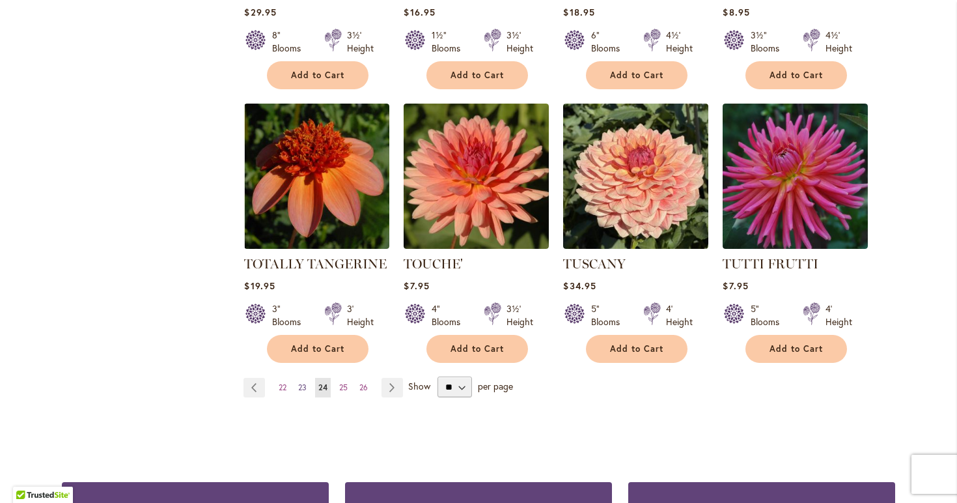
click at [301, 382] on span "23" at bounding box center [302, 387] width 8 height 10
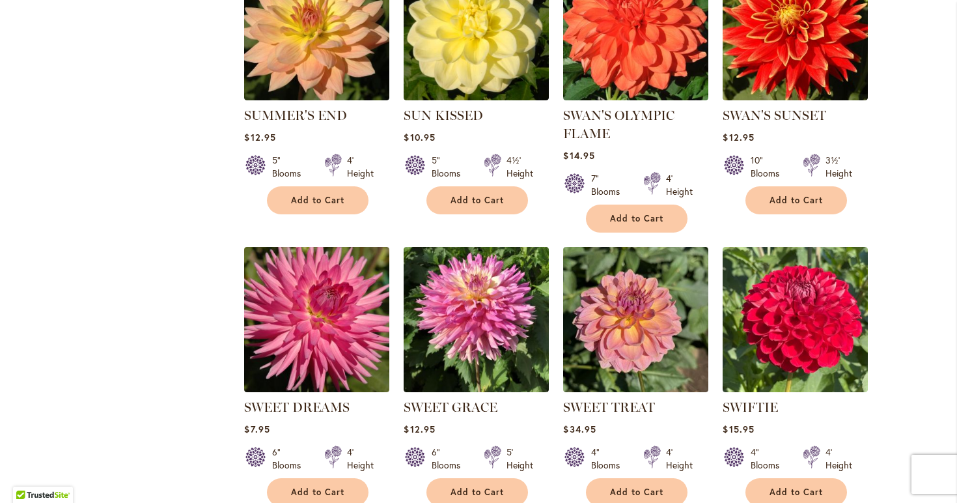
scroll to position [924, 0]
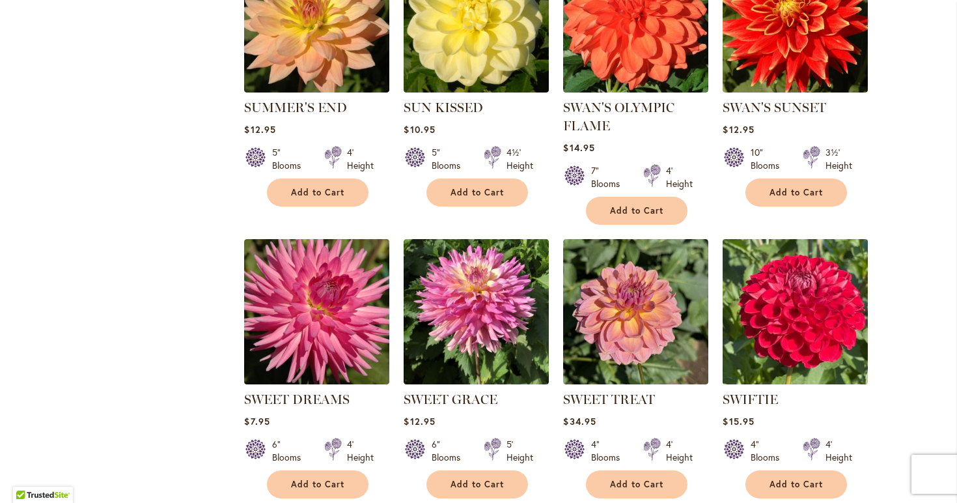
click at [814, 320] on img at bounding box center [795, 312] width 152 height 152
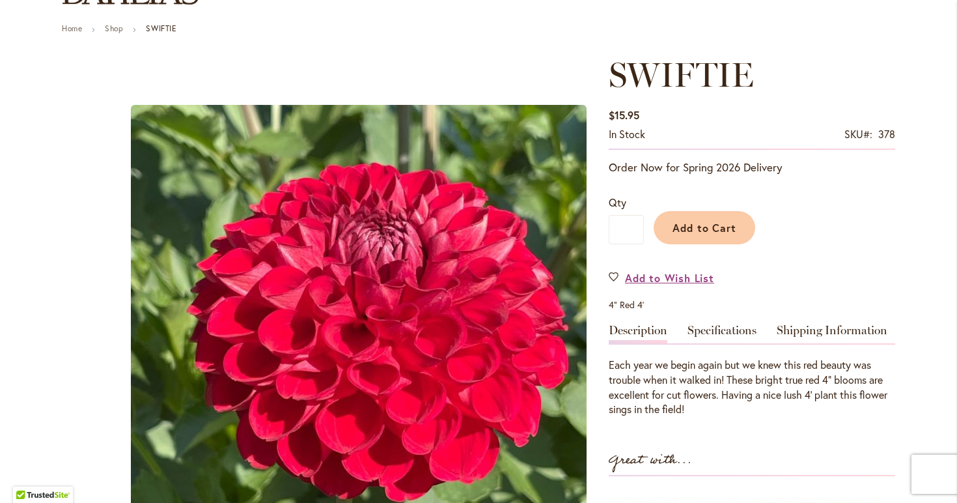
scroll to position [142, 0]
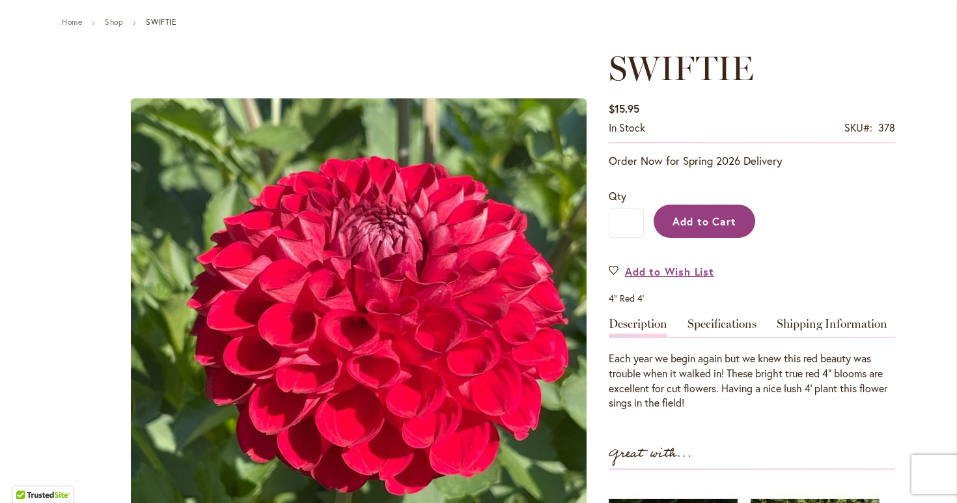
click at [725, 212] on button "Add to Cart" at bounding box center [705, 220] width 102 height 33
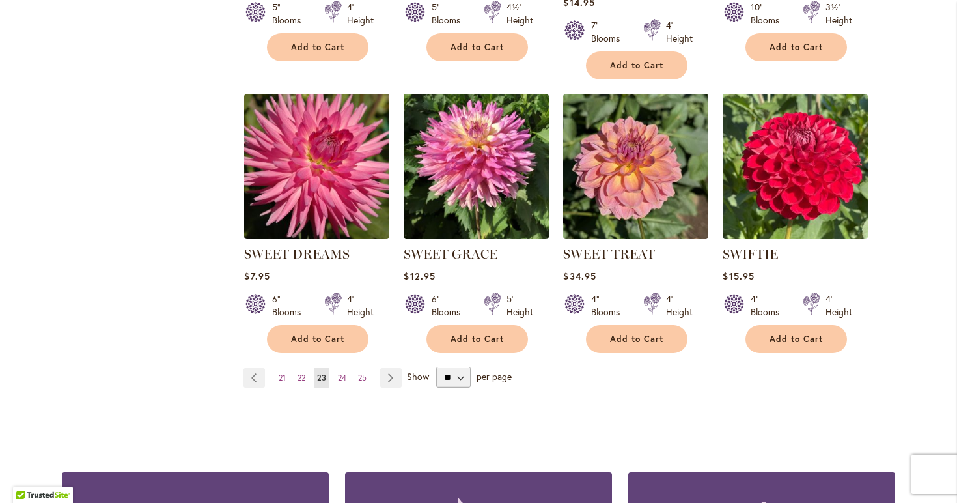
scroll to position [1075, 0]
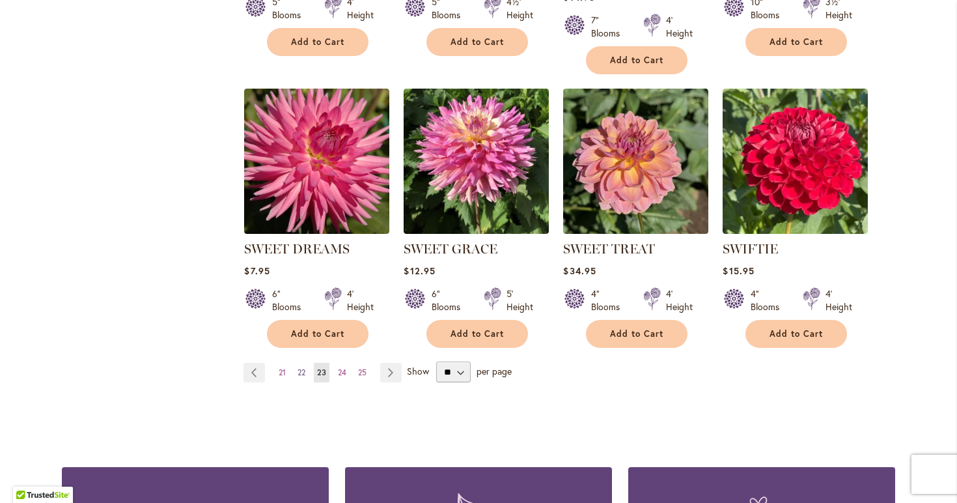
click at [303, 369] on span "22" at bounding box center [302, 372] width 8 height 10
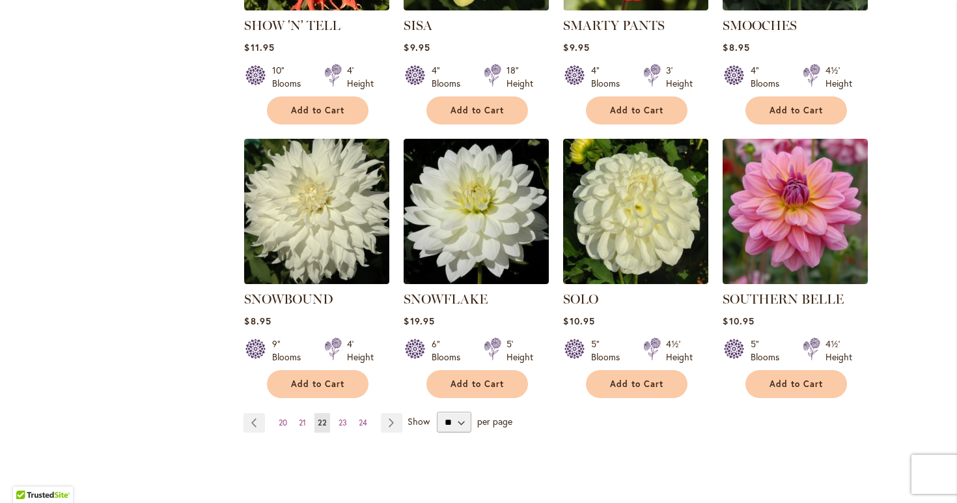
scroll to position [1027, 0]
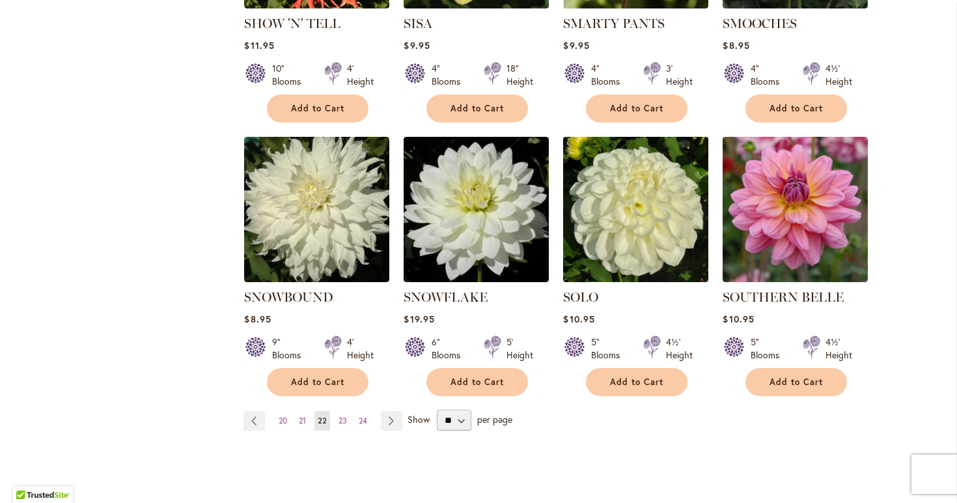
click at [656, 196] on img at bounding box center [636, 209] width 152 height 152
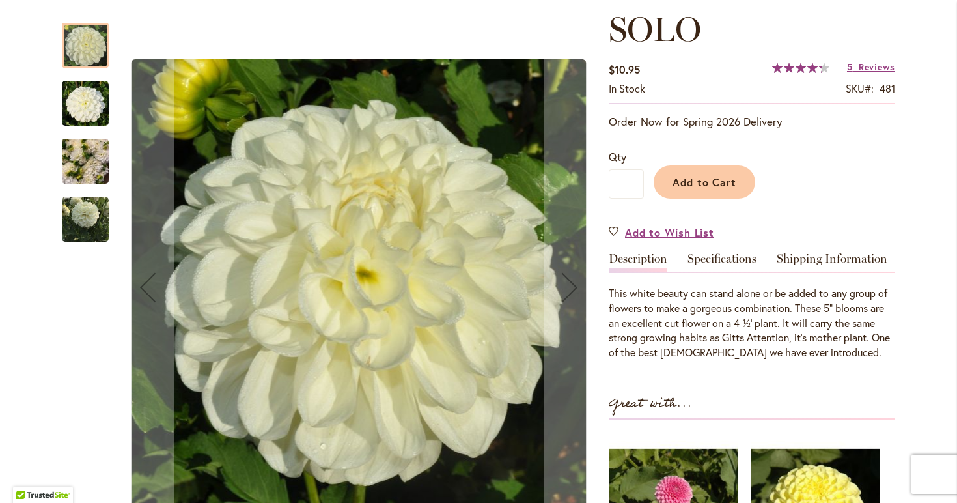
scroll to position [189, 0]
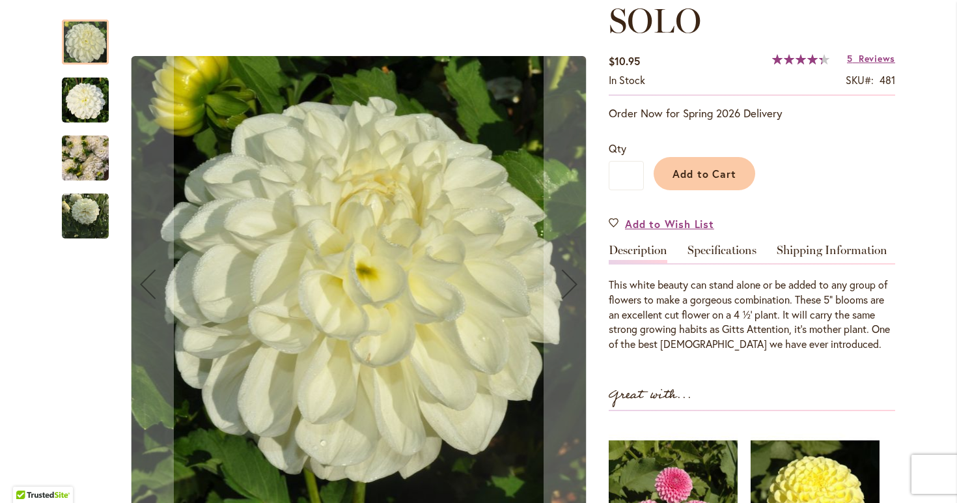
click at [96, 212] on img "SOLO" at bounding box center [85, 216] width 47 height 47
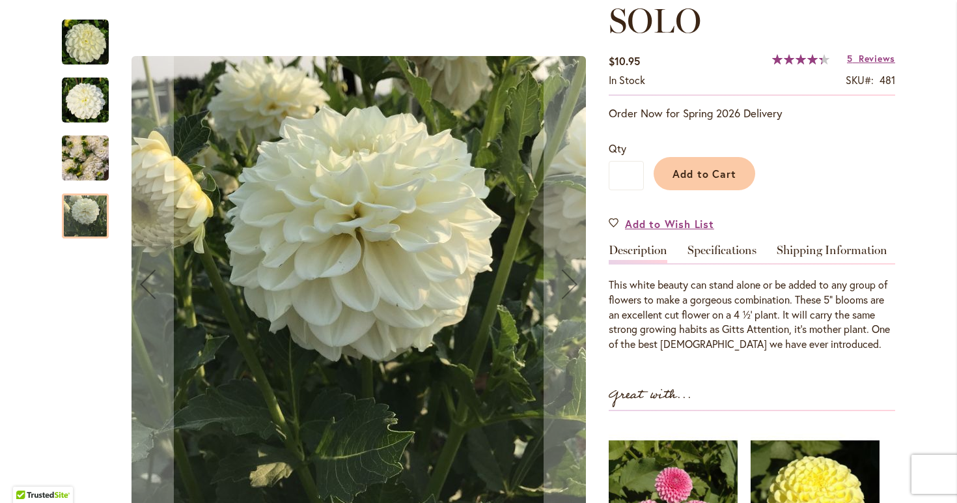
click at [85, 163] on img "SOLO" at bounding box center [85, 158] width 47 height 63
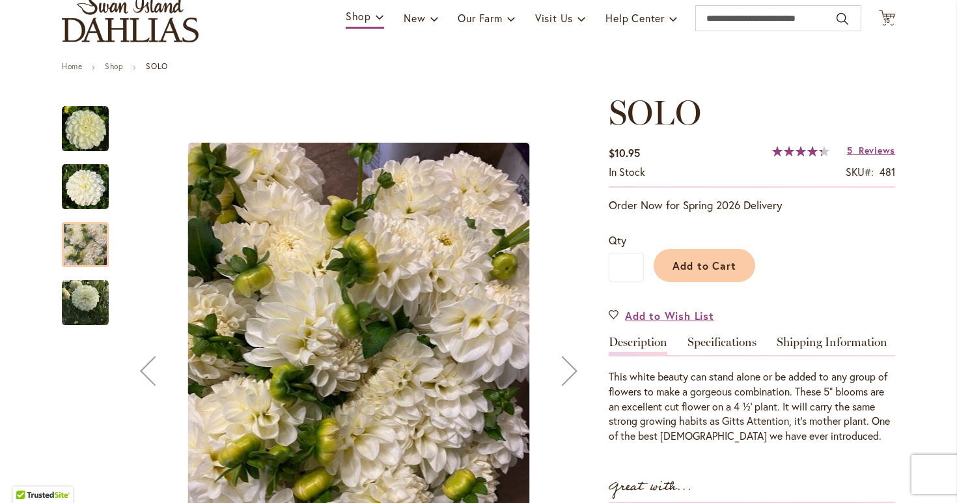
scroll to position [76, 0]
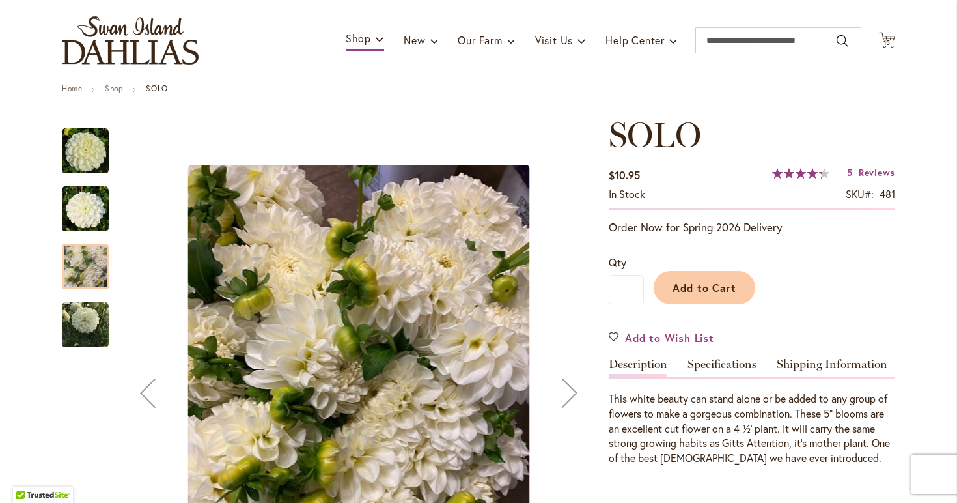
click at [84, 154] on img "SOLO" at bounding box center [85, 151] width 47 height 47
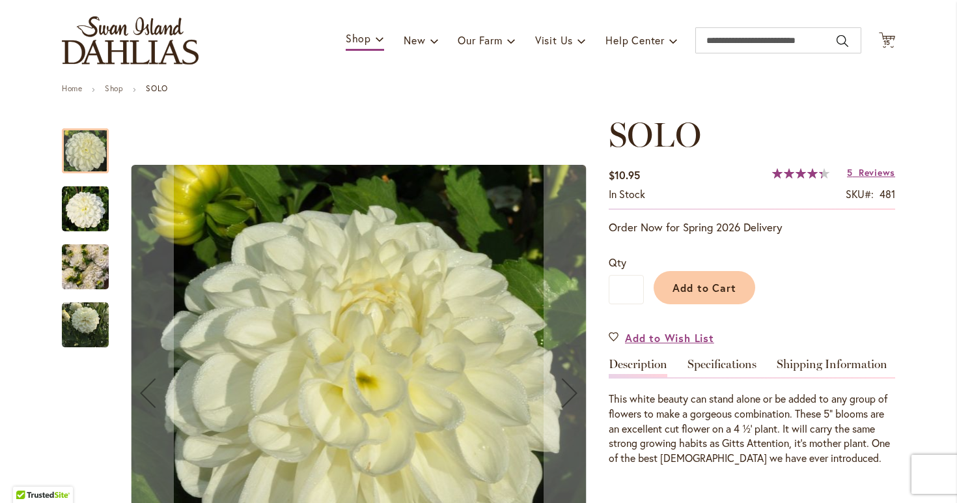
click at [82, 218] on img "SOLO" at bounding box center [85, 209] width 47 height 47
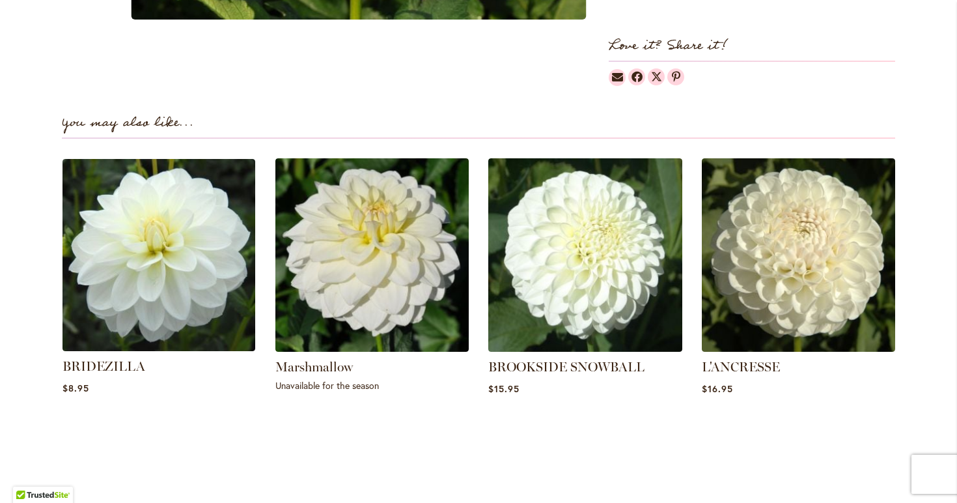
scroll to position [863, 0]
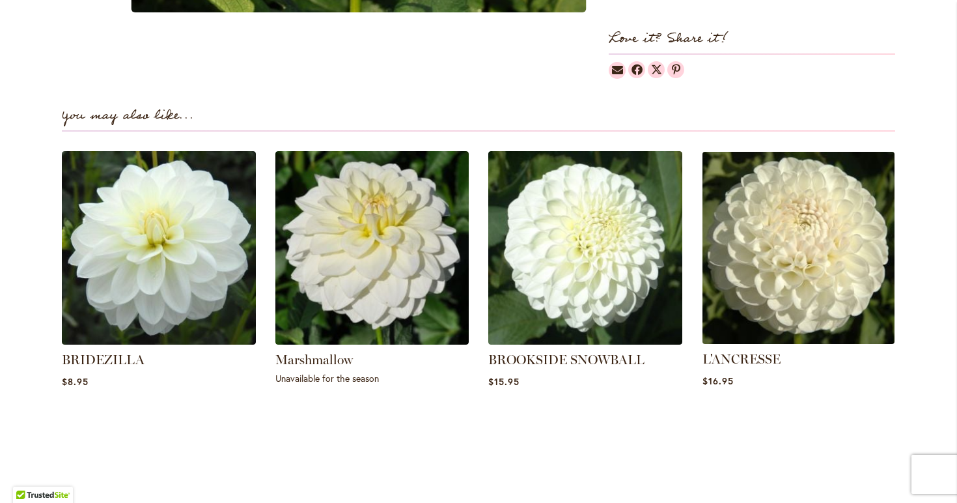
click at [788, 252] on img at bounding box center [798, 247] width 202 height 202
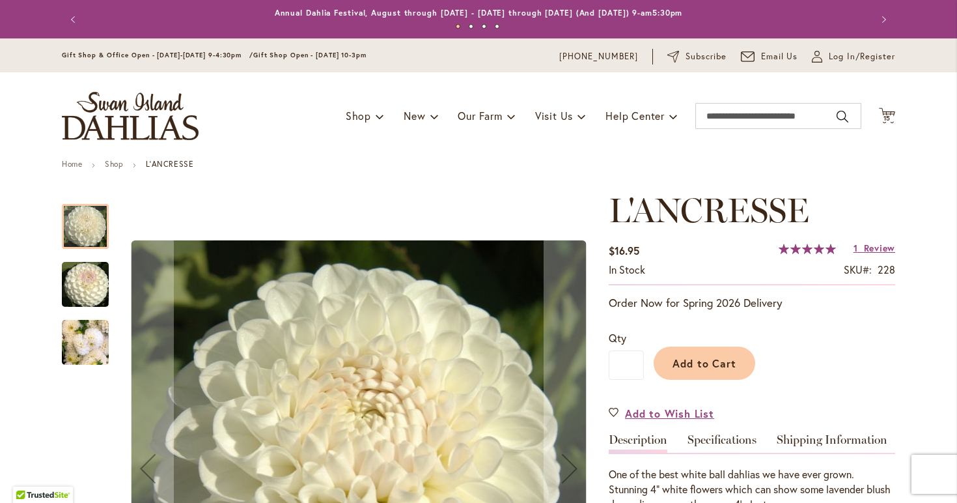
scroll to position [21, 0]
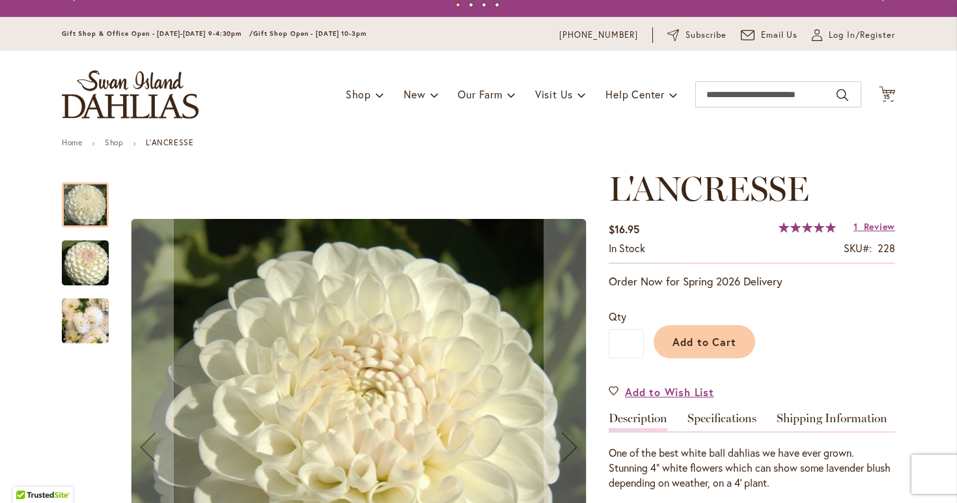
click at [81, 318] on img "L'ANCRESSE" at bounding box center [85, 321] width 47 height 63
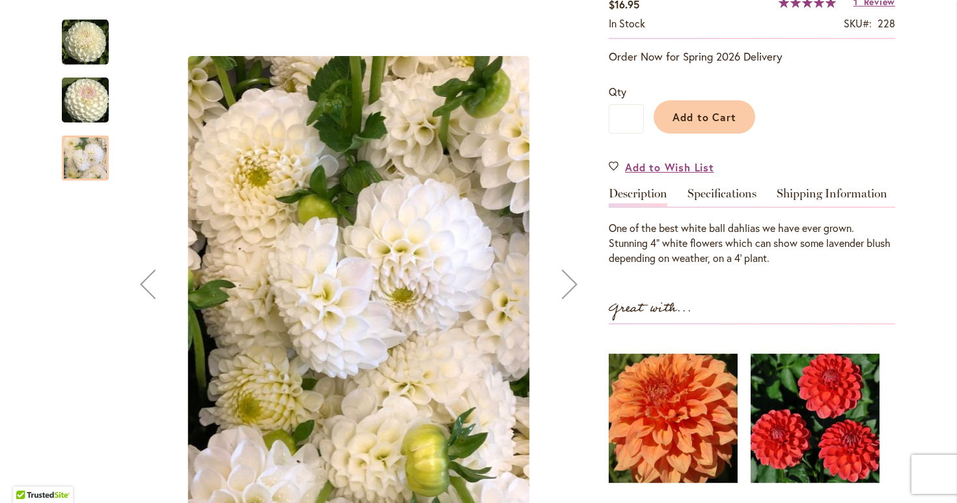
scroll to position [329, 0]
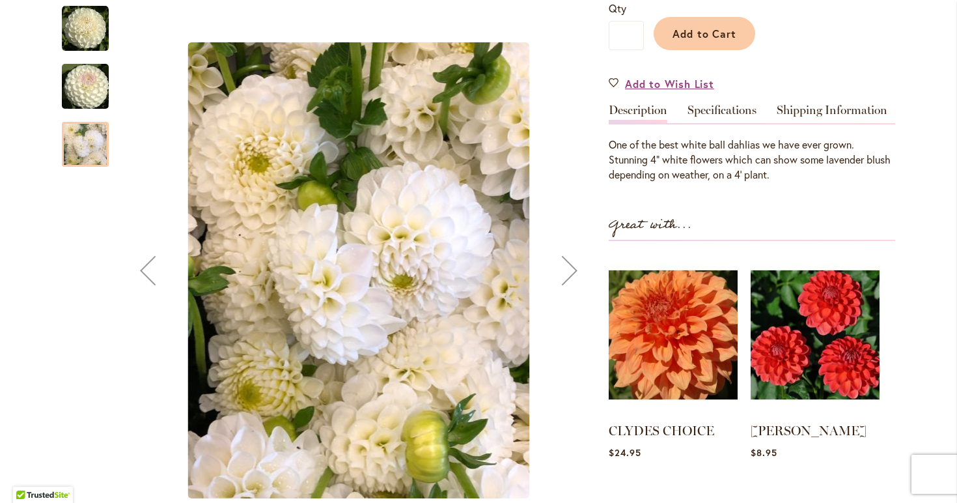
click at [578, 277] on div "Next" at bounding box center [570, 270] width 52 height 52
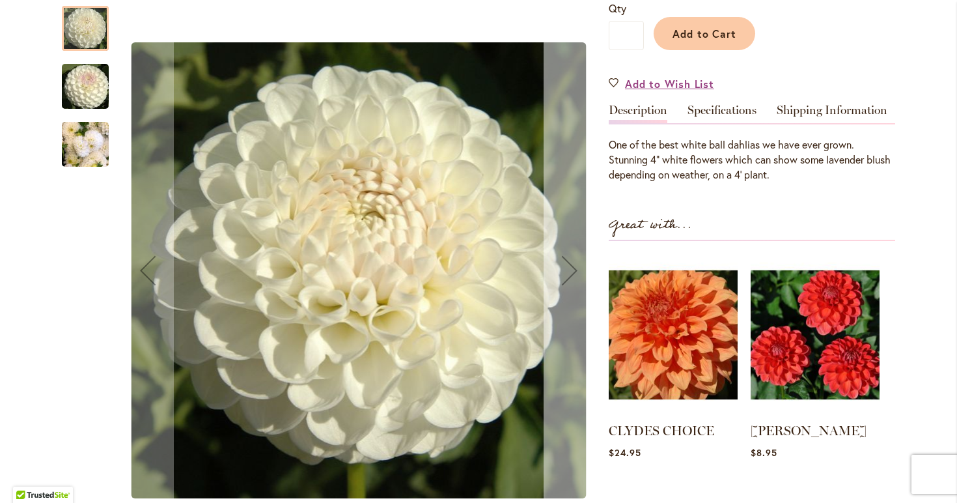
click at [578, 277] on div "Next" at bounding box center [570, 270] width 52 height 52
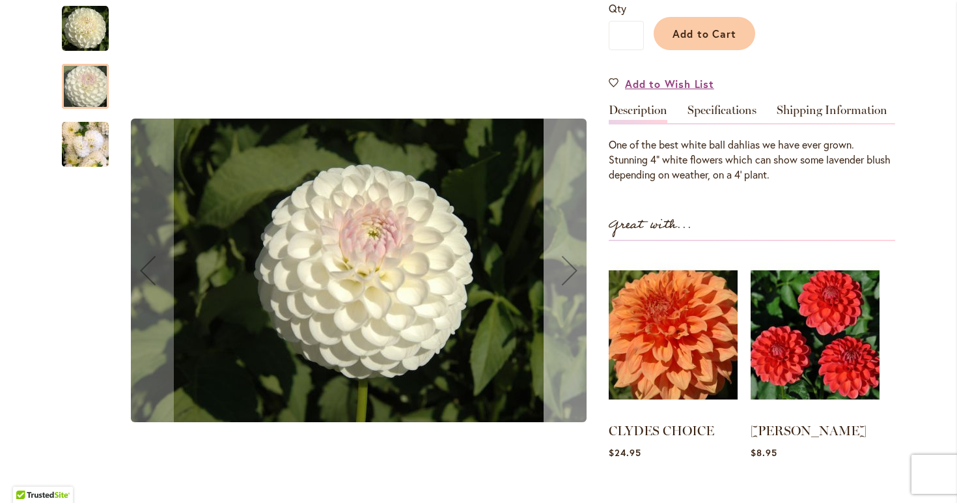
click at [578, 277] on div "Next" at bounding box center [570, 270] width 52 height 52
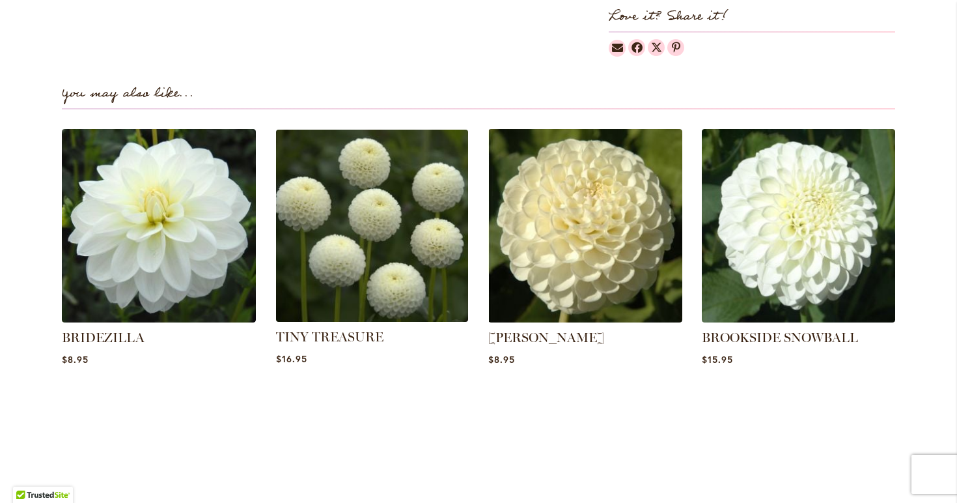
scroll to position [867, 0]
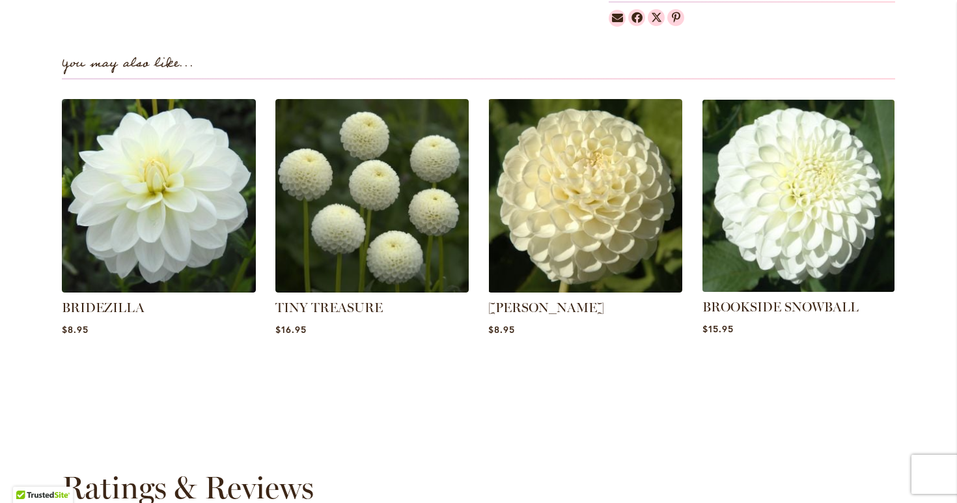
click at [775, 201] on img at bounding box center [798, 195] width 202 height 202
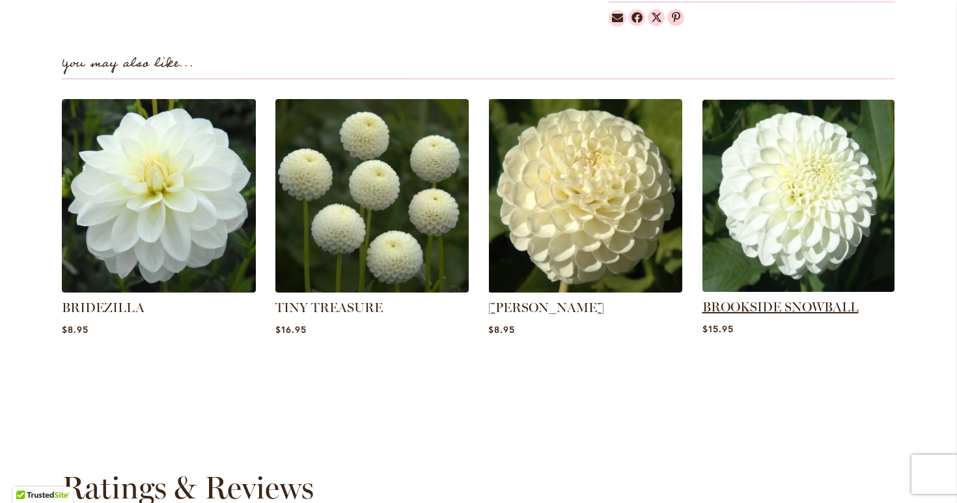
click at [764, 314] on link "BROOKSIDE SNOWBALL" at bounding box center [780, 307] width 156 height 16
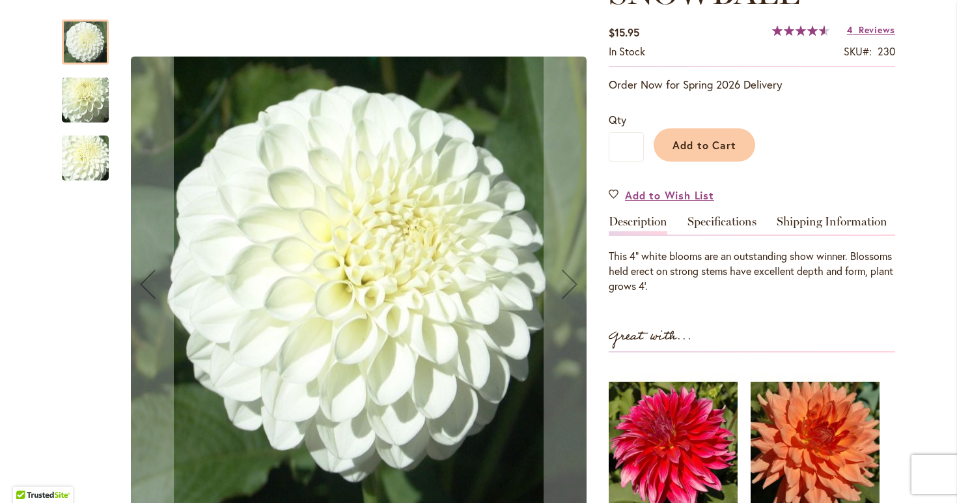
scroll to position [268, 0]
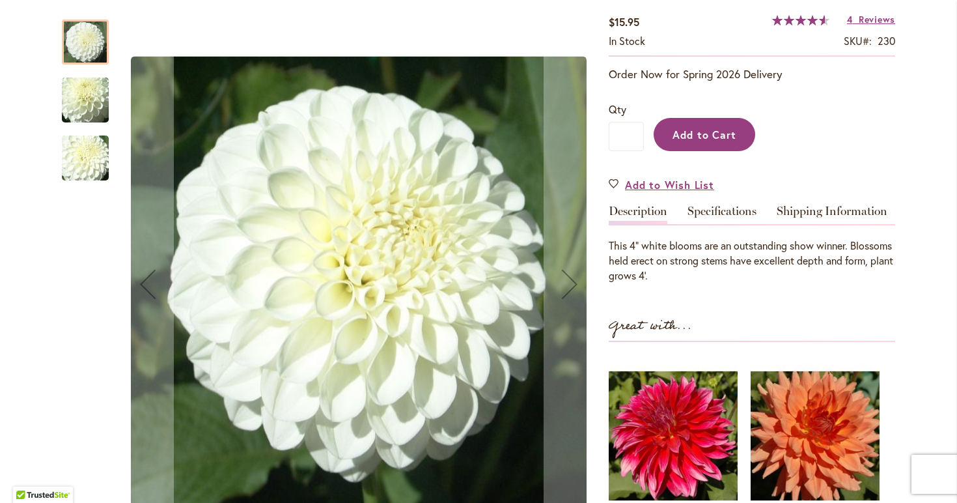
click at [719, 128] on span "Add to Cart" at bounding box center [705, 135] width 64 height 14
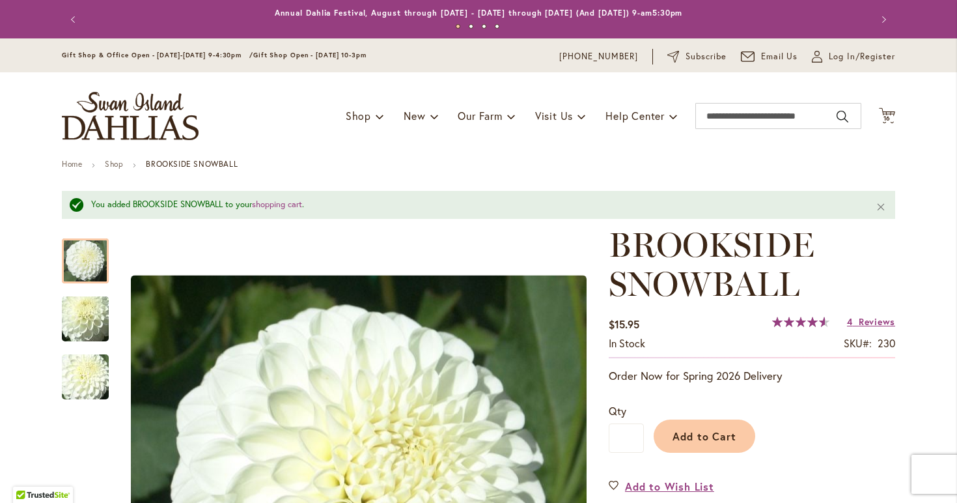
scroll to position [0, 0]
